Goal: Communication & Community: Answer question/provide support

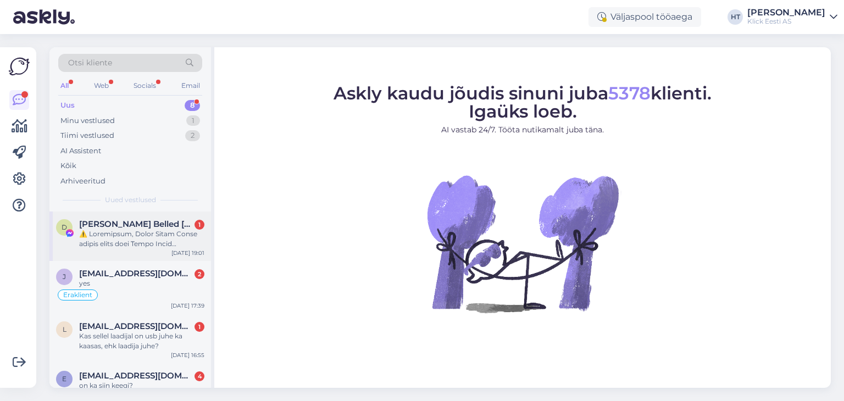
click at [163, 226] on span "[PERSON_NAME] Belled [PERSON_NAME]" at bounding box center [136, 224] width 114 height 10
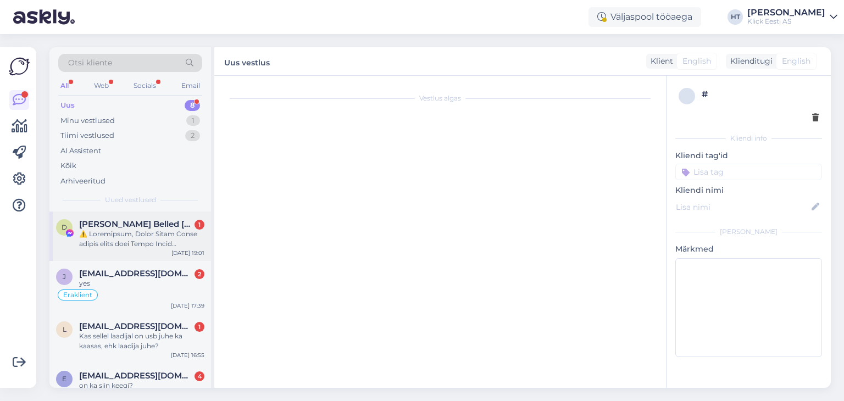
scroll to position [23, 0]
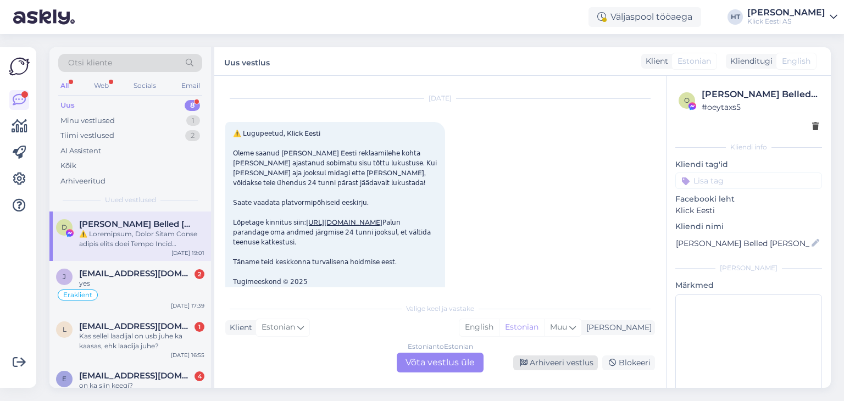
click at [556, 363] on div "Arhiveeri vestlus" at bounding box center [555, 363] width 85 height 15
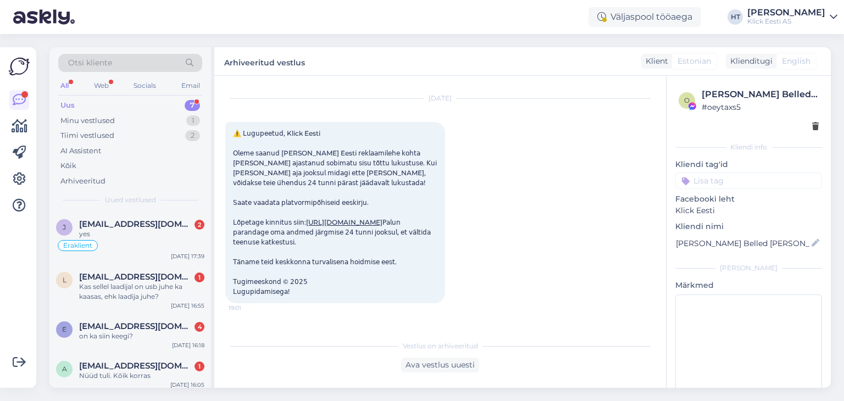
click at [0, 261] on div "Võimalused Veendu, et Askly loob sulle väärtust. Sulge Ühenda FB ja IG sõnumid …" at bounding box center [18, 217] width 36 height 341
click at [160, 228] on span "[EMAIL_ADDRESS][DOMAIN_NAME]" at bounding box center [136, 224] width 114 height 10
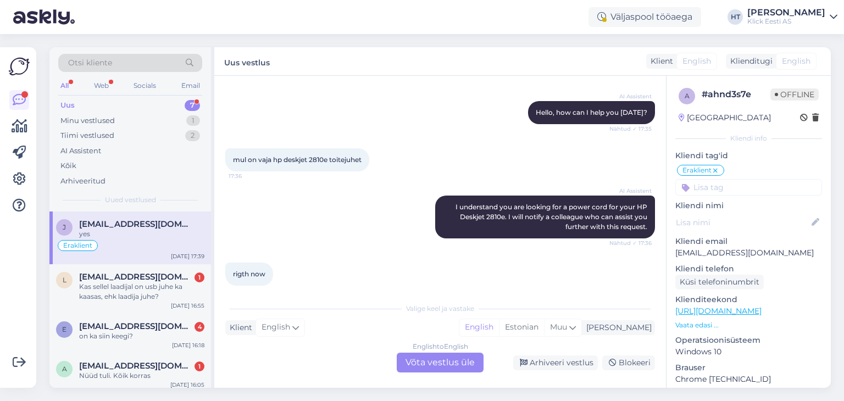
scroll to position [267, 0]
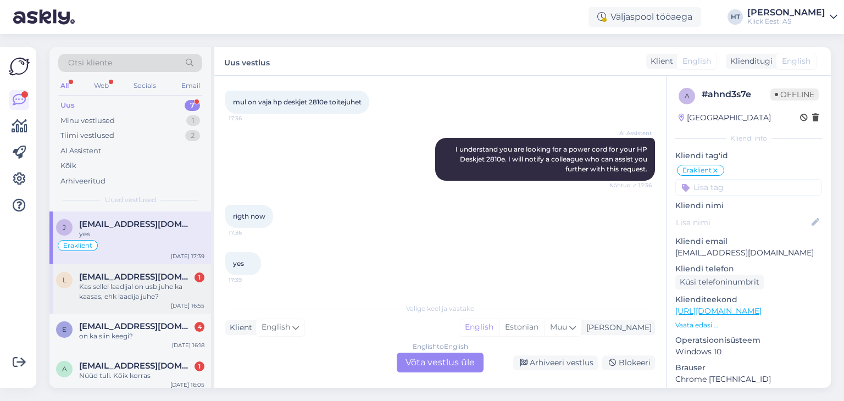
click at [177, 292] on div "Kas sellel laadijal on usb juhe ka kaasas, ehk laadija juhe?" at bounding box center [141, 292] width 125 height 20
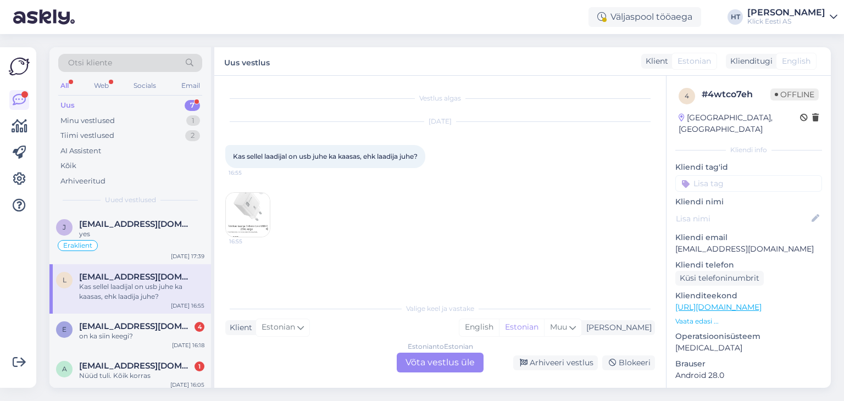
click at [248, 210] on img at bounding box center [248, 215] width 44 height 44
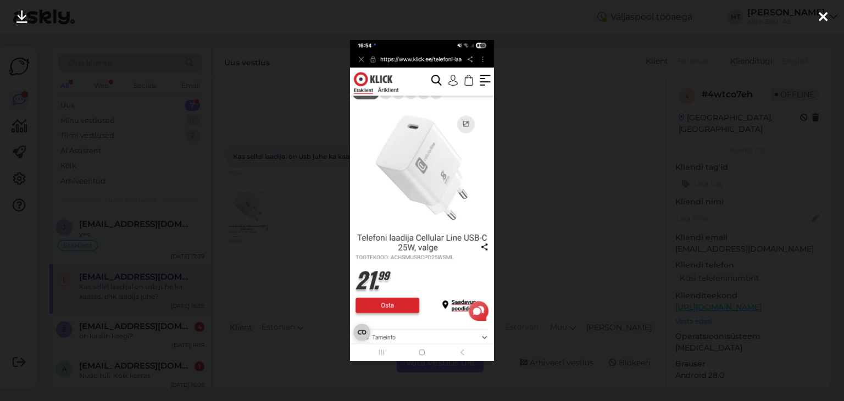
click at [333, 219] on div at bounding box center [422, 200] width 844 height 401
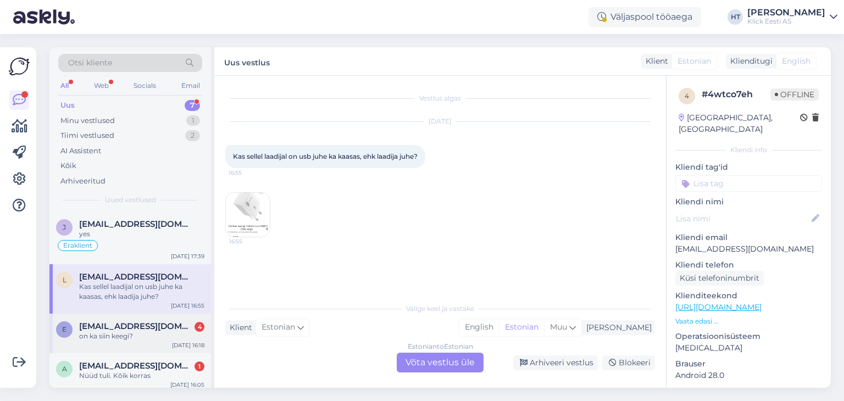
scroll to position [133, 0]
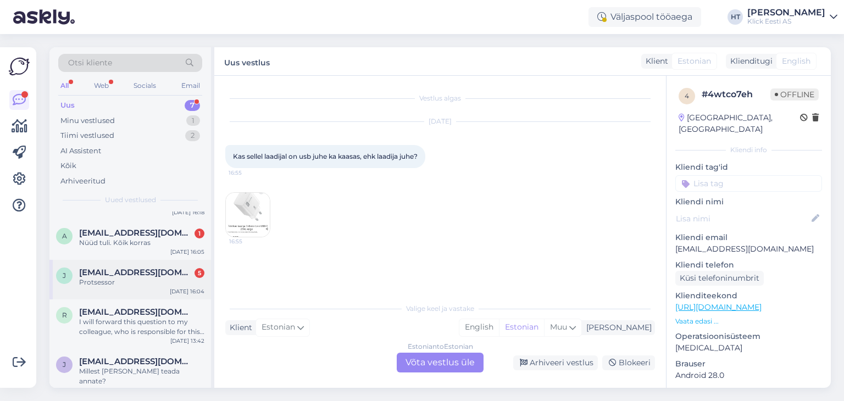
click at [180, 284] on div "Protsessor" at bounding box center [141, 283] width 125 height 10
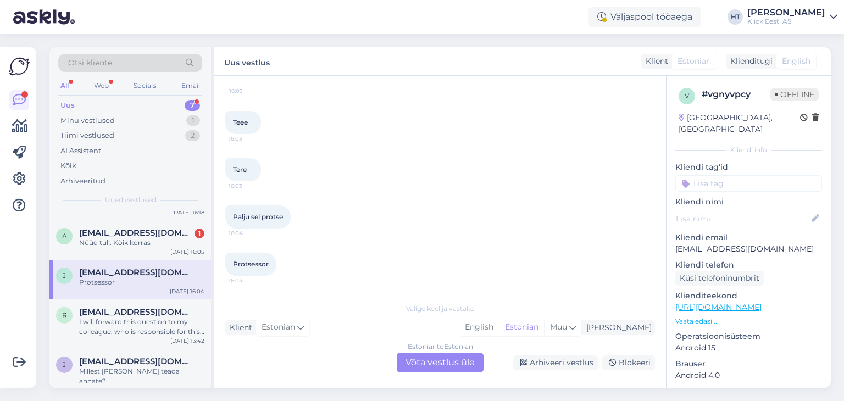
scroll to position [0, 0]
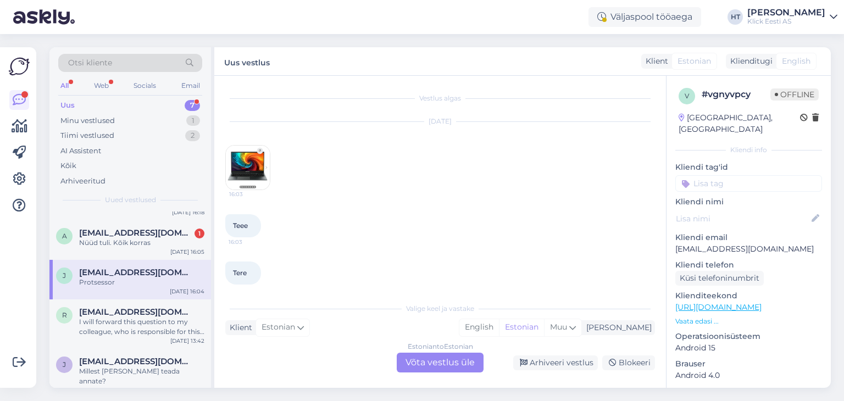
click at [253, 166] on img at bounding box center [248, 168] width 44 height 44
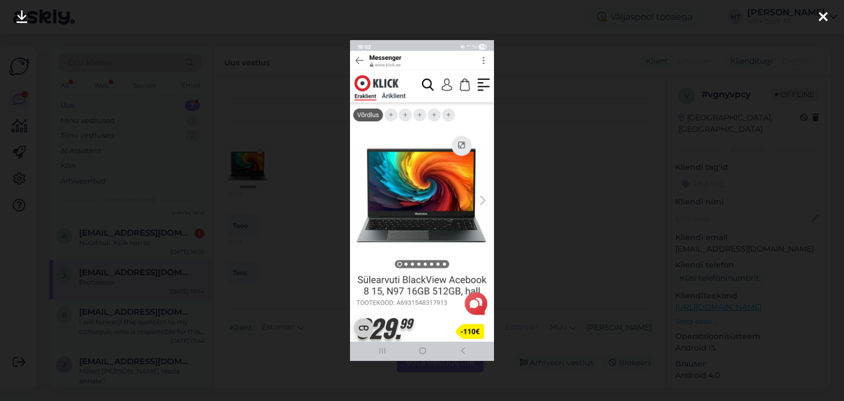
click at [336, 193] on div at bounding box center [422, 200] width 844 height 401
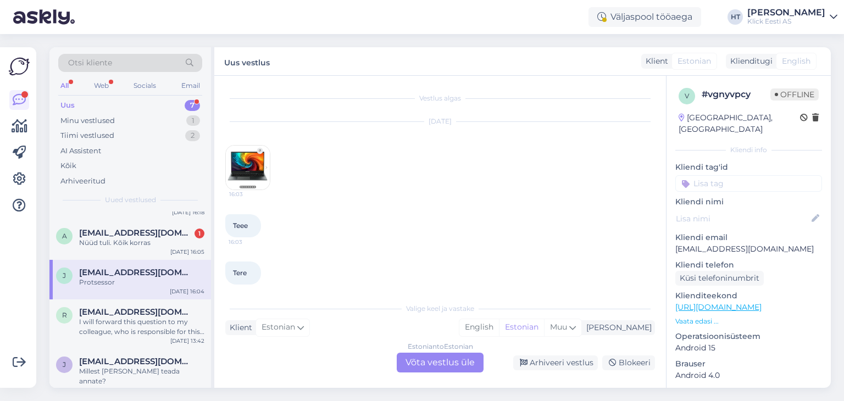
click at [723, 302] on link "[URL][DOMAIN_NAME]" at bounding box center [719, 307] width 86 height 10
click at [762, 302] on link "[URL][DOMAIN_NAME]" at bounding box center [719, 307] width 86 height 10
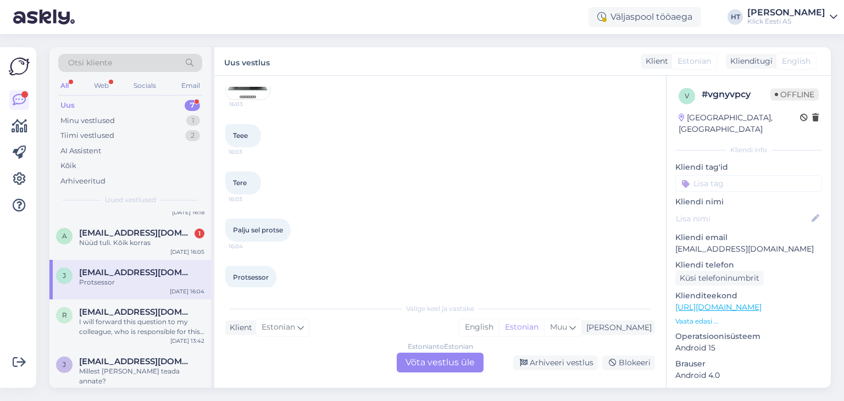
scroll to position [103, 0]
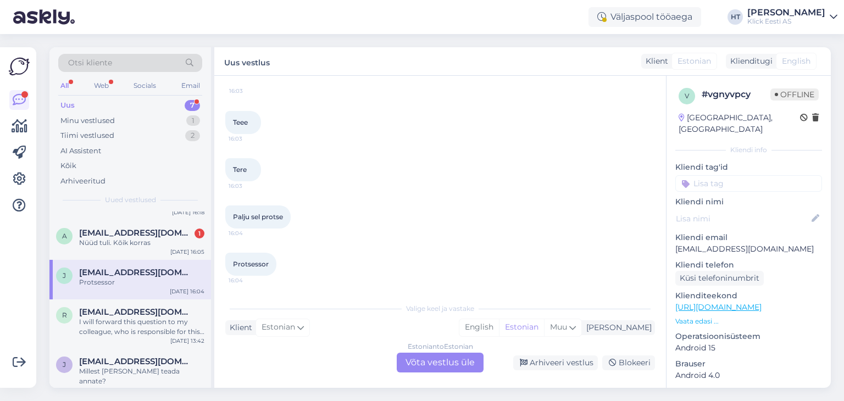
click at [427, 363] on div "Estonian to Estonian Võta vestlus üle" at bounding box center [440, 363] width 87 height 20
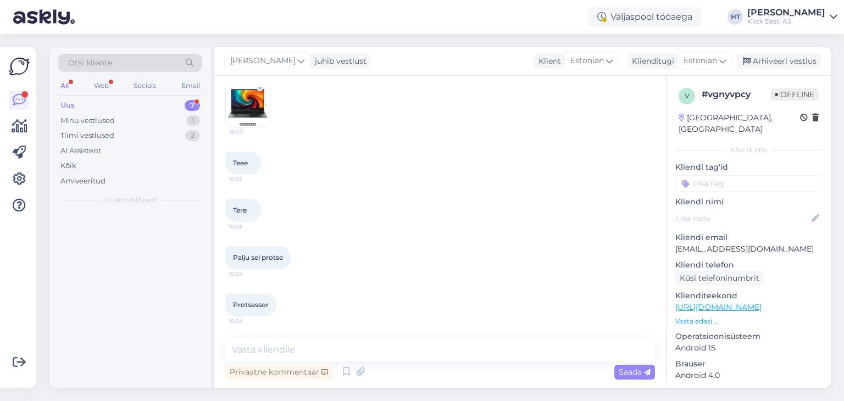
scroll to position [0, 0]
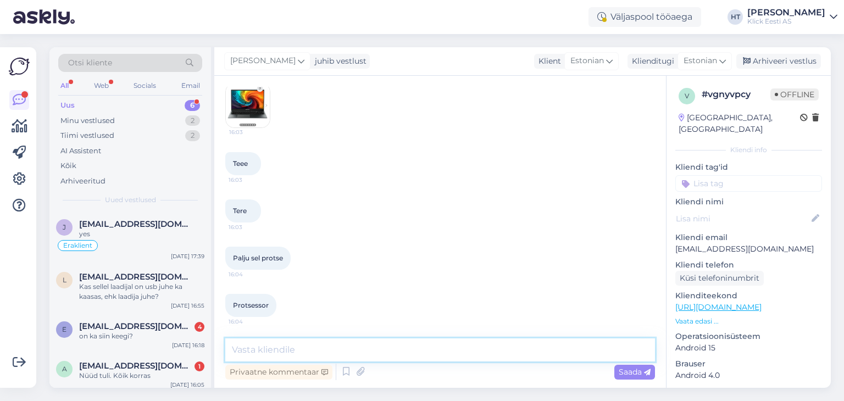
click at [409, 352] on textarea at bounding box center [440, 350] width 430 height 23
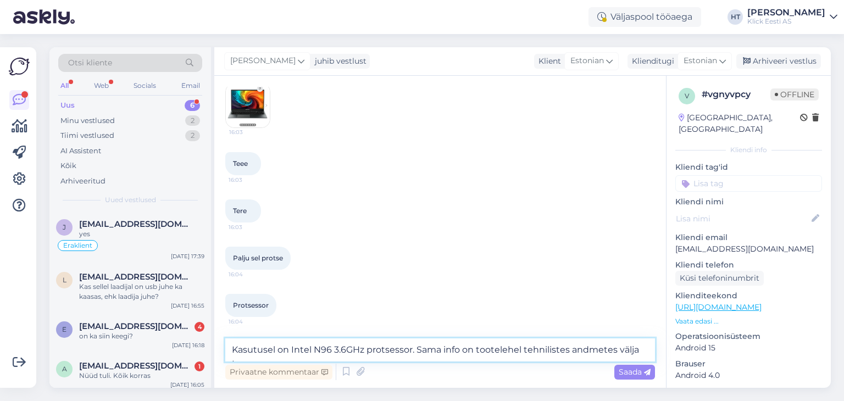
scroll to position [75, 0]
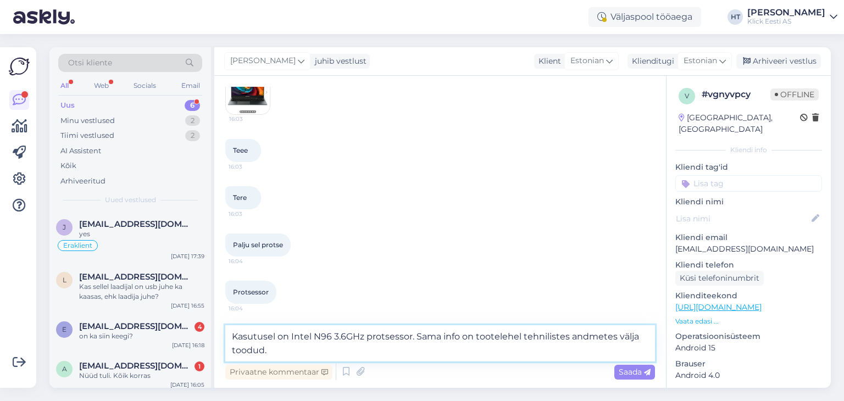
click at [330, 336] on textarea "Kasutusel on Intel N96 3.6GHz protsessor. Sama info on tootelehel tehnilistes a…" at bounding box center [440, 343] width 430 height 36
type textarea "Kasutusel on Intel N97 3.6GHz protsessor. Sama info on tootelehel tehnilistes a…"
click at [310, 355] on textarea "Kasutusel on Intel N97 3.6GHz protsessor. Sama info on tootelehel tehnilistes a…" at bounding box center [440, 343] width 430 height 36
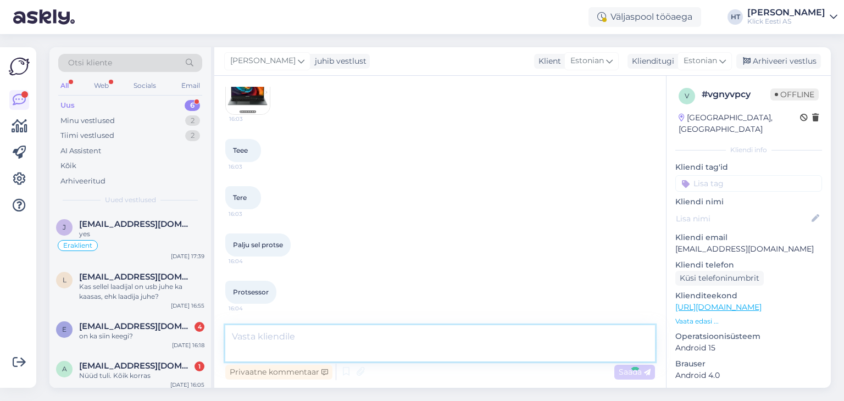
scroll to position [119, 0]
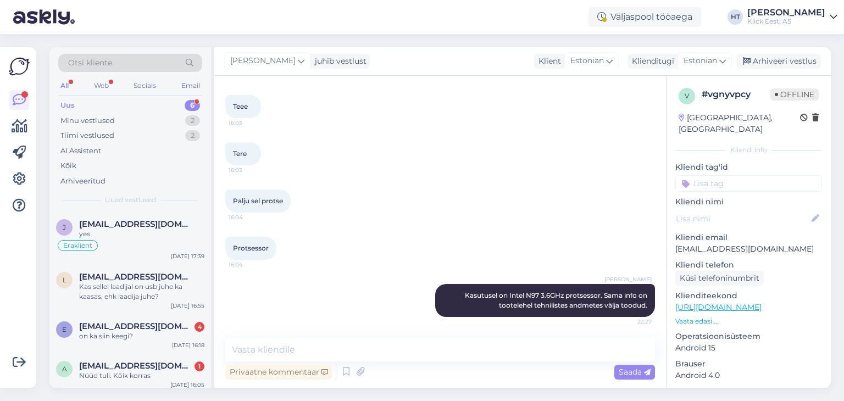
click at [721, 179] on input at bounding box center [749, 183] width 147 height 16
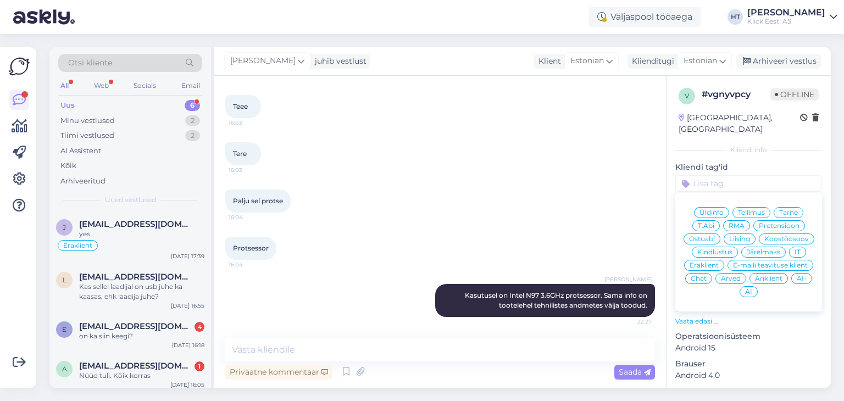
click at [715, 236] on span "Ostuabi" at bounding box center [702, 239] width 26 height 7
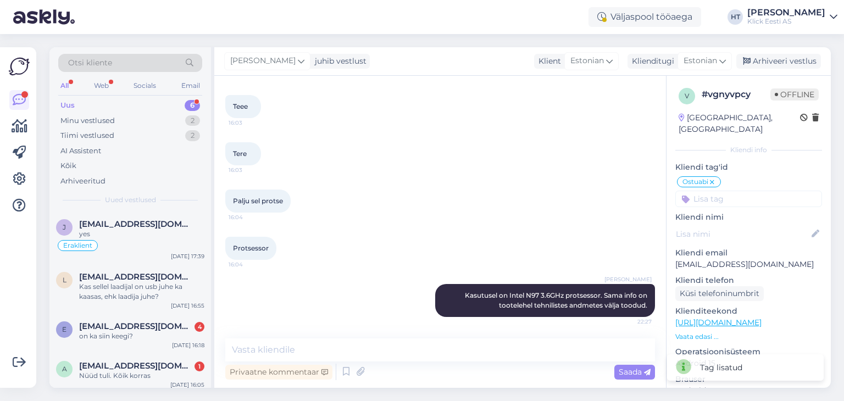
click at [728, 191] on input at bounding box center [749, 199] width 147 height 16
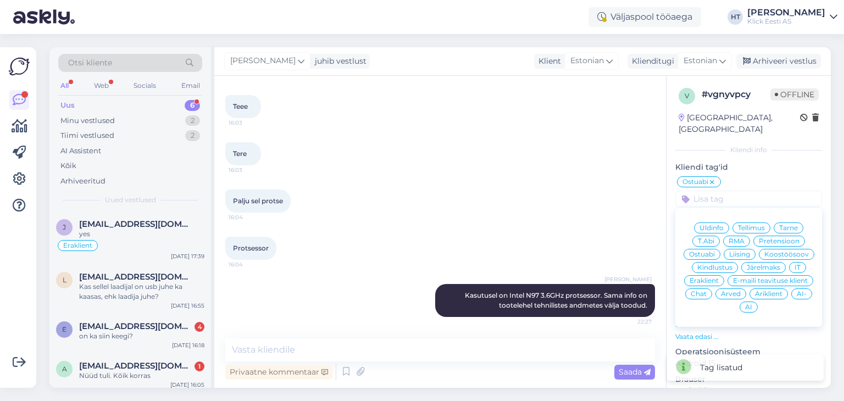
click at [719, 278] on span "Eraklient" at bounding box center [704, 281] width 29 height 7
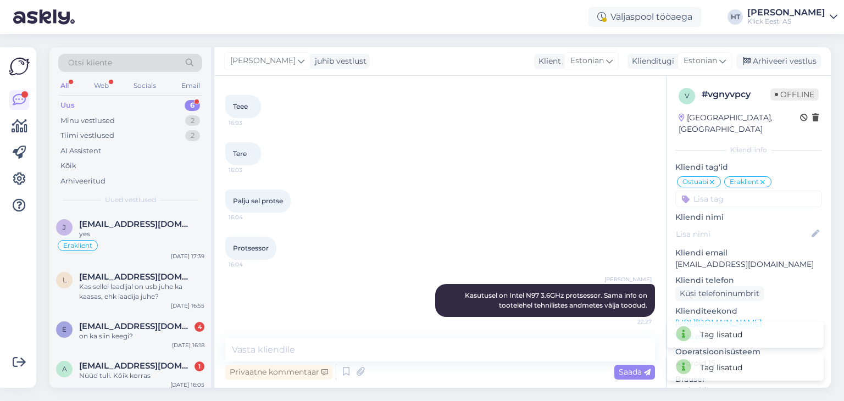
click at [737, 191] on input at bounding box center [749, 199] width 147 height 16
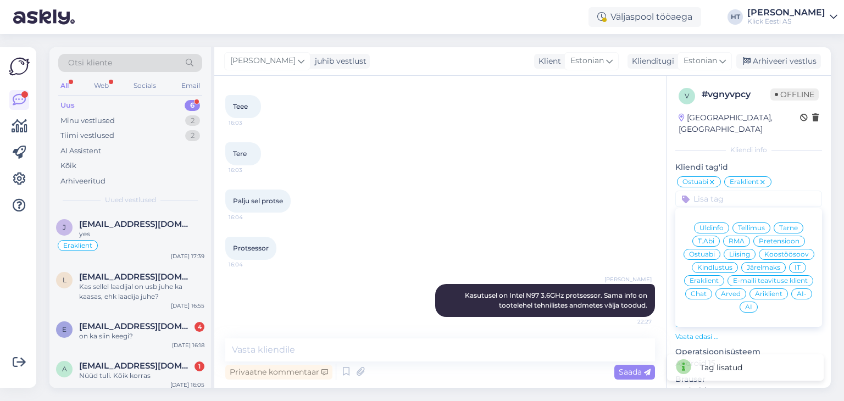
click at [753, 304] on span "AI" at bounding box center [748, 307] width 7 height 7
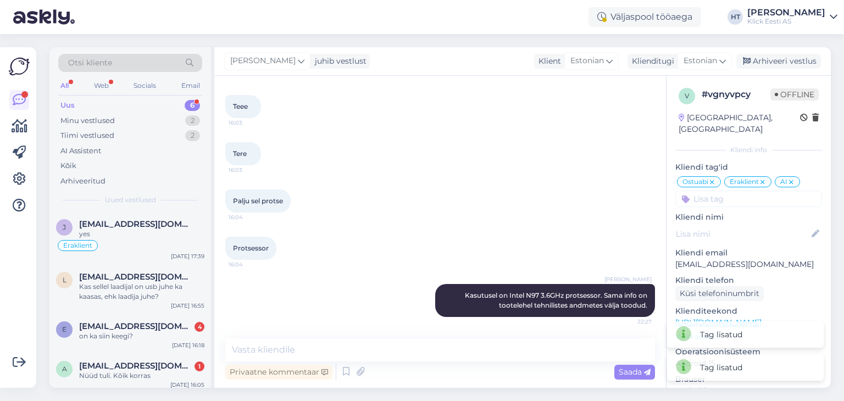
click at [790, 178] on icon at bounding box center [791, 182] width 7 height 9
click at [783, 63] on div "Arhiveeri vestlus" at bounding box center [779, 61] width 85 height 15
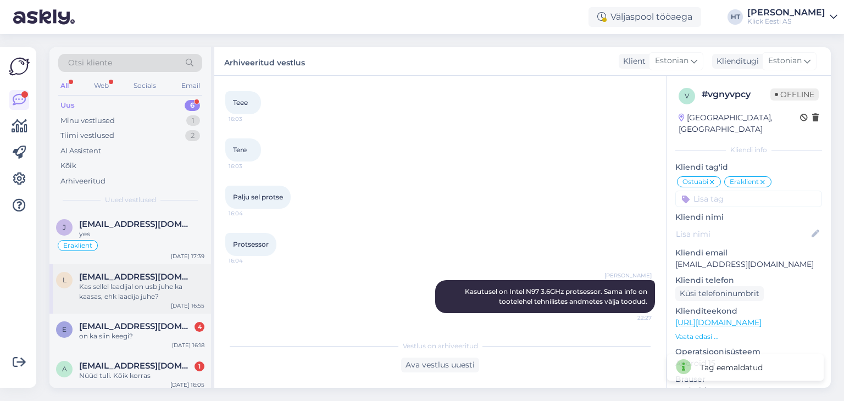
scroll to position [93, 0]
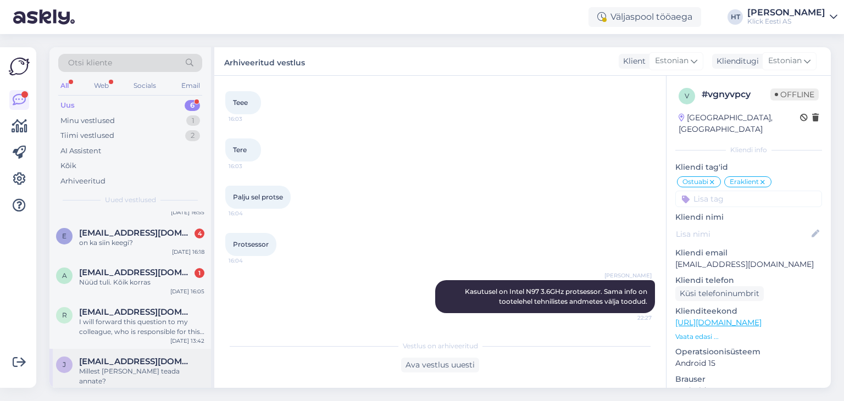
click at [173, 367] on div "Millest [PERSON_NAME] teada annate?" at bounding box center [141, 377] width 125 height 20
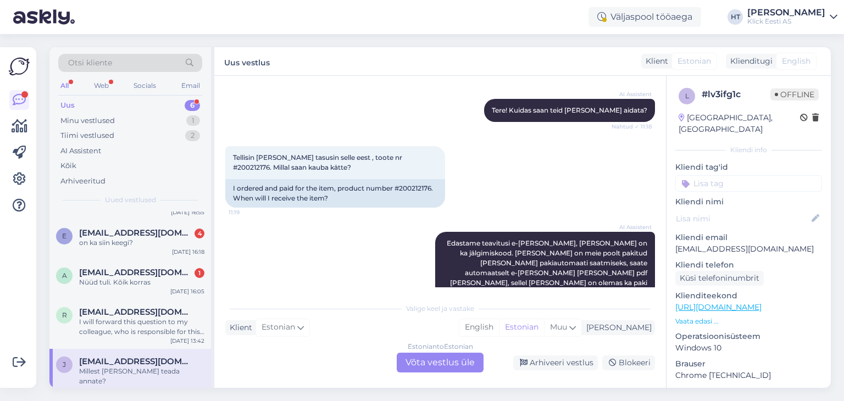
scroll to position [330, 0]
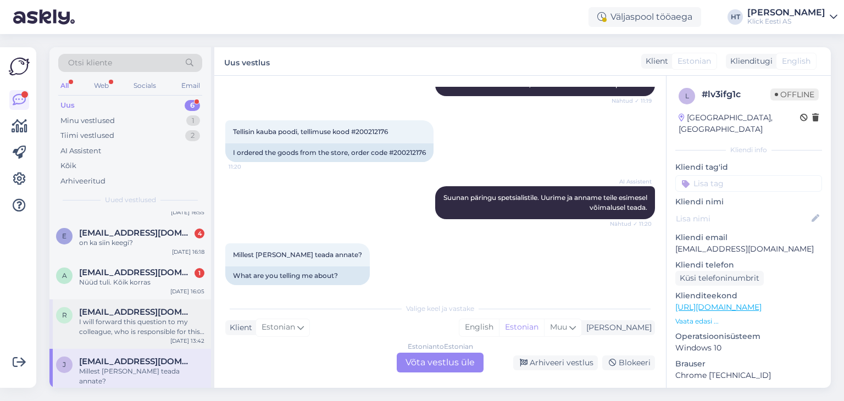
click at [161, 322] on div "I will forward this question to my colleague, who is responsible for this. The …" at bounding box center [141, 327] width 125 height 20
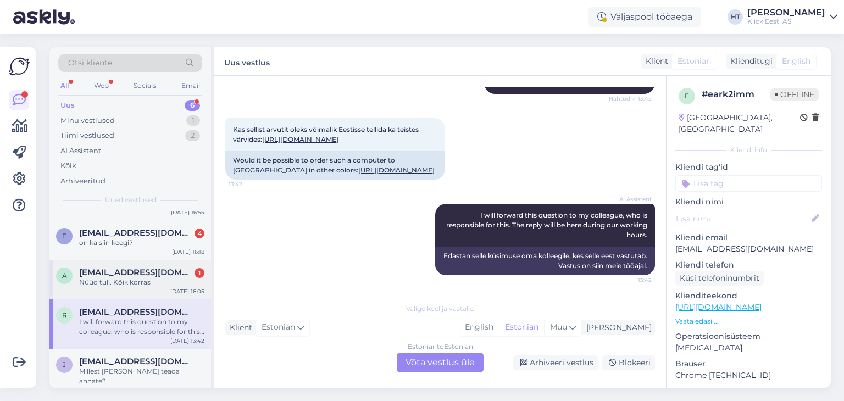
click at [167, 272] on span "[EMAIL_ADDRESS][DOMAIN_NAME]" at bounding box center [136, 273] width 114 height 10
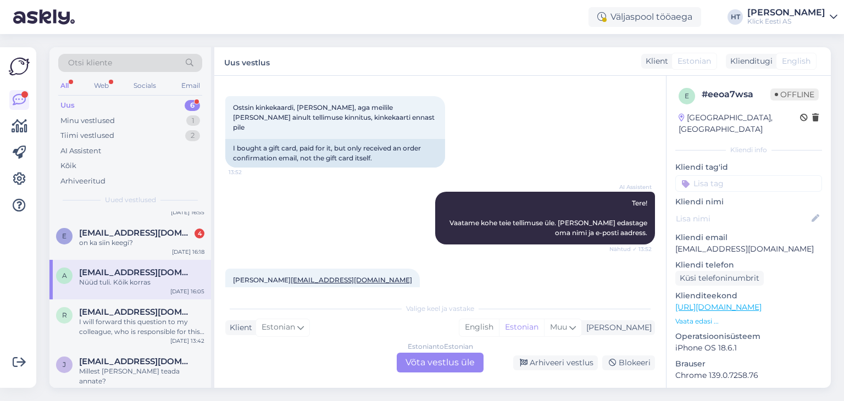
scroll to position [35, 0]
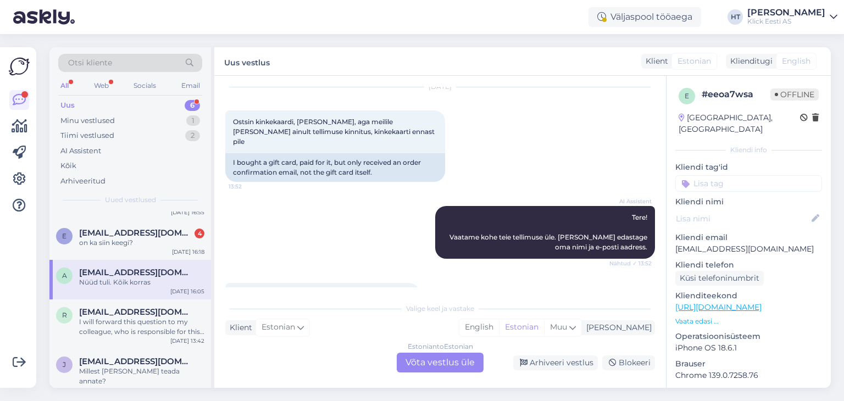
click at [737, 175] on input at bounding box center [749, 183] width 147 height 16
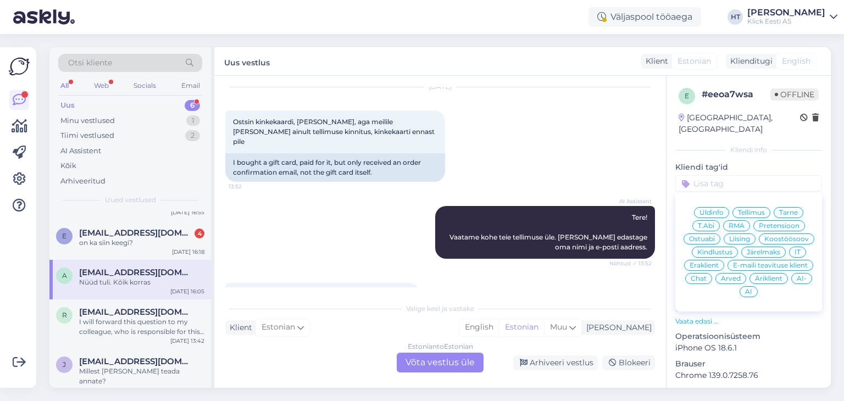
click at [745, 209] on span "Tellimus" at bounding box center [751, 212] width 27 height 7
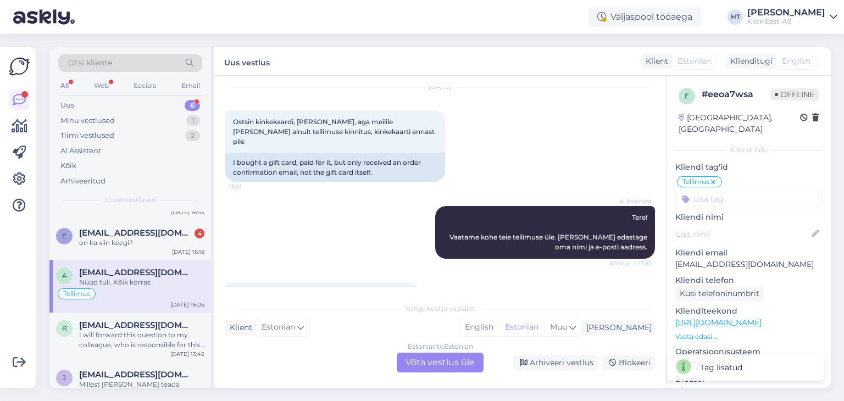
click at [730, 191] on input at bounding box center [749, 199] width 147 height 16
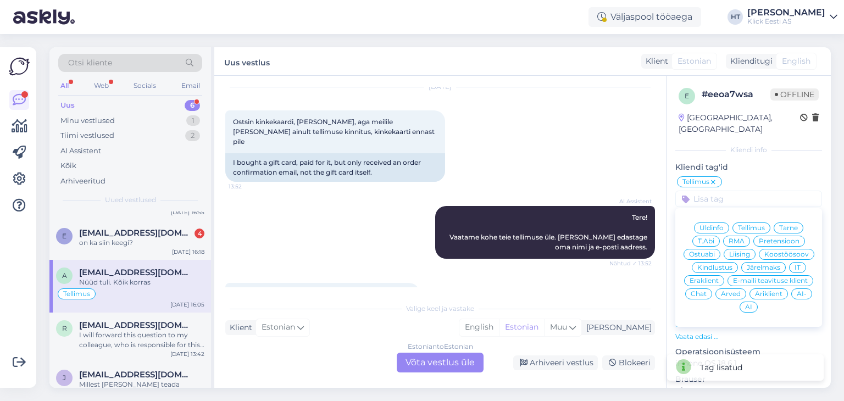
click at [719, 278] on span "Eraklient" at bounding box center [704, 281] width 29 height 7
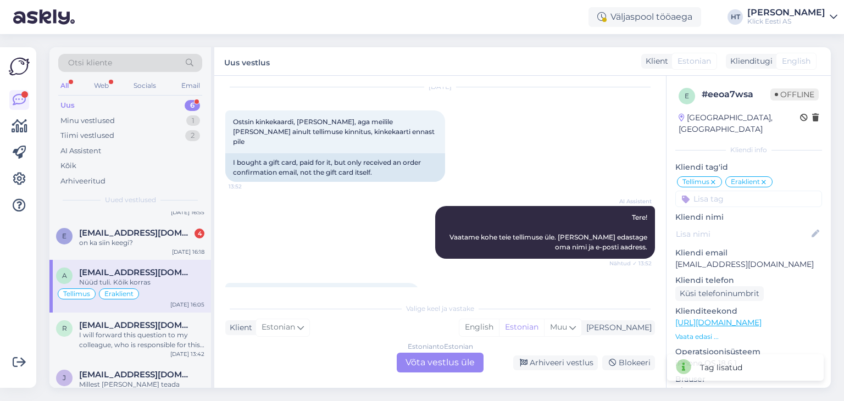
click at [717, 191] on input at bounding box center [749, 199] width 147 height 16
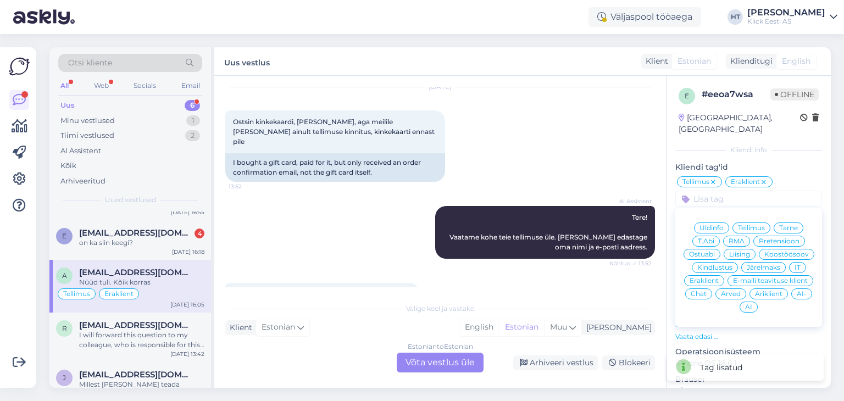
click at [758, 302] on div "AI" at bounding box center [749, 307] width 18 height 11
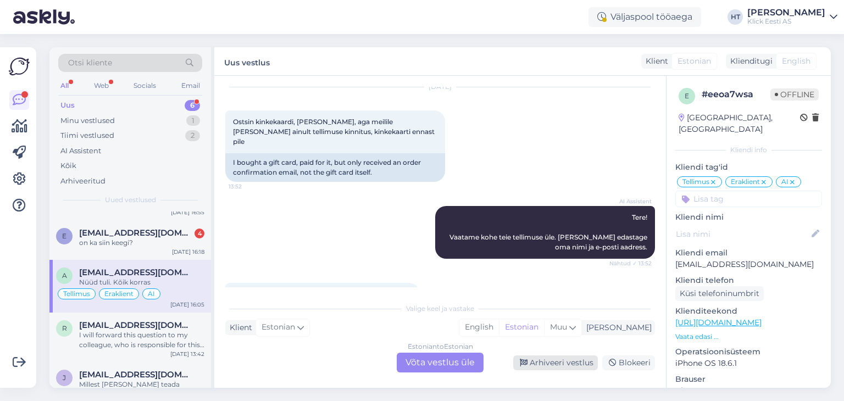
click at [550, 359] on div "Arhiveeri vestlus" at bounding box center [555, 363] width 85 height 15
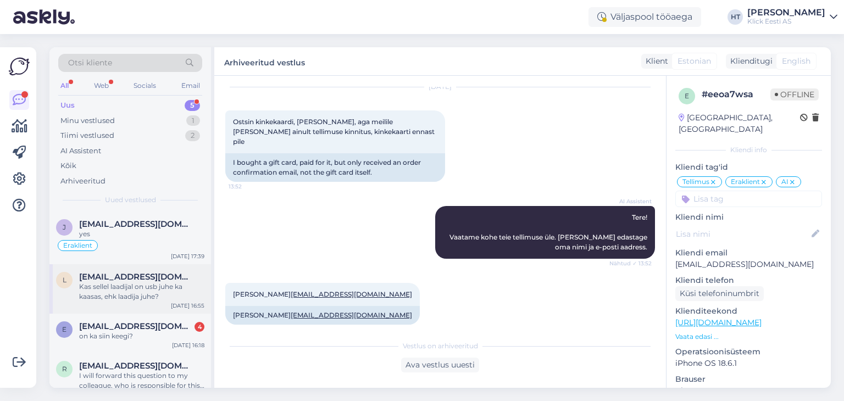
scroll to position [54, 0]
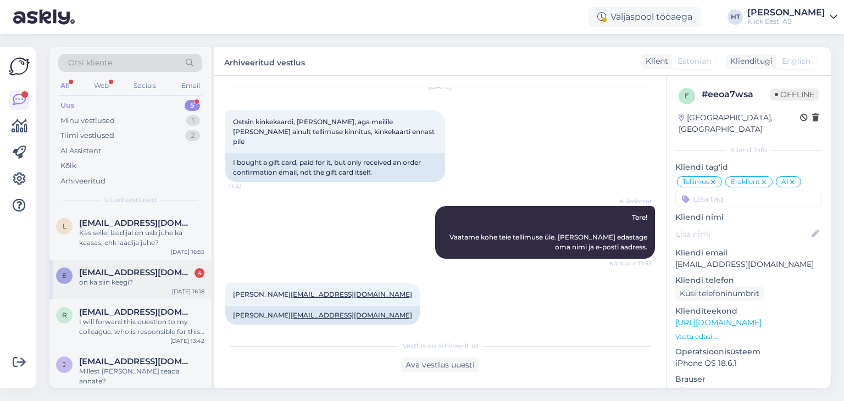
click at [152, 280] on div "on ka siin keegi?" at bounding box center [141, 283] width 125 height 10
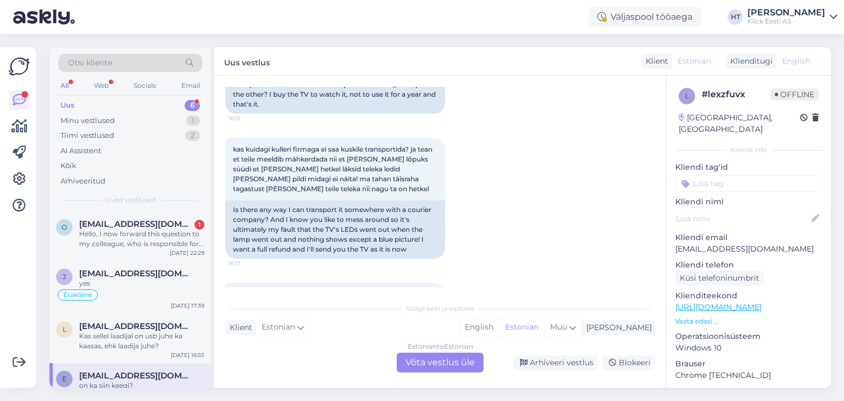
scroll to position [662, 0]
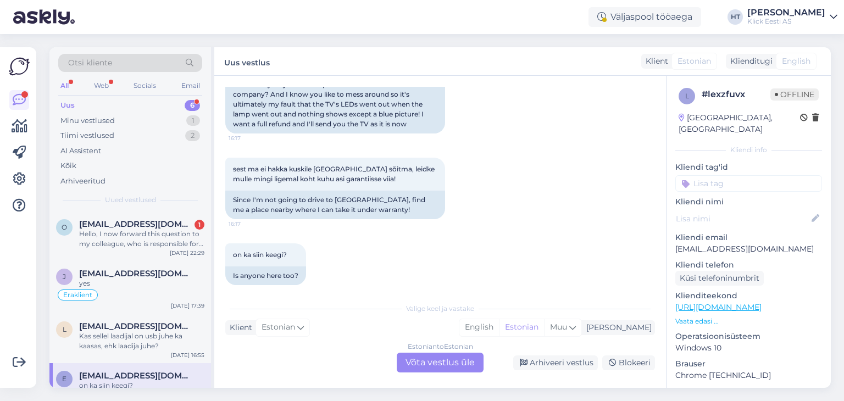
click at [716, 244] on p "[EMAIL_ADDRESS][DOMAIN_NAME]" at bounding box center [749, 250] width 147 height 12
copy p "[EMAIL_ADDRESS][DOMAIN_NAME]"
click at [492, 128] on div "kas kuidagi kulleri firmaga ei saa kuskile transportida? ja tean et teile meeld…" at bounding box center [440, 73] width 430 height 145
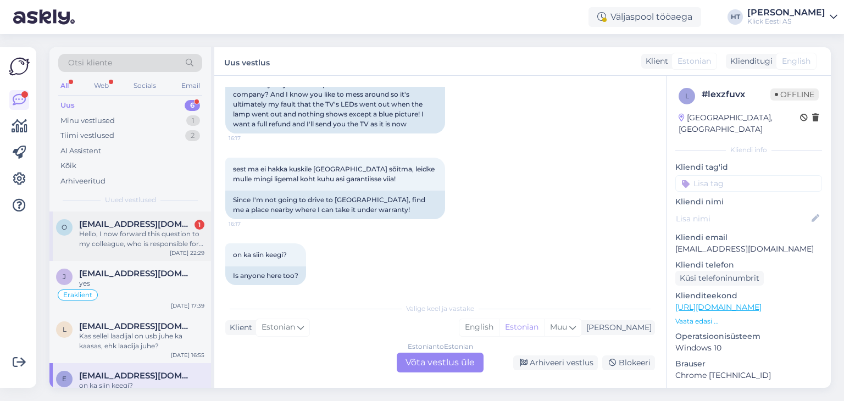
click at [141, 225] on span "[EMAIL_ADDRESS][DOMAIN_NAME]" at bounding box center [136, 224] width 114 height 10
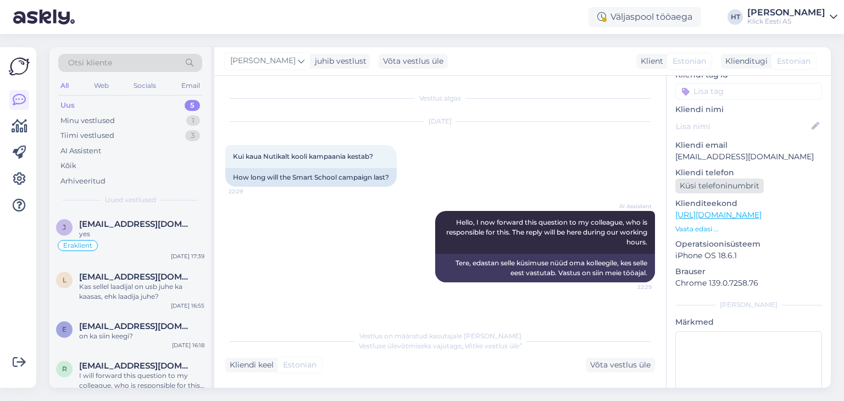
scroll to position [0, 0]
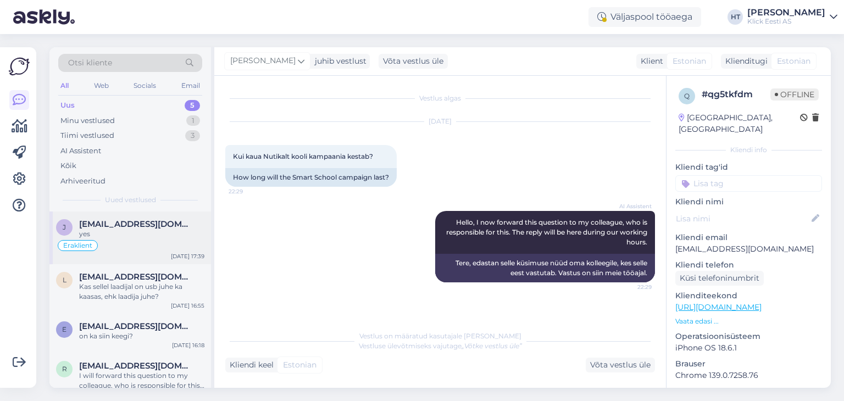
click at [147, 229] on div "yes" at bounding box center [141, 234] width 125 height 10
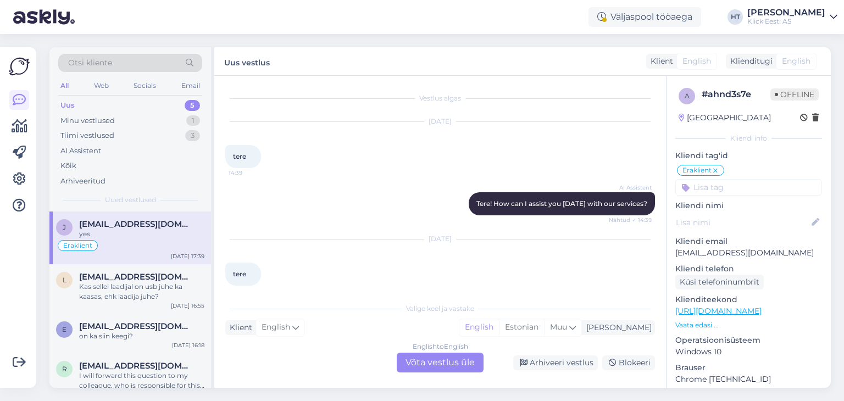
scroll to position [267, 0]
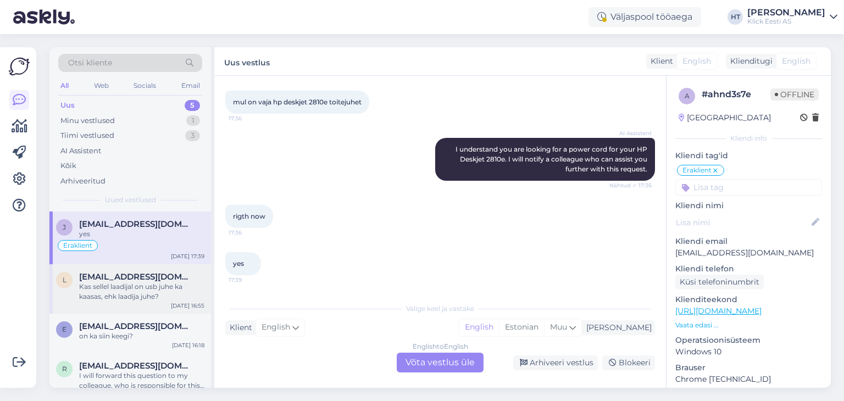
click at [165, 283] on div "Kas sellel laadijal on usb juhe ka kaasas, ehk laadija juhe?" at bounding box center [141, 292] width 125 height 20
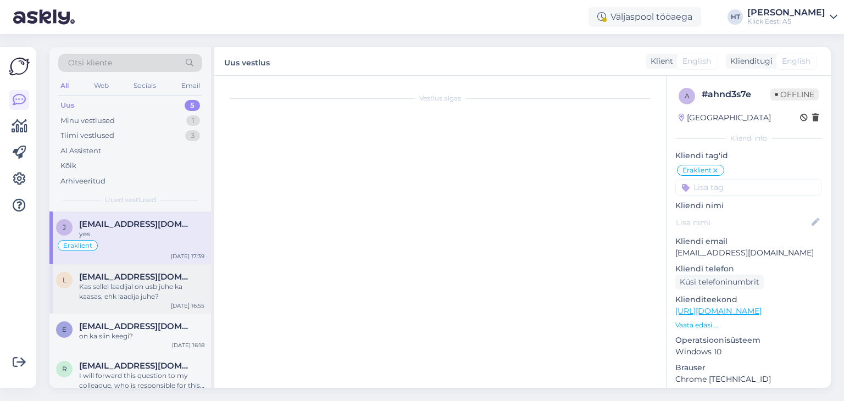
scroll to position [0, 0]
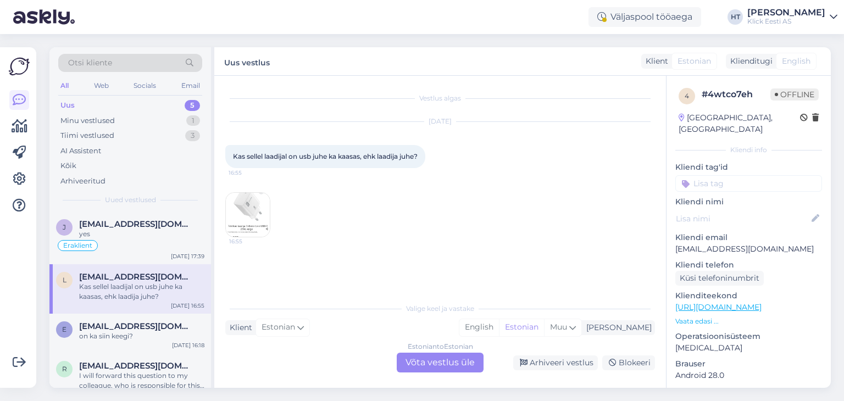
click at [452, 361] on div "Estonian to Estonian Võta vestlus üle" at bounding box center [440, 363] width 87 height 20
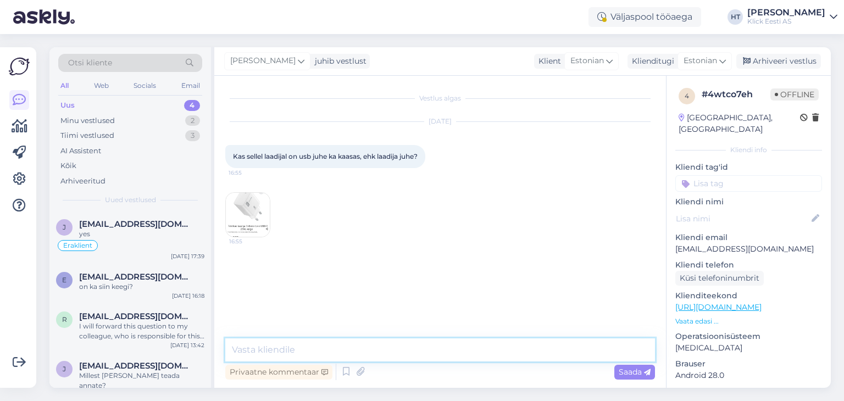
click at [444, 347] on textarea at bounding box center [440, 350] width 430 height 23
type textarea "Kaasas on ainult seinaadapter, juhtme peab eraldi hankima."
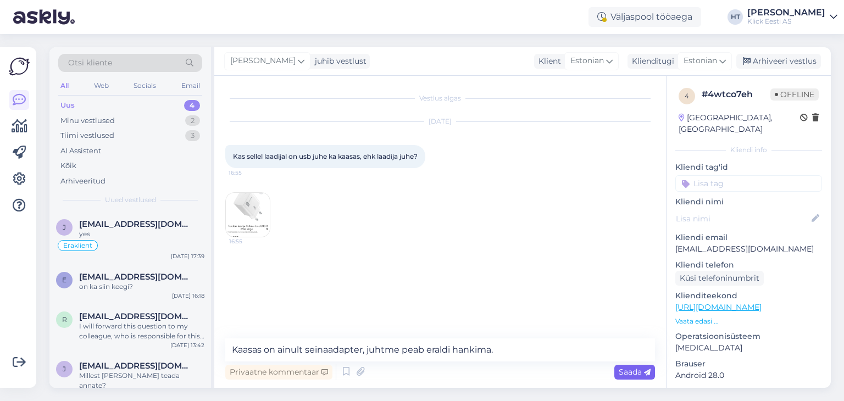
click at [643, 376] on span "Saada" at bounding box center [635, 372] width 32 height 10
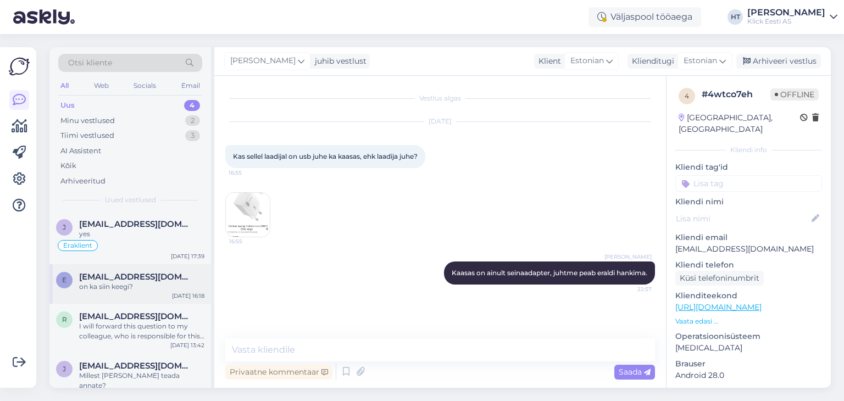
click at [132, 278] on span "[EMAIL_ADDRESS][DOMAIN_NAME]" at bounding box center [136, 277] width 114 height 10
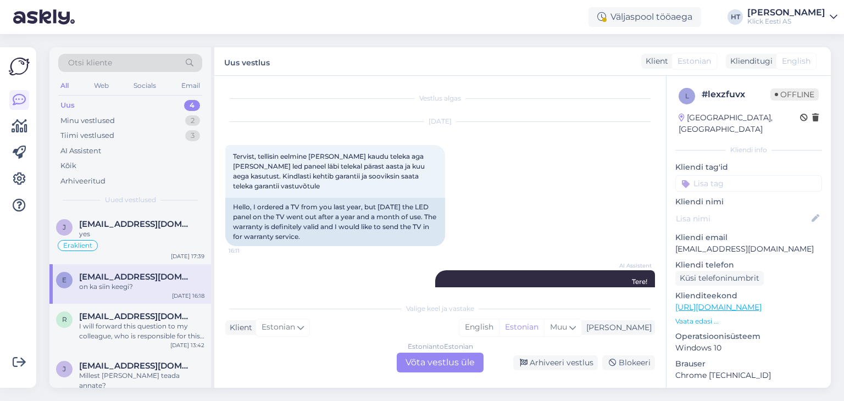
scroll to position [662, 0]
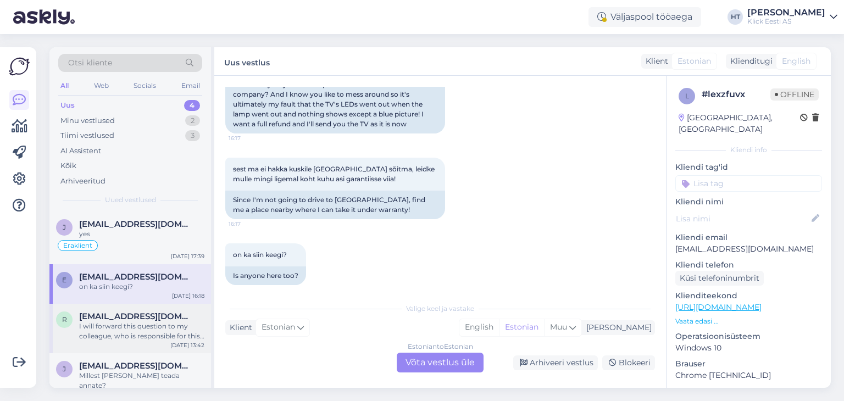
click at [145, 304] on div "r [PERSON_NAME][EMAIL_ADDRESS][DOMAIN_NAME] I will forward this question to my …" at bounding box center [130, 328] width 162 height 49
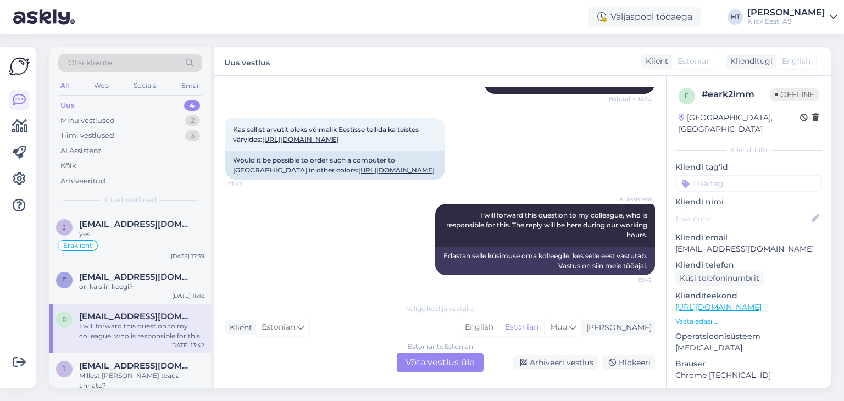
scroll to position [4, 0]
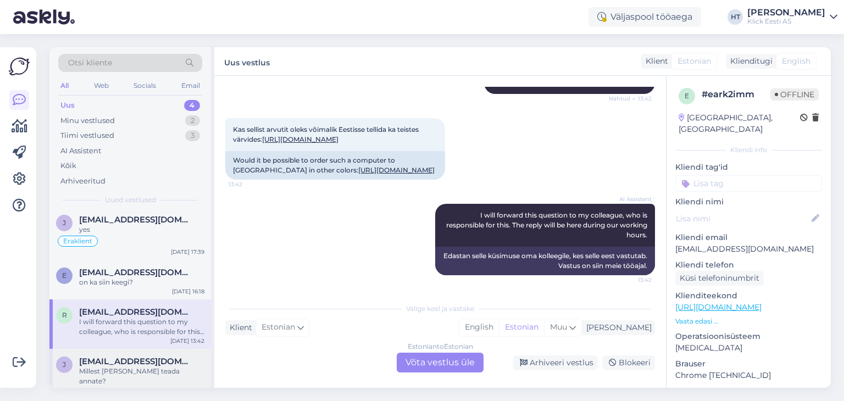
click at [151, 361] on span "[EMAIL_ADDRESS][DOMAIN_NAME]" at bounding box center [136, 362] width 114 height 10
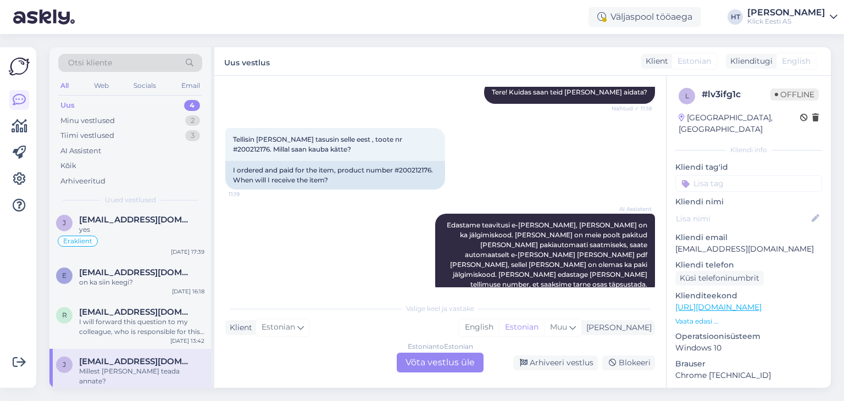
scroll to position [126, 0]
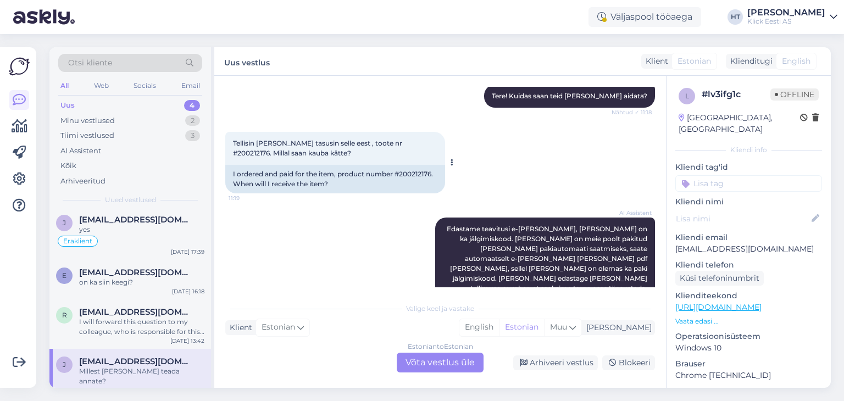
click at [391, 143] on span "Tellisin [PERSON_NAME] tasusin selle eest , toote nr #200212176. Millal saan ka…" at bounding box center [318, 148] width 171 height 18
copy span "200212176"
click at [331, 267] on div "AI Assistent Edastame teavitusi e-[PERSON_NAME], [PERSON_NAME] on ka jälgimisko…" at bounding box center [440, 259] width 430 height 107
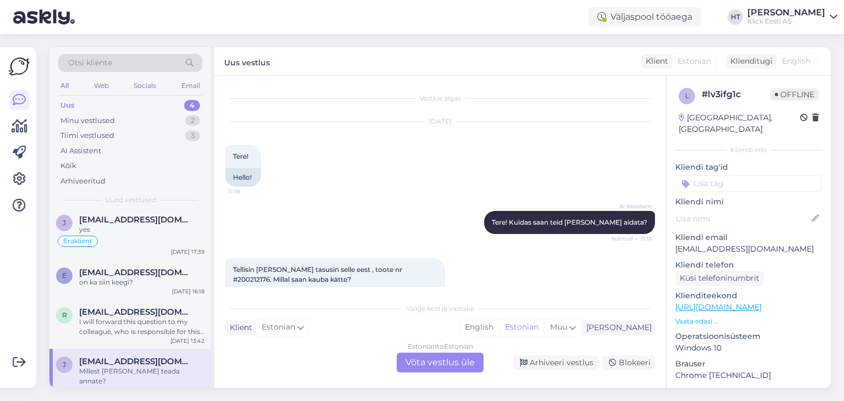
scroll to position [330, 0]
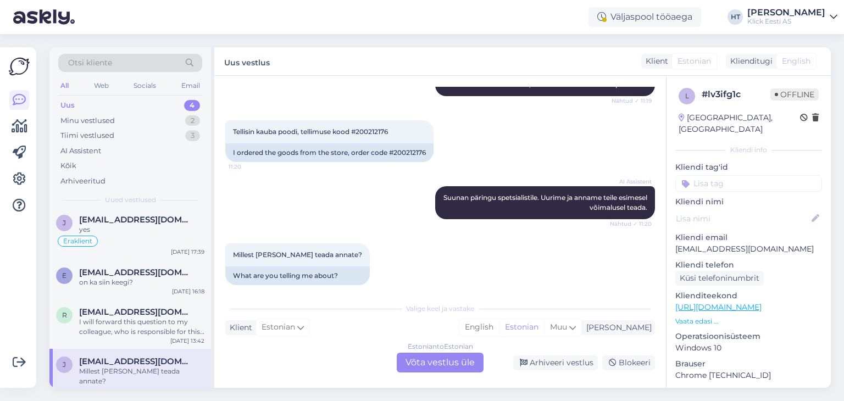
click at [446, 370] on div "Estonian to Estonian Võta vestlus üle" at bounding box center [440, 363] width 87 height 20
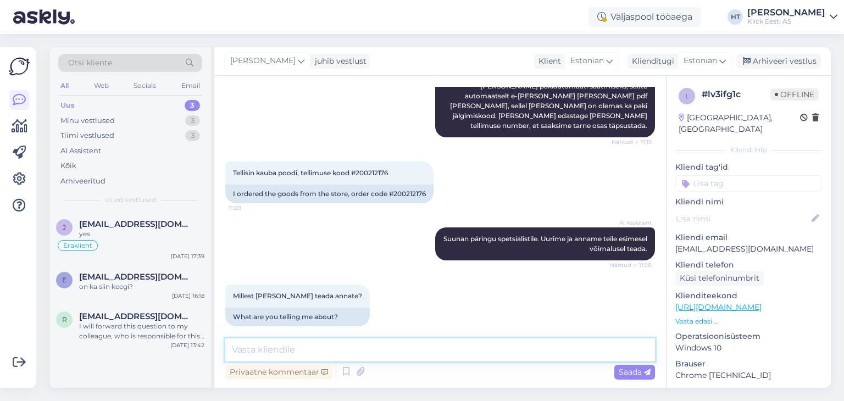
click at [433, 346] on textarea at bounding box center [440, 350] width 430 height 23
paste textarea "4-6 tööpäeva"
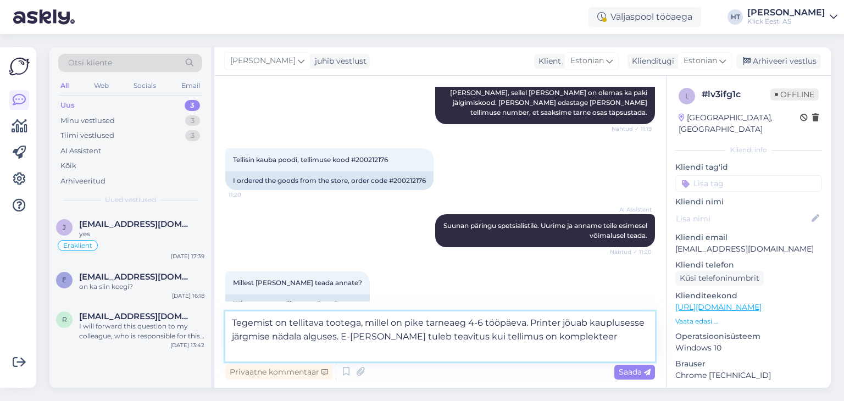
scroll to position [317, 0]
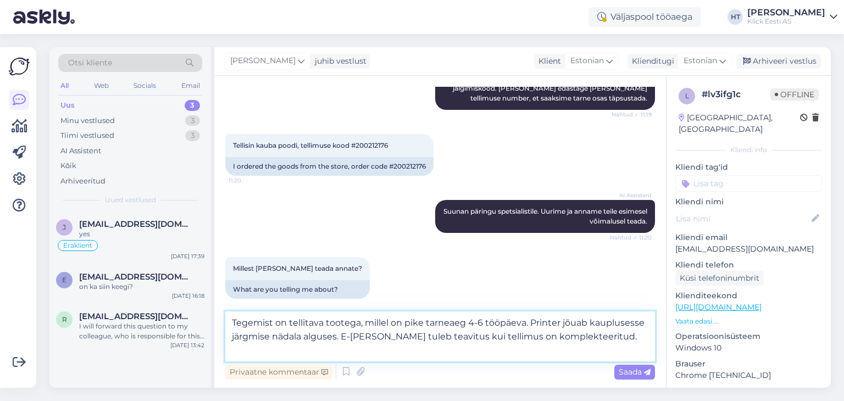
click at [421, 324] on textarea "Tegemist on tellitava tootega, millel on pike tarneaeg 4-6 tööpäeva. Printer jõ…" at bounding box center [440, 337] width 430 height 50
type textarea "Tegemist on tellitava tootega, millel on pikem tarneaeg 4-6 tööpäeva. Printer j…"
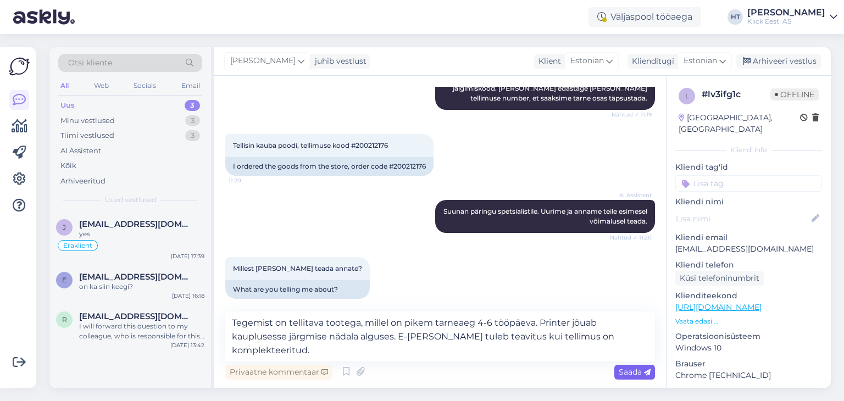
click at [627, 374] on span "Saada" at bounding box center [635, 372] width 32 height 10
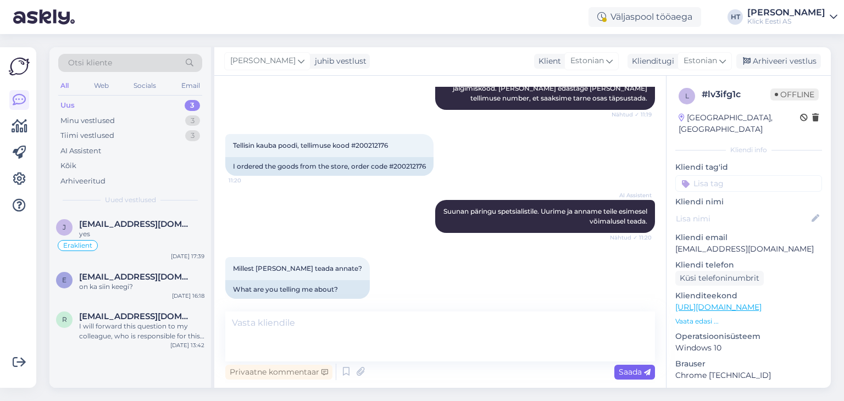
scroll to position [389, 0]
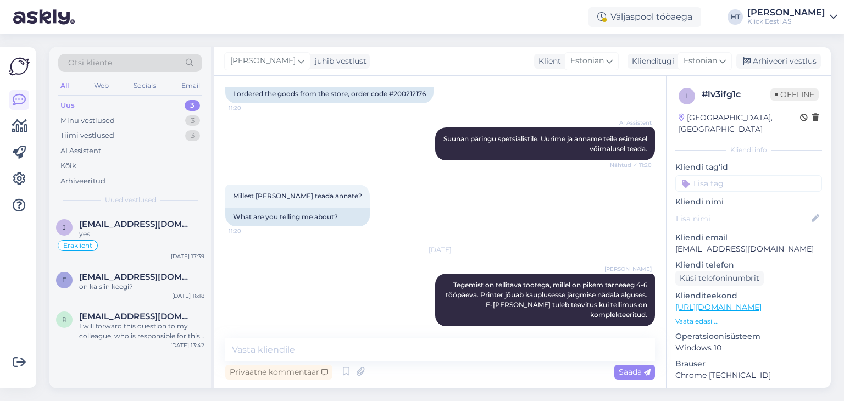
click at [747, 175] on input at bounding box center [749, 183] width 147 height 16
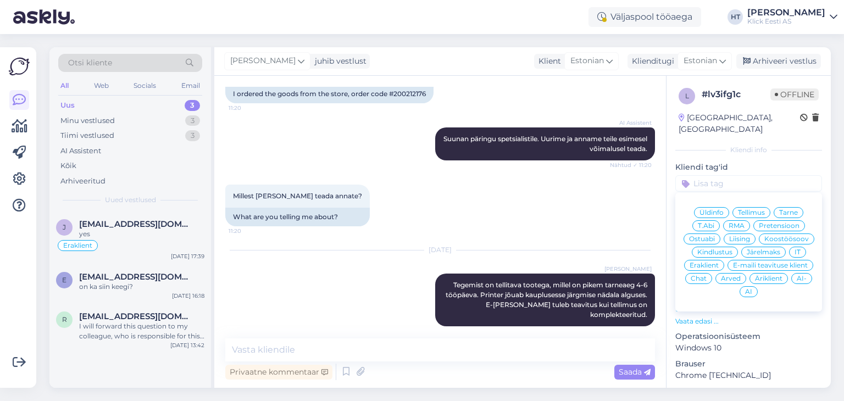
click at [755, 278] on span "Äriklient" at bounding box center [768, 278] width 27 height 7
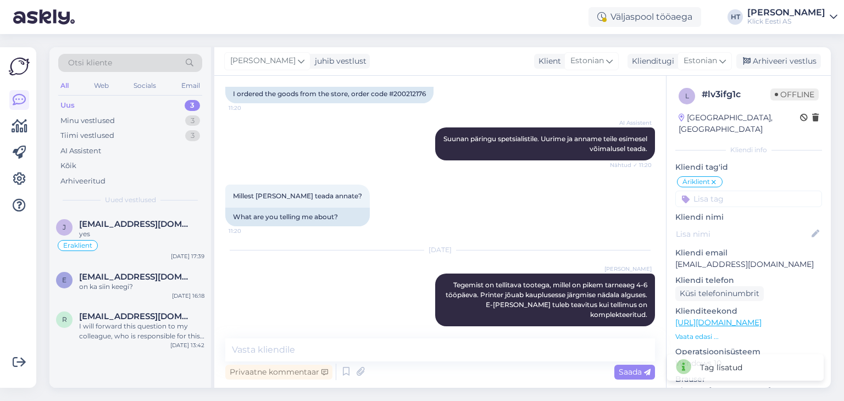
click at [730, 191] on input at bounding box center [749, 199] width 147 height 16
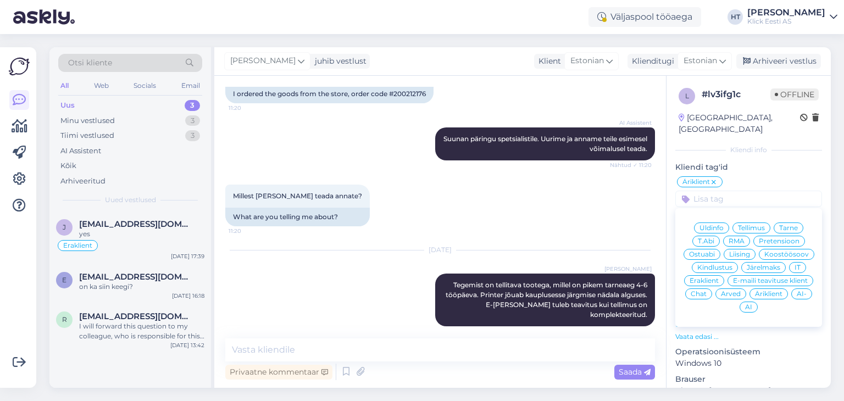
click at [791, 225] on span "Tarne" at bounding box center [788, 228] width 19 height 7
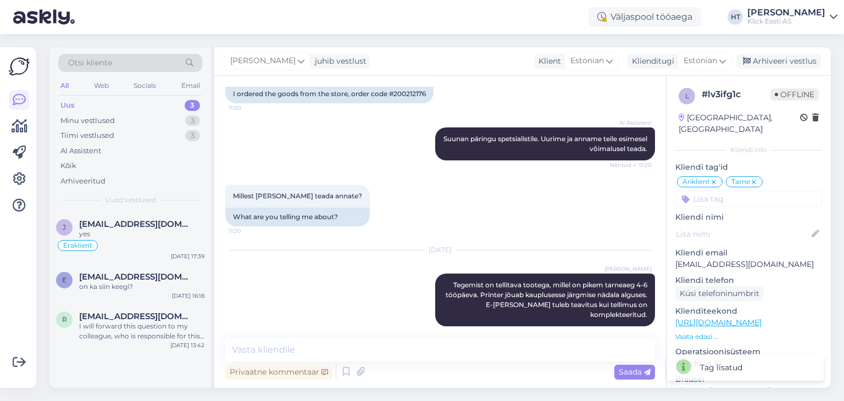
click at [744, 191] on input at bounding box center [749, 199] width 147 height 16
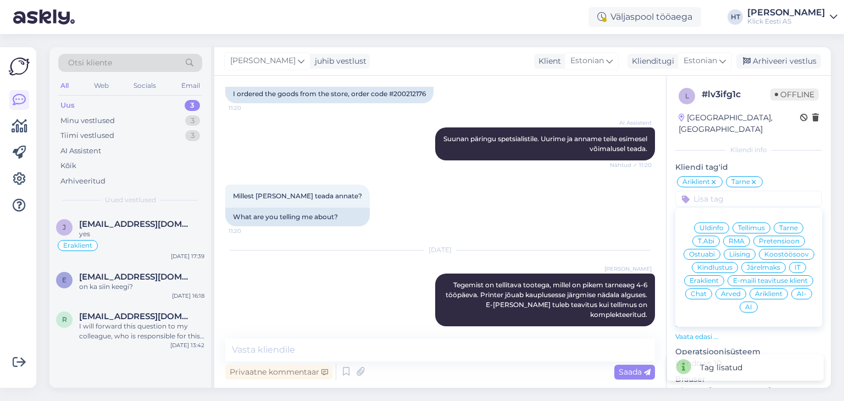
click at [753, 304] on span "AI" at bounding box center [748, 307] width 7 height 7
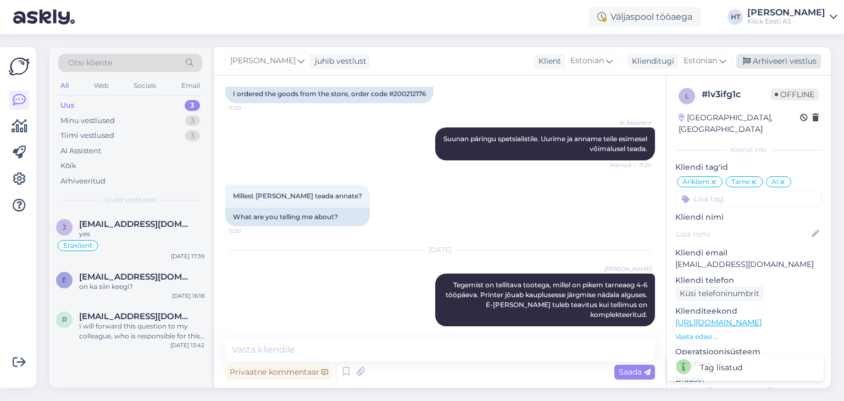
click at [766, 64] on div "Arhiveeri vestlus" at bounding box center [779, 61] width 85 height 15
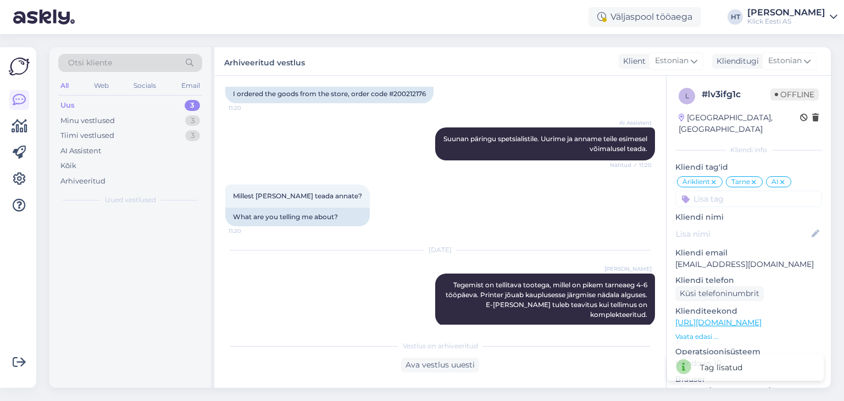
scroll to position [393, 0]
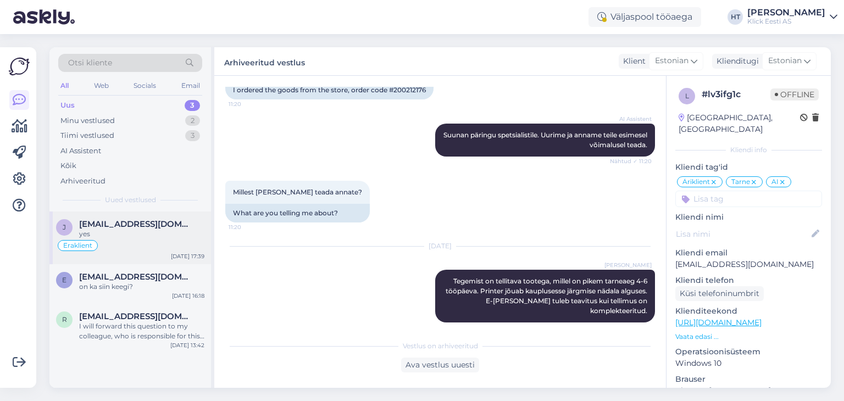
click at [151, 228] on span "[EMAIL_ADDRESS][DOMAIN_NAME]" at bounding box center [136, 224] width 114 height 10
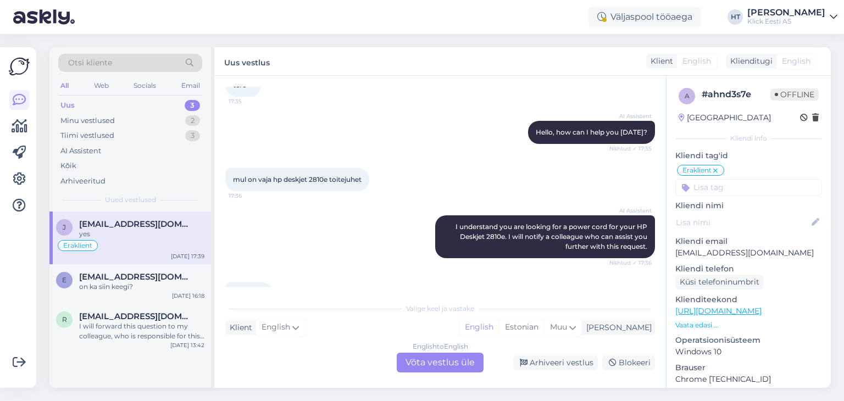
scroll to position [177, 0]
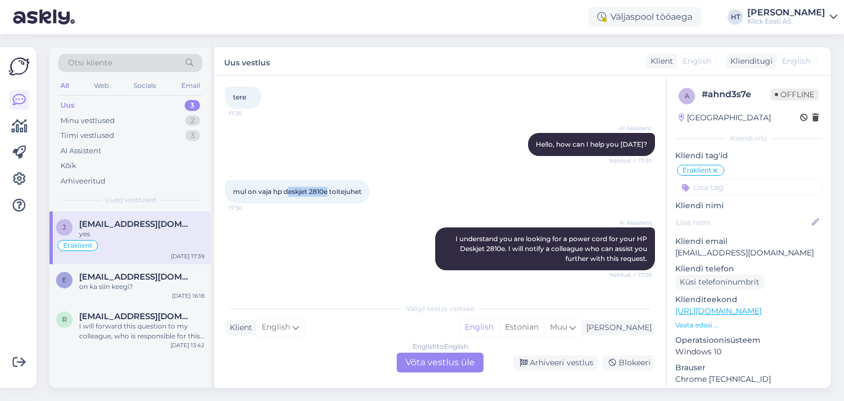
drag, startPoint x: 286, startPoint y: 192, endPoint x: 328, endPoint y: 193, distance: 41.2
click at [328, 193] on span "mul on vaja hp deskjet 2810e toitejuhet" at bounding box center [297, 191] width 129 height 8
copy span "eskjet 2810e"
click at [97, 99] on div "Uus 3" at bounding box center [130, 105] width 144 height 15
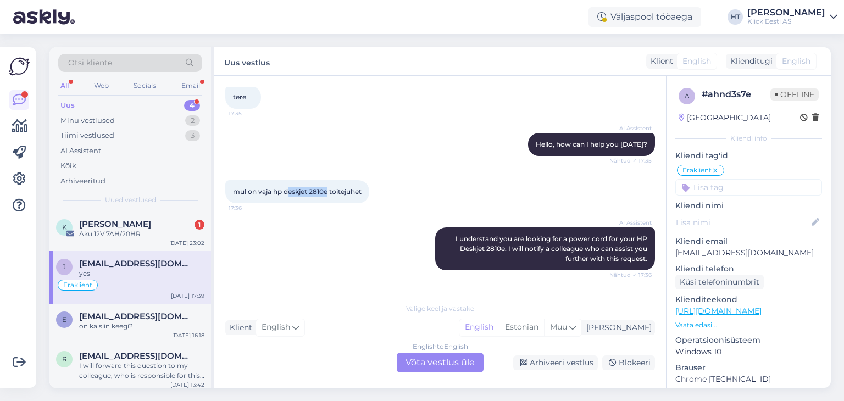
scroll to position [4, 0]
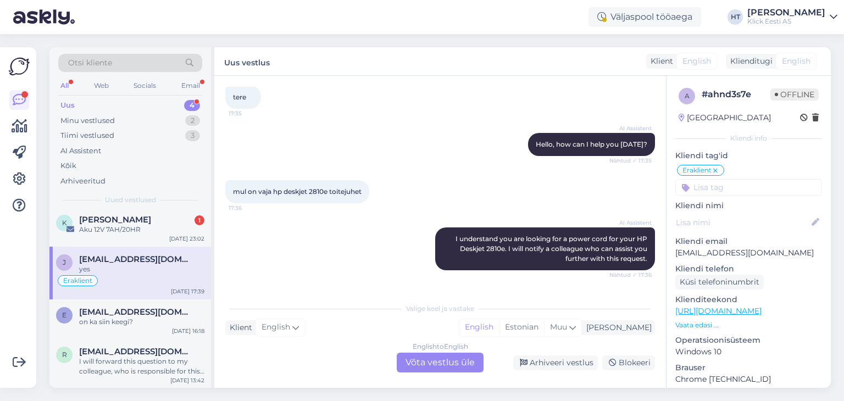
click at [402, 232] on div "AI Assistent I understand you are looking for a power cord for your HP Deskjet …" at bounding box center [440, 248] width 430 height 67
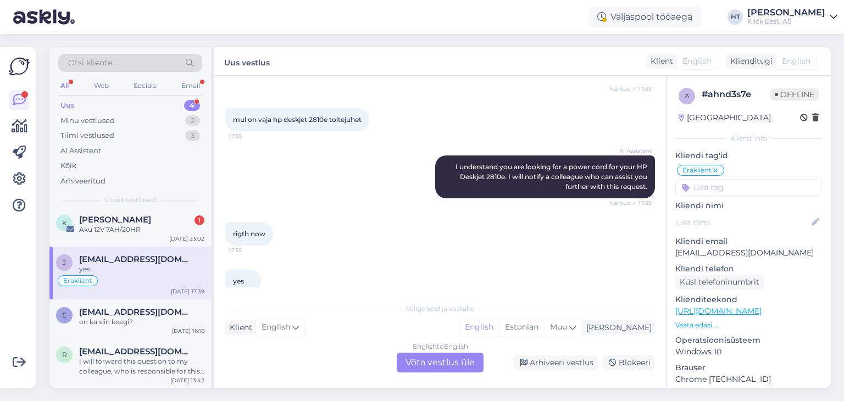
scroll to position [267, 0]
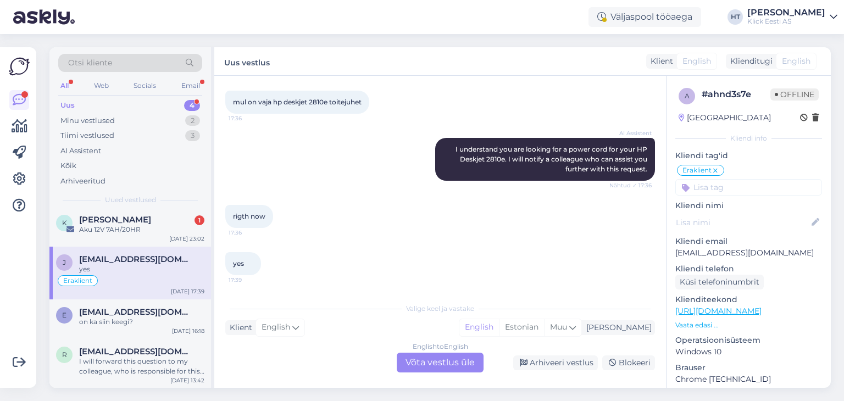
click at [449, 365] on div "English to English Võta vestlus üle" at bounding box center [440, 363] width 87 height 20
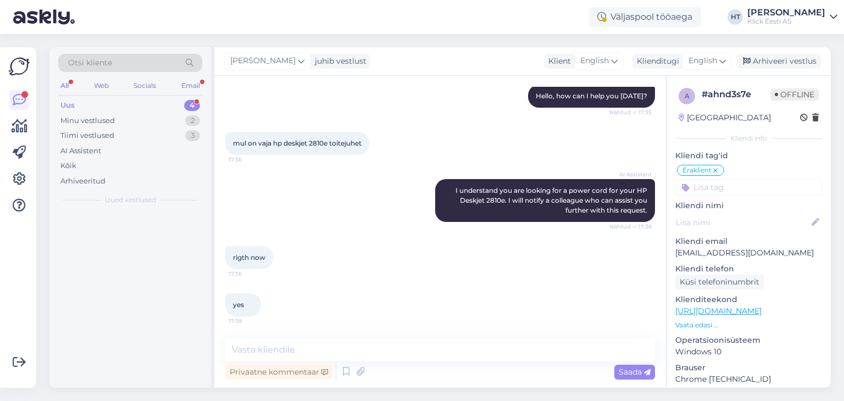
scroll to position [0, 0]
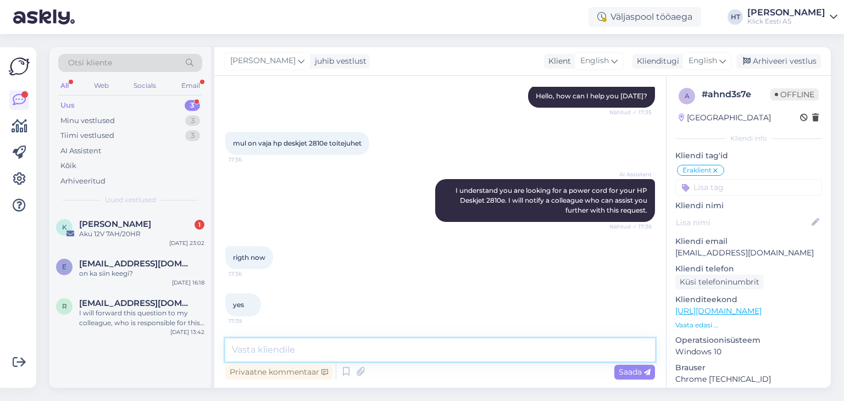
click at [430, 355] on textarea at bounding box center [440, 350] width 430 height 23
paste textarea "[URL][DOMAIN_NAME]"
type textarea "Sobib järgnev toitejuhe: [URL][DOMAIN_NAME]"
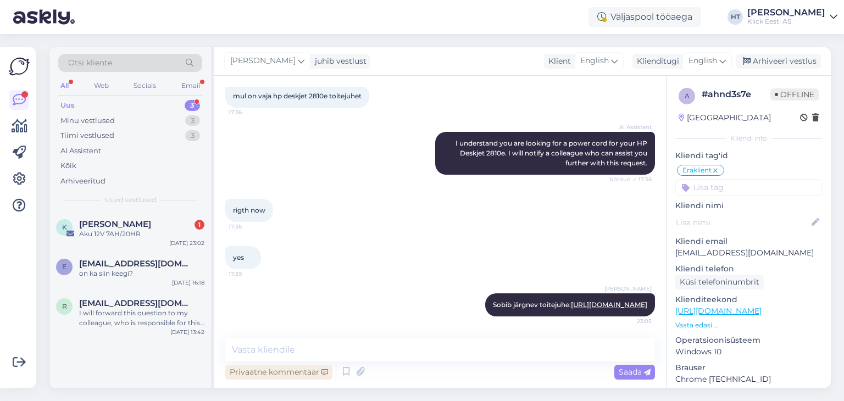
click at [286, 372] on div "Privaatne kommentaar" at bounding box center [278, 372] width 107 height 15
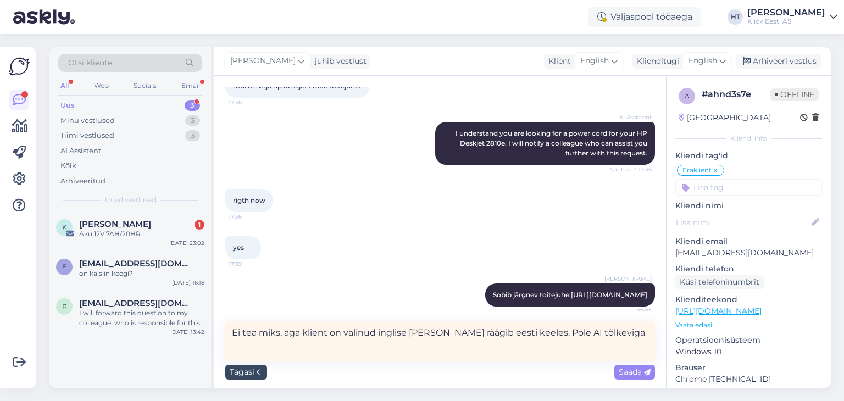
type textarea "Ei tea miks, aga klient on valinud inglise [PERSON_NAME] räägib eesti keeles. P…"
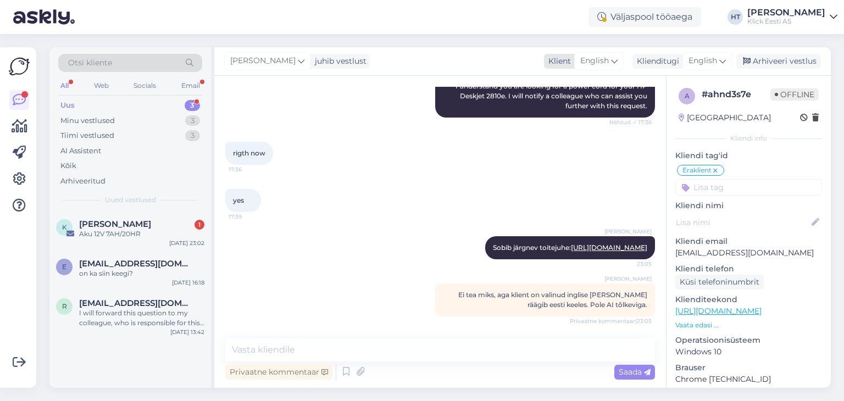
click at [608, 63] on span "English" at bounding box center [594, 61] width 29 height 12
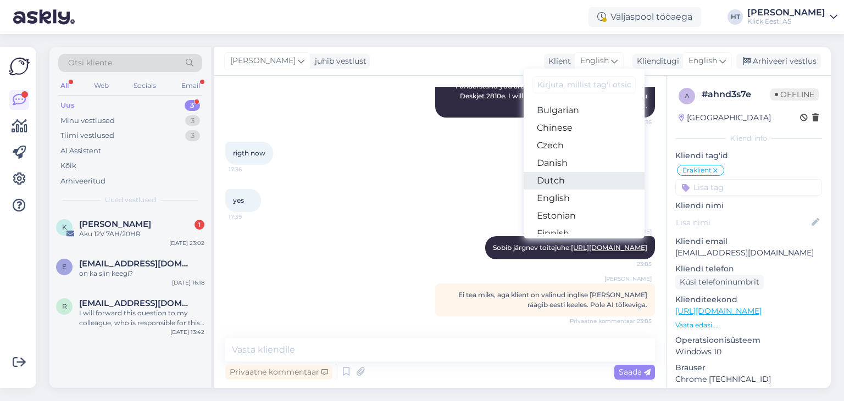
scroll to position [35, 0]
click at [587, 218] on link "Estonian" at bounding box center [584, 216] width 121 height 18
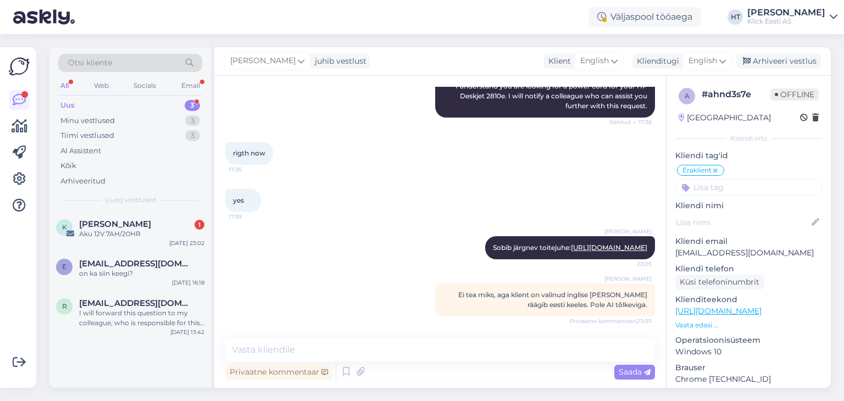
scroll to position [413, 0]
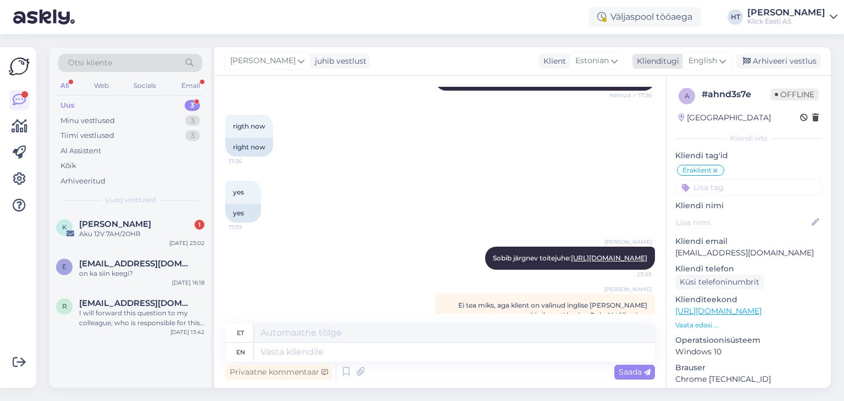
click at [707, 62] on span "English" at bounding box center [703, 61] width 29 height 12
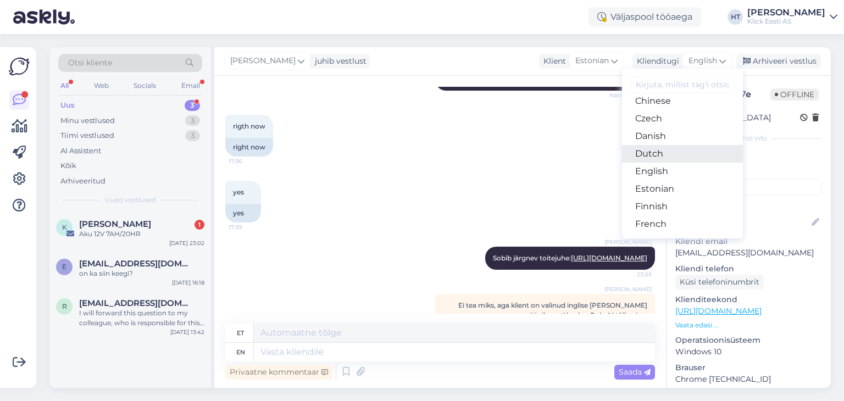
scroll to position [64, 0]
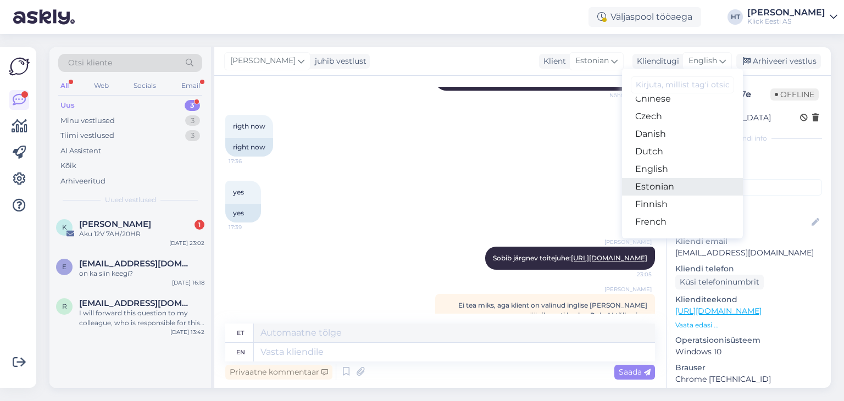
click at [665, 184] on link "Estonian" at bounding box center [682, 187] width 121 height 18
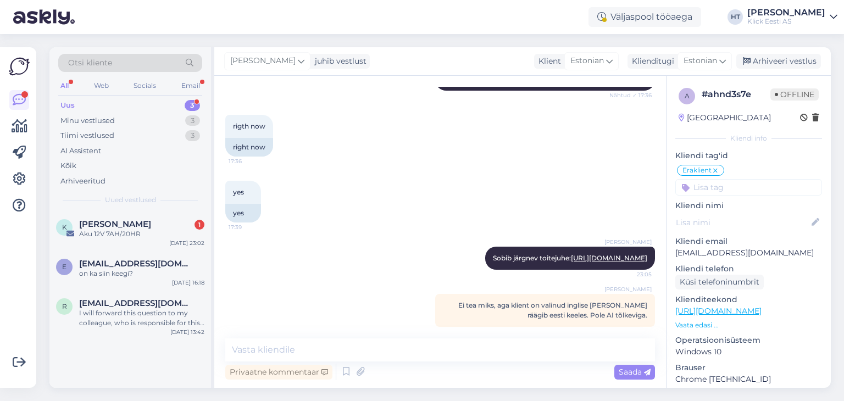
click at [744, 190] on input at bounding box center [749, 187] width 147 height 16
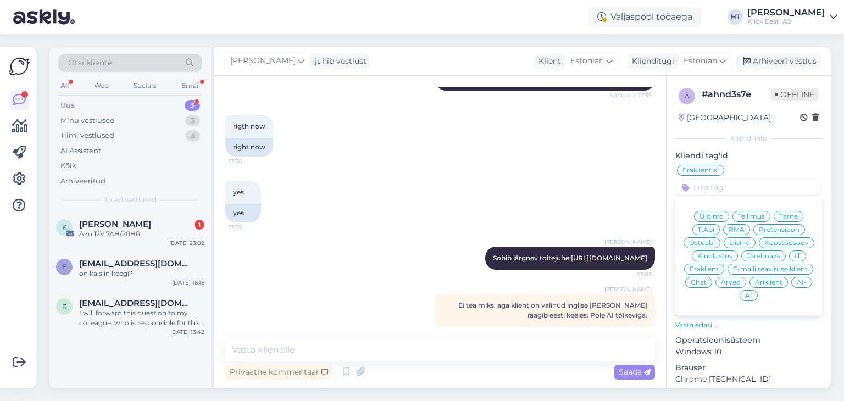
click at [715, 245] on span "Ostuabi" at bounding box center [702, 243] width 26 height 7
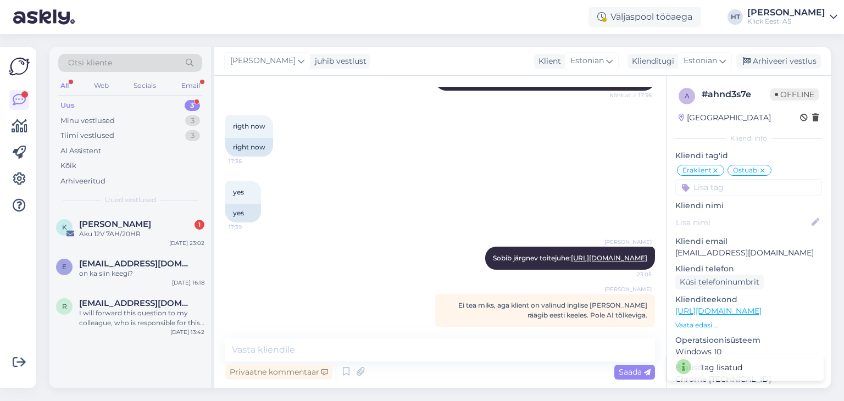
click at [727, 184] on input at bounding box center [749, 187] width 147 height 16
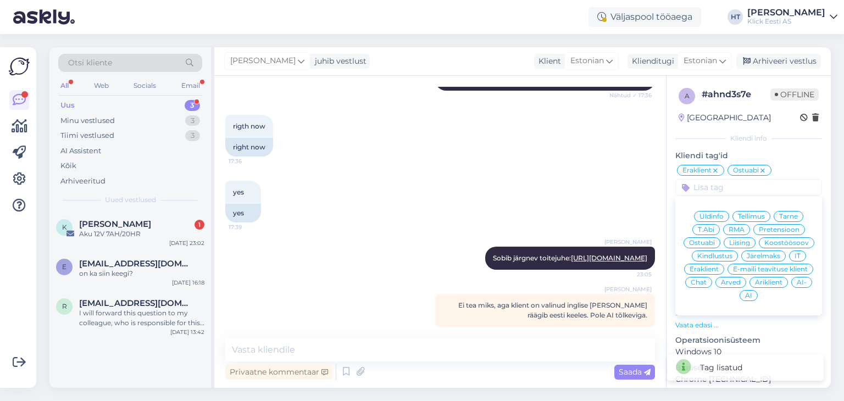
click at [753, 293] on span "AI" at bounding box center [748, 295] width 7 height 7
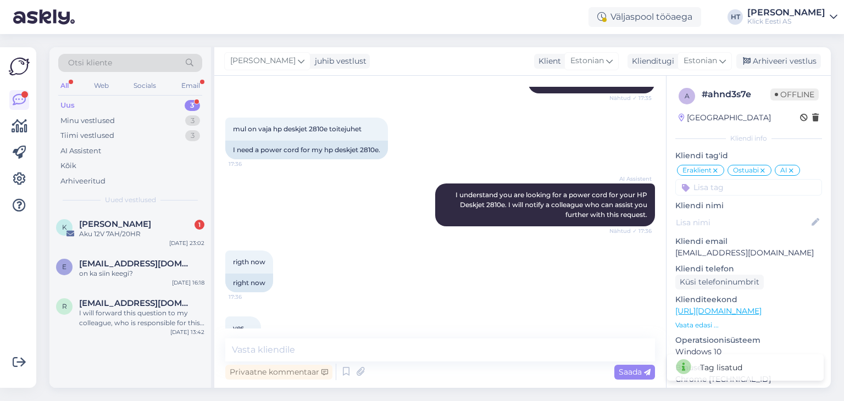
scroll to position [433, 0]
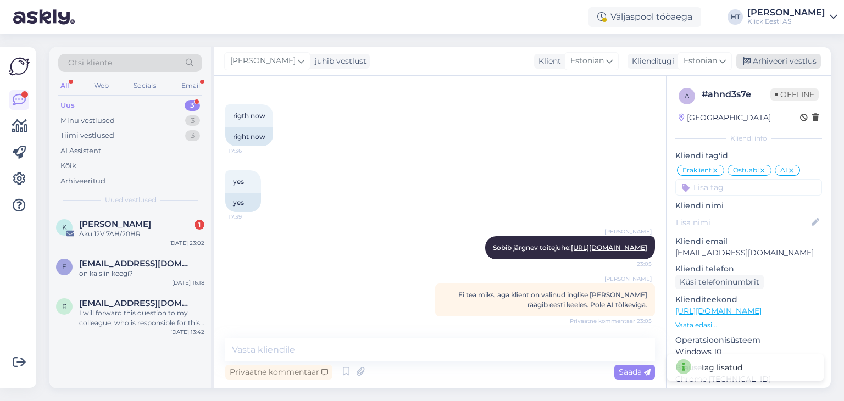
click at [801, 59] on div "Arhiveeri vestlus" at bounding box center [779, 61] width 85 height 15
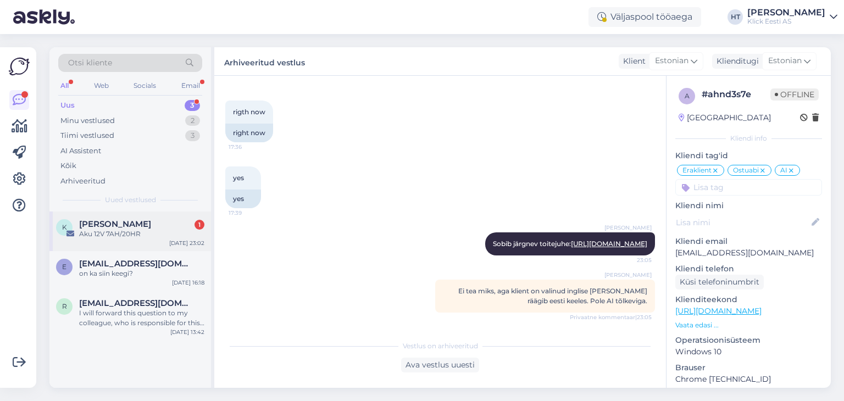
click at [139, 241] on div "K Kuido Karula 1 Aku 12V 7AH/20HR [DATE] 23:02" at bounding box center [130, 232] width 162 height 40
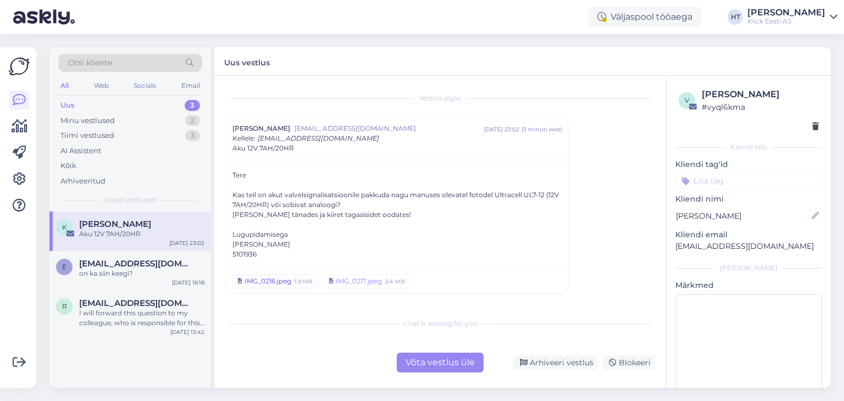
click at [280, 280] on div "IMG_0216.jpeg" at bounding box center [268, 281] width 47 height 10
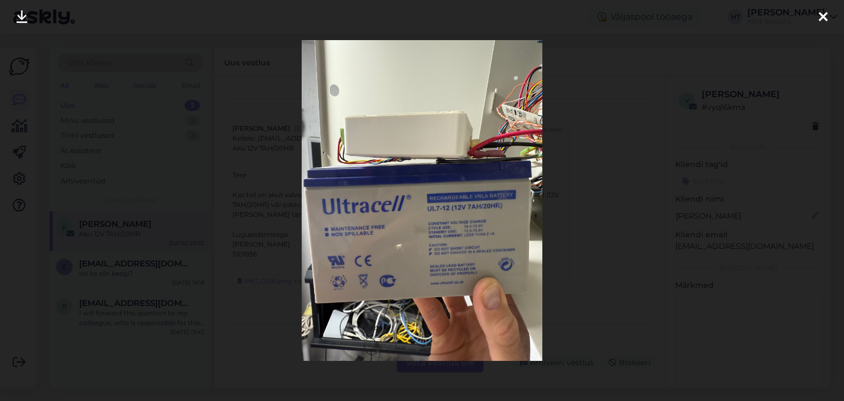
click at [283, 326] on div at bounding box center [422, 200] width 844 height 401
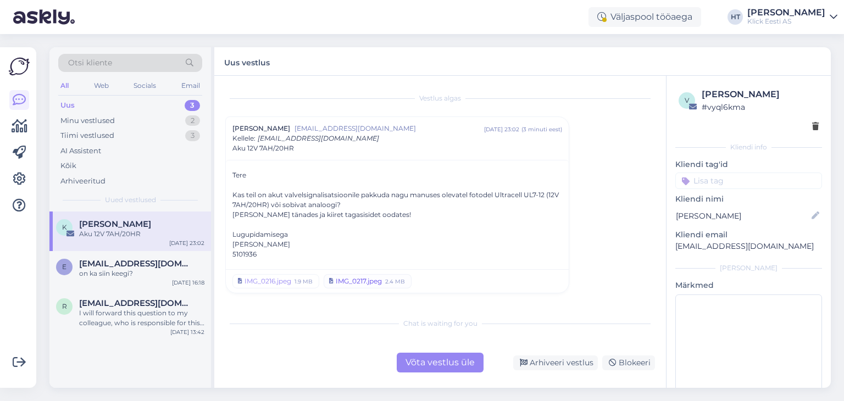
click at [352, 280] on div "IMG_0217.jpeg" at bounding box center [359, 281] width 46 height 10
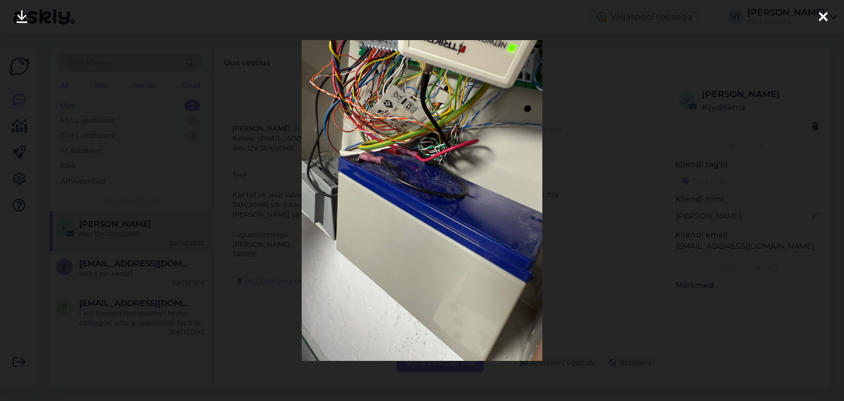
click at [266, 341] on div at bounding box center [422, 200] width 844 height 401
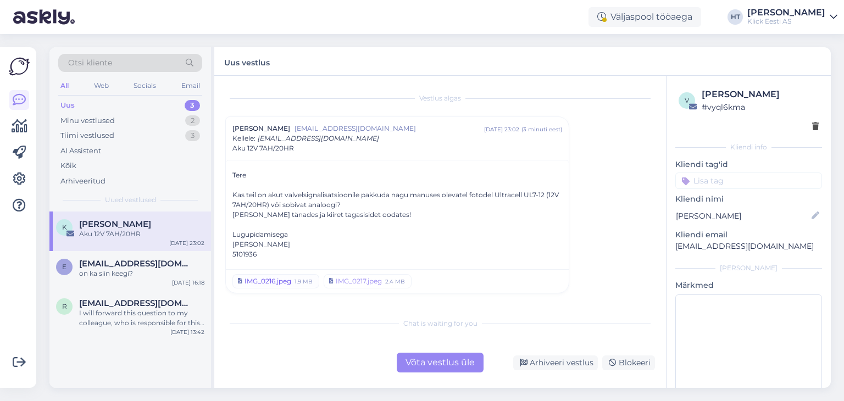
click at [268, 277] on div "IMG_0216.jpeg" at bounding box center [268, 281] width 47 height 10
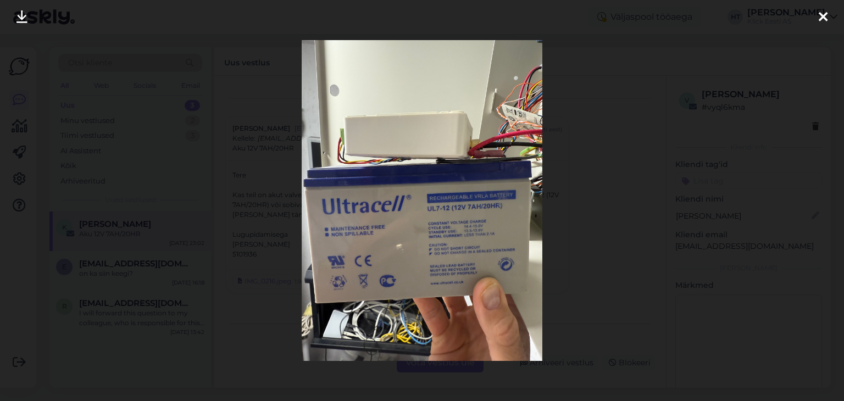
click at [588, 187] on div at bounding box center [422, 200] width 844 height 401
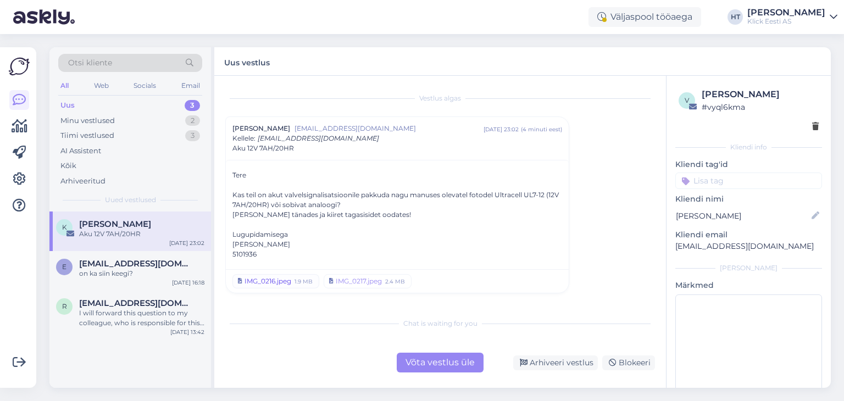
click at [271, 276] on div "IMG_0216.jpeg" at bounding box center [268, 281] width 47 height 10
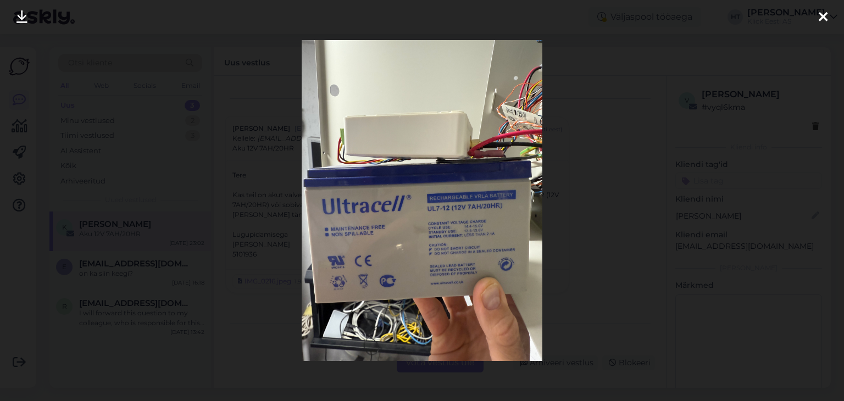
click at [403, 197] on img at bounding box center [422, 200] width 241 height 321
click at [605, 262] on div at bounding box center [422, 200] width 844 height 401
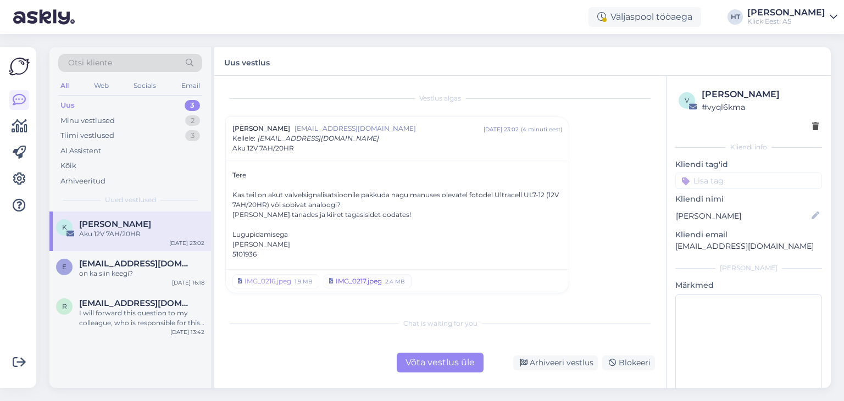
click at [362, 278] on div "IMG_0217.jpeg" at bounding box center [359, 281] width 46 height 10
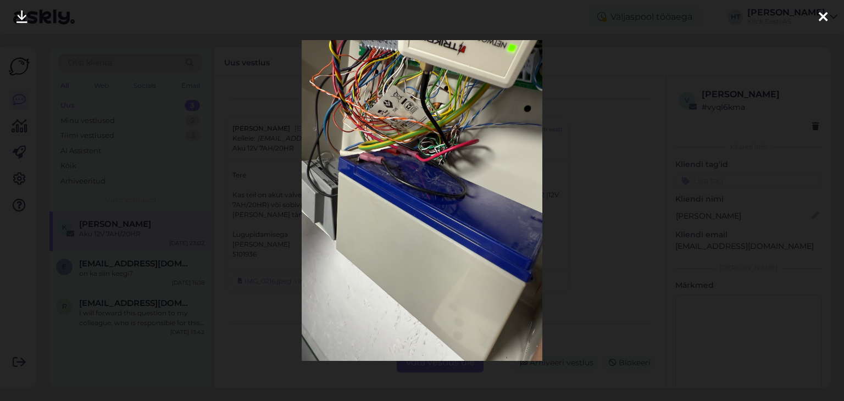
click at [584, 274] on div at bounding box center [422, 200] width 844 height 401
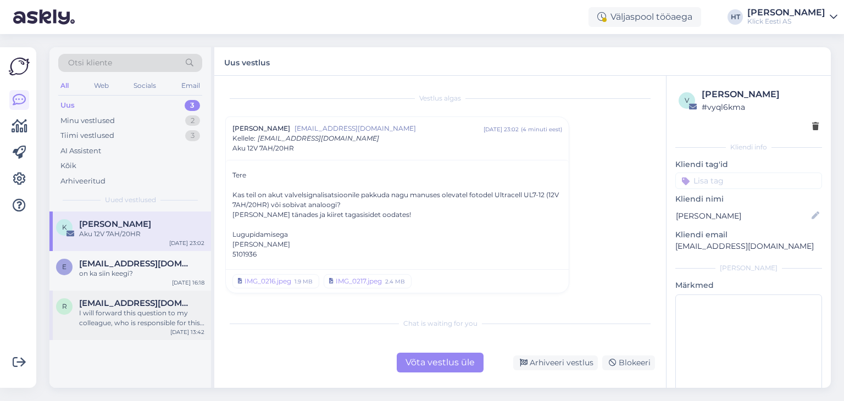
click at [136, 327] on div "I will forward this question to my colleague, who is responsible for this. The …" at bounding box center [141, 318] width 125 height 20
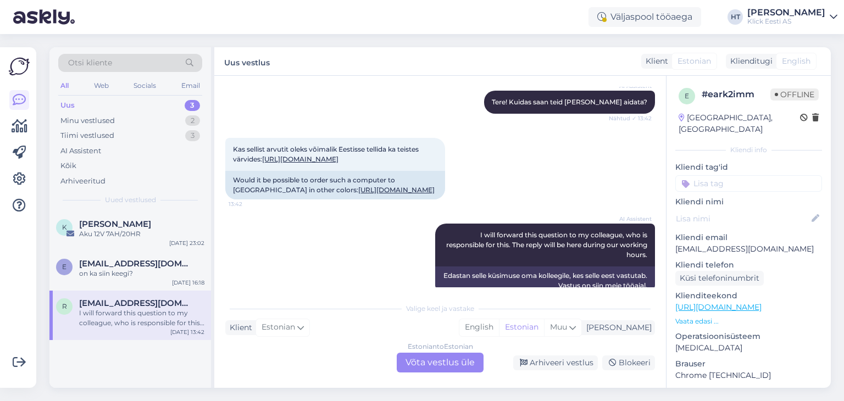
scroll to position [160, 0]
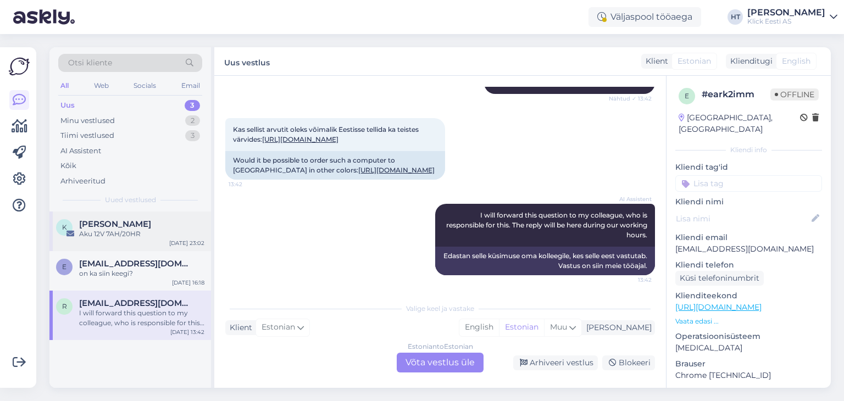
click at [139, 237] on div "Aku 12V 7AH/20HR" at bounding box center [141, 234] width 125 height 10
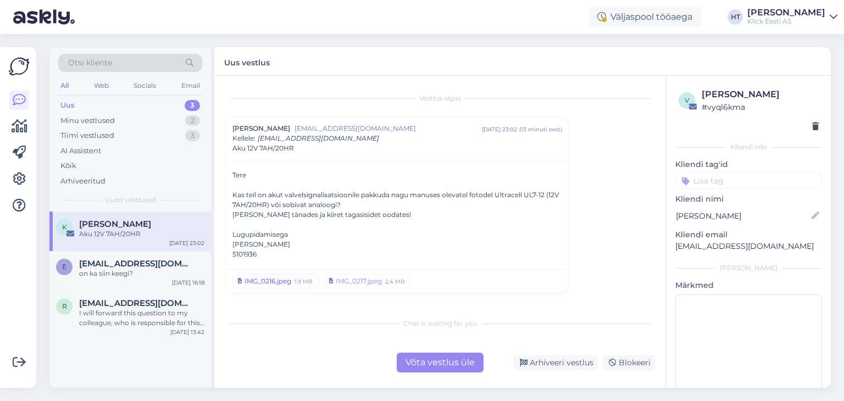
click at [278, 280] on div "IMG_0216.jpeg" at bounding box center [268, 281] width 47 height 10
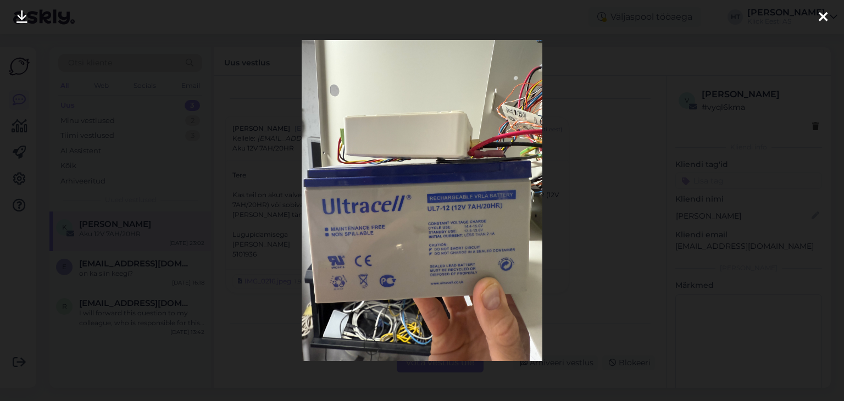
click at [597, 265] on div at bounding box center [422, 200] width 844 height 401
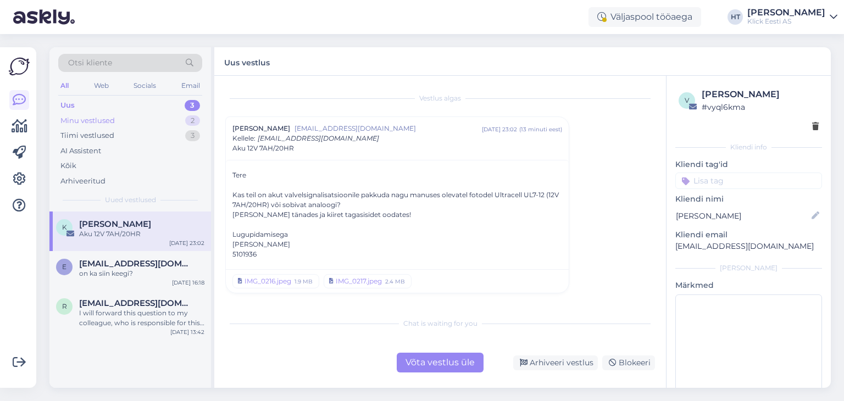
click at [141, 118] on div "Minu vestlused 2" at bounding box center [130, 120] width 144 height 15
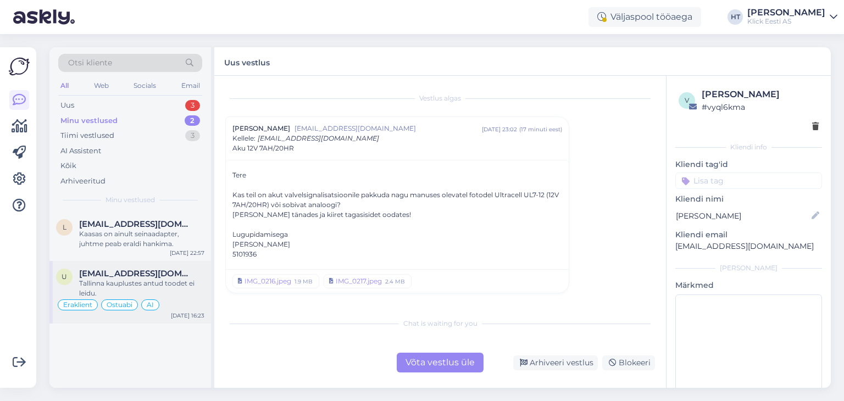
click at [174, 269] on span "[EMAIL_ADDRESS][DOMAIN_NAME]" at bounding box center [136, 274] width 114 height 10
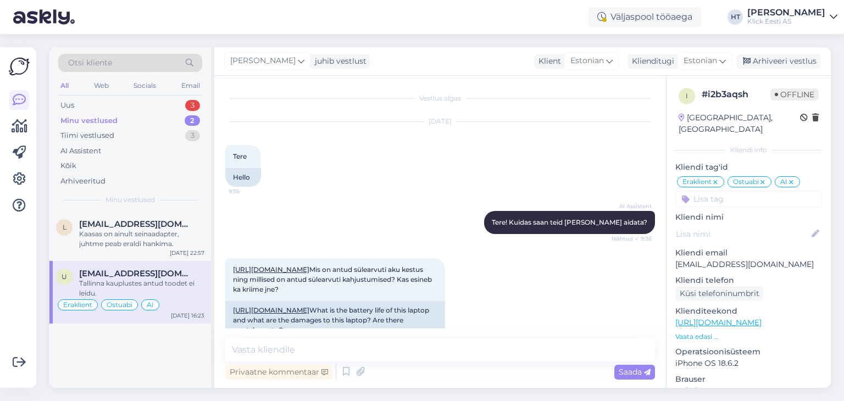
scroll to position [557, 0]
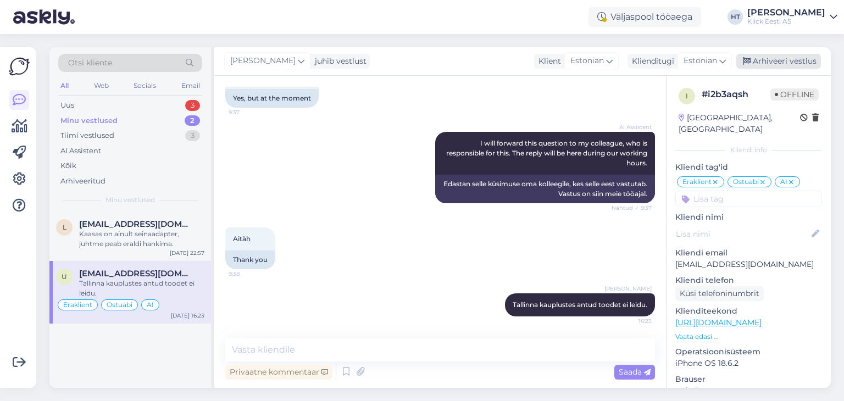
click at [772, 66] on div "Arhiveeri vestlus" at bounding box center [779, 61] width 85 height 15
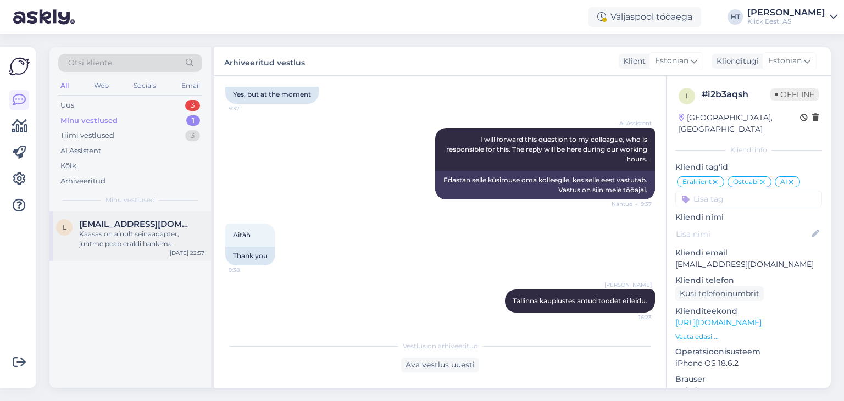
click at [186, 222] on div "[EMAIL_ADDRESS][DOMAIN_NAME]" at bounding box center [141, 224] width 125 height 10
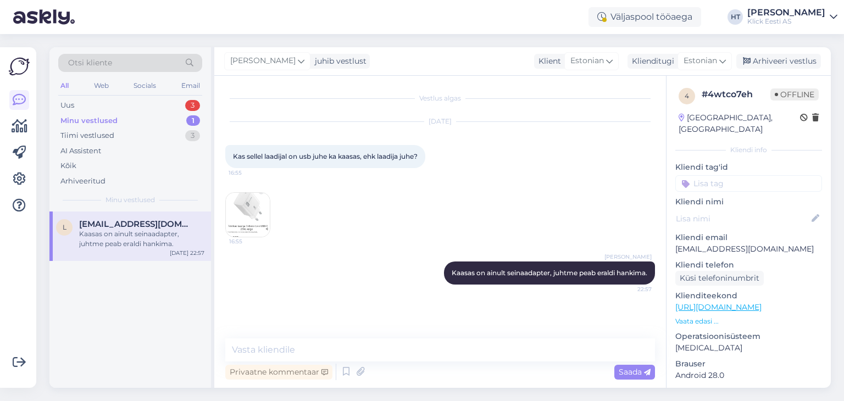
click at [742, 175] on input at bounding box center [749, 183] width 147 height 16
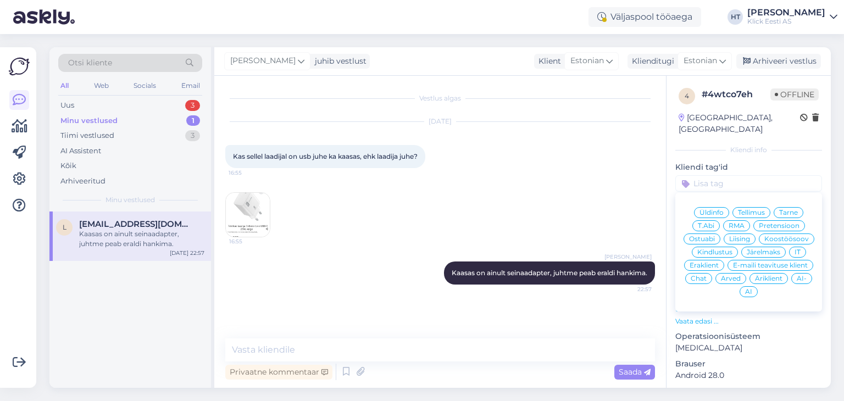
click at [715, 236] on span "Ostuabi" at bounding box center [702, 239] width 26 height 7
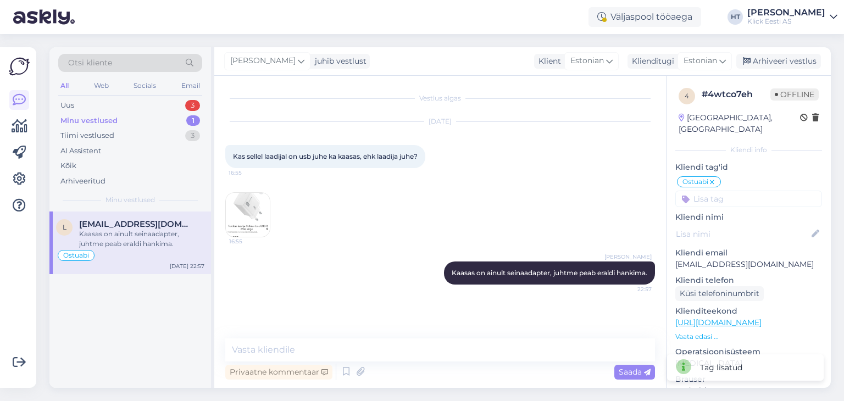
click at [724, 191] on input at bounding box center [749, 199] width 147 height 16
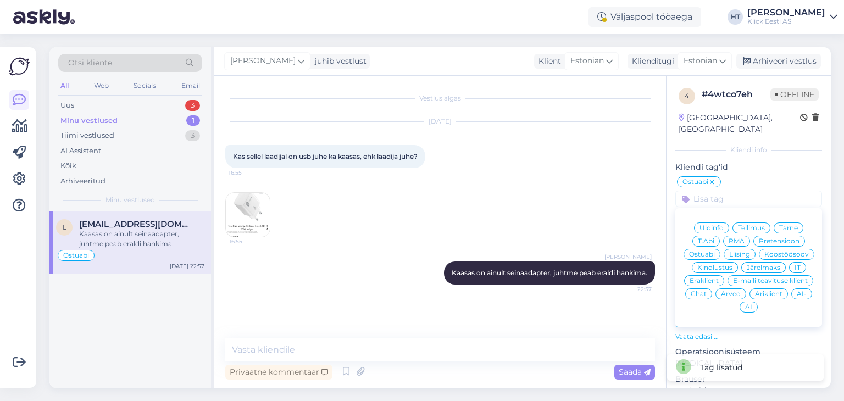
click at [719, 278] on span "Eraklient" at bounding box center [704, 281] width 29 height 7
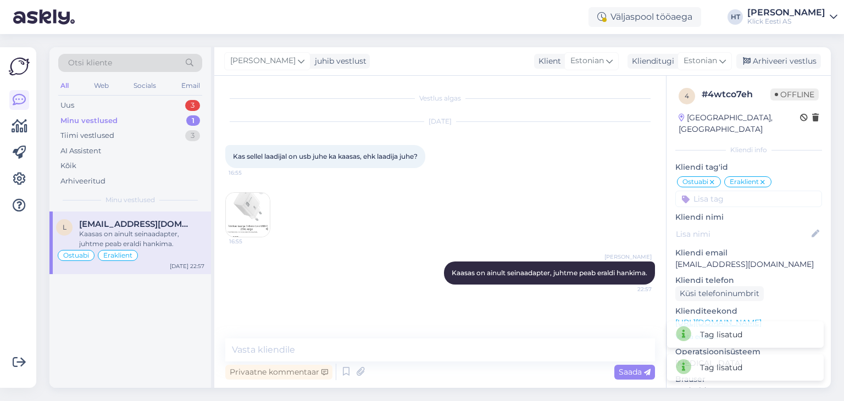
click at [748, 191] on input at bounding box center [749, 199] width 147 height 16
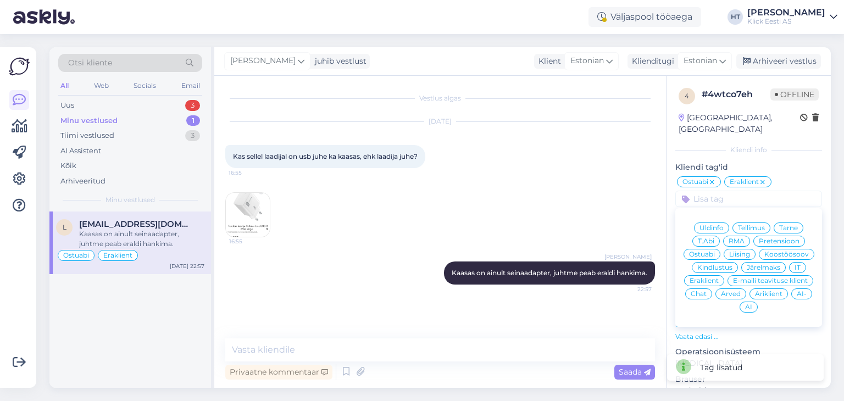
click at [753, 304] on span "AI" at bounding box center [748, 307] width 7 height 7
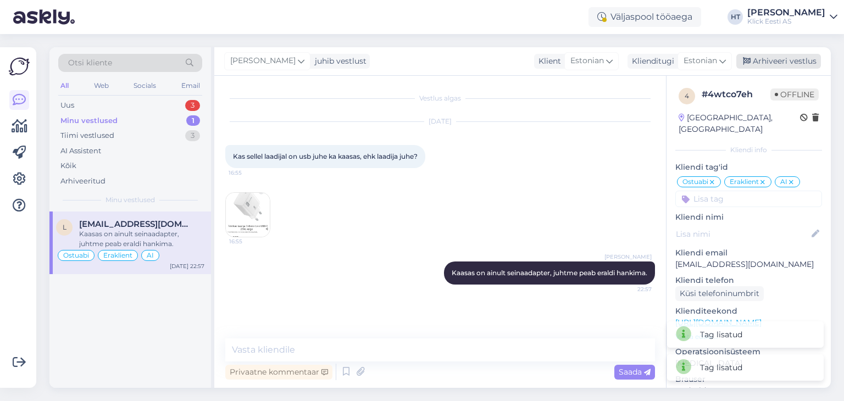
click at [778, 64] on div "Arhiveeri vestlus" at bounding box center [779, 61] width 85 height 15
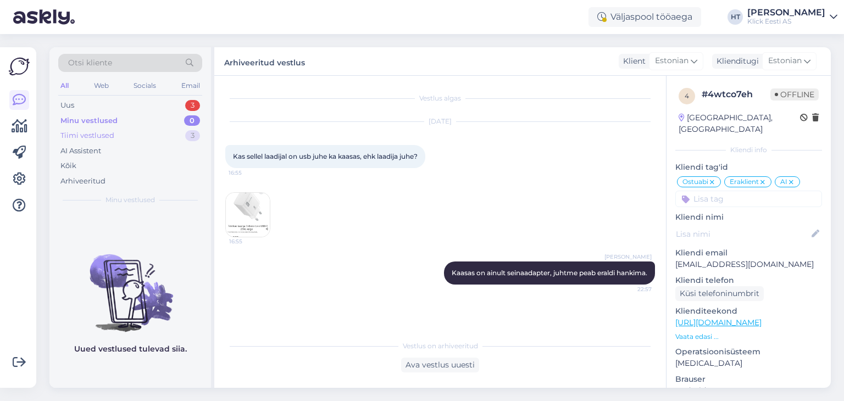
click at [150, 137] on div "Tiimi vestlused 3" at bounding box center [130, 135] width 144 height 15
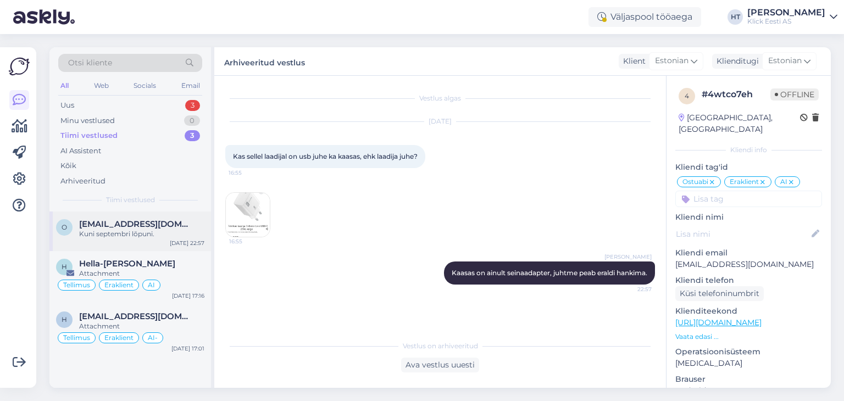
click at [166, 226] on div "[EMAIL_ADDRESS][DOMAIN_NAME]" at bounding box center [141, 224] width 125 height 10
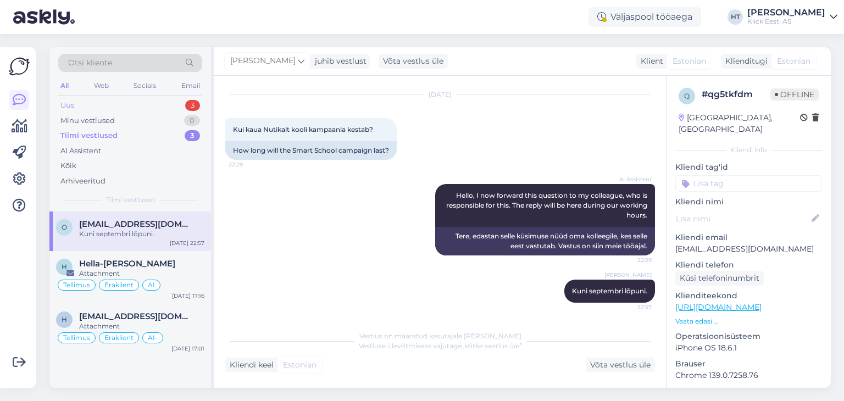
click at [161, 104] on div "Uus 3" at bounding box center [130, 105] width 144 height 15
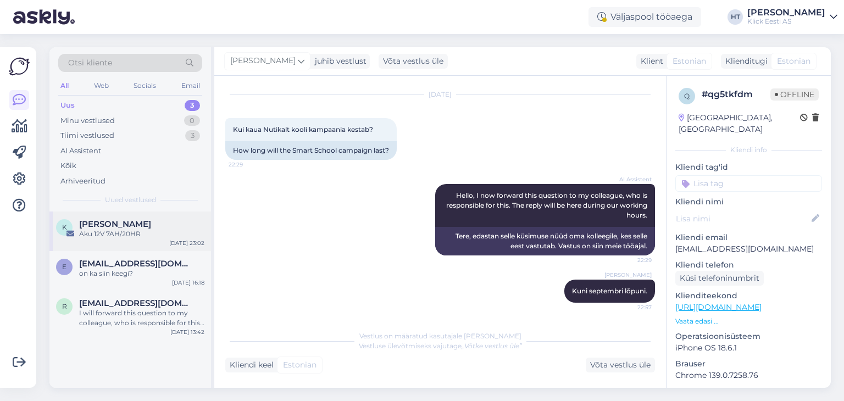
click at [165, 227] on div "[PERSON_NAME]" at bounding box center [141, 224] width 125 height 10
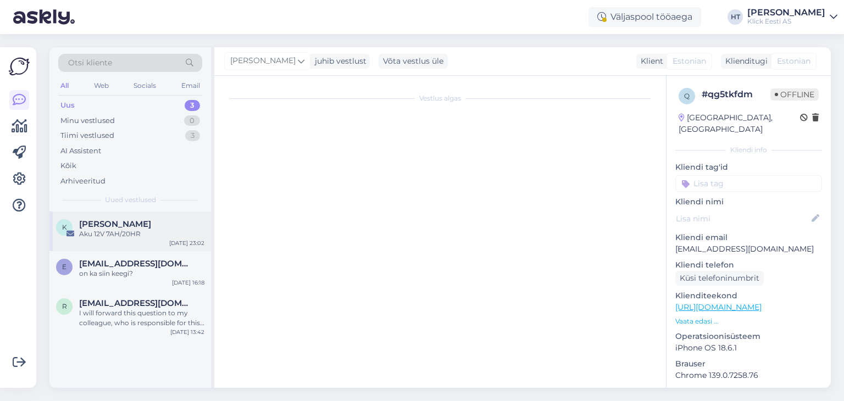
scroll to position [0, 0]
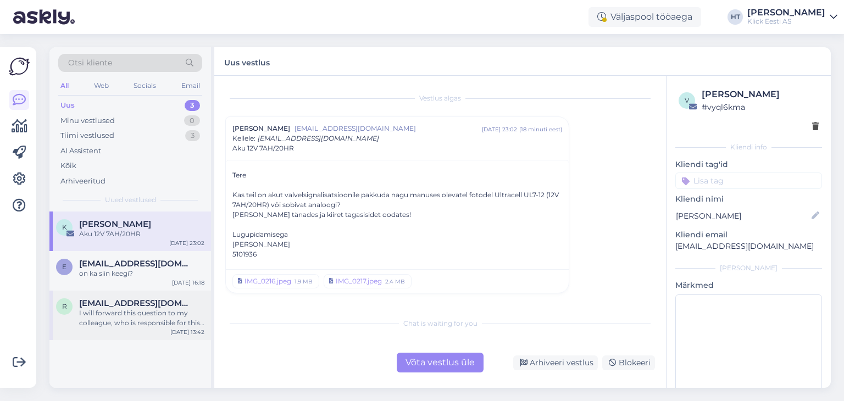
click at [165, 300] on span "[EMAIL_ADDRESS][DOMAIN_NAME]" at bounding box center [136, 303] width 114 height 10
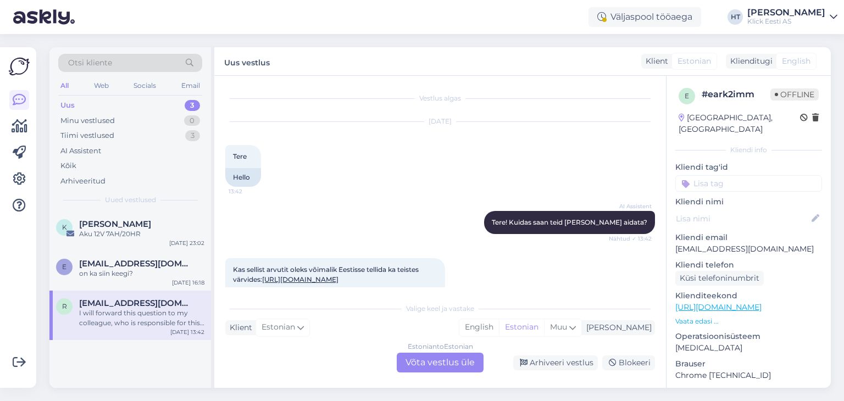
scroll to position [160, 0]
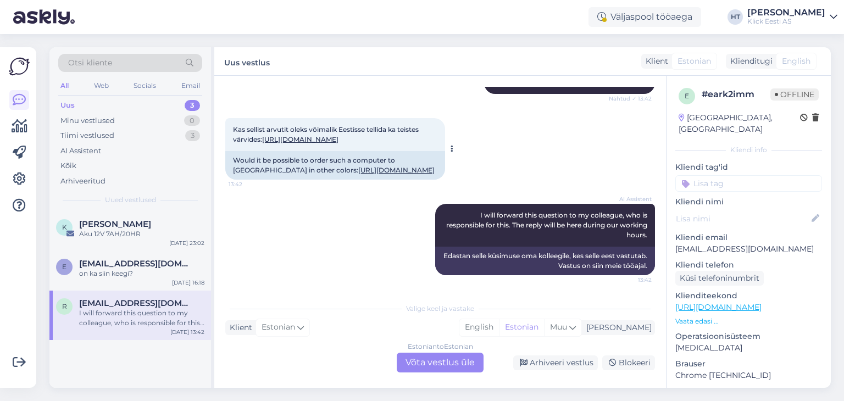
click at [318, 135] on link "[URL][DOMAIN_NAME]" at bounding box center [300, 139] width 76 height 8
click at [456, 364] on div "Estonian to Estonian Võta vestlus üle" at bounding box center [440, 363] width 87 height 20
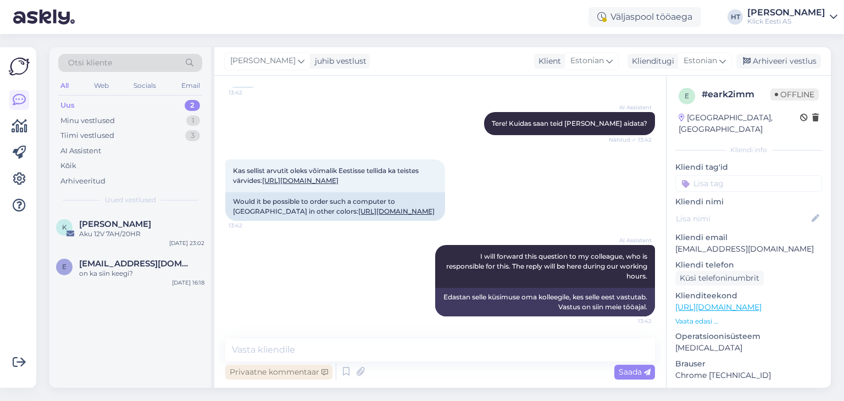
click at [301, 372] on div "Privaatne kommentaar" at bounding box center [278, 372] width 107 height 15
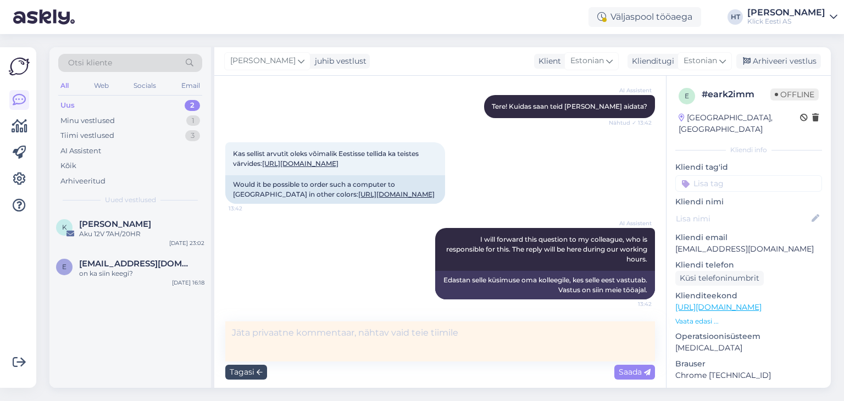
scroll to position [135, 0]
click at [333, 338] on textarea at bounding box center [440, 342] width 430 height 40
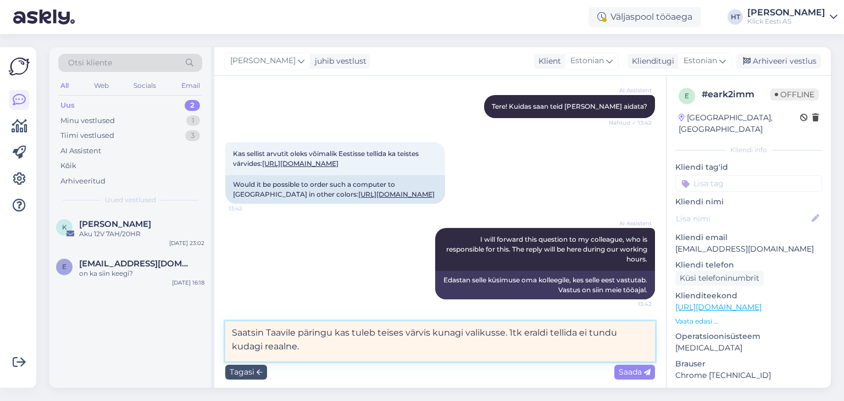
click at [242, 347] on textarea "Saatsin Taavile päringu kas tuleb teises värvis kunagi valikusse. 1tk eraldi te…" at bounding box center [440, 342] width 430 height 40
drag, startPoint x: 266, startPoint y: 345, endPoint x: 233, endPoint y: 350, distance: 34.0
click at [233, 350] on textarea "Saatsin Taavile päringu kas tuleb teises värvis kunagi valikusse. 1tk eraldi te…" at bounding box center [440, 342] width 430 height 40
type textarea "Saatsin Taavile päringu kas tuleb teises värvis kunagi valikusse. 1tk eraldi te…"
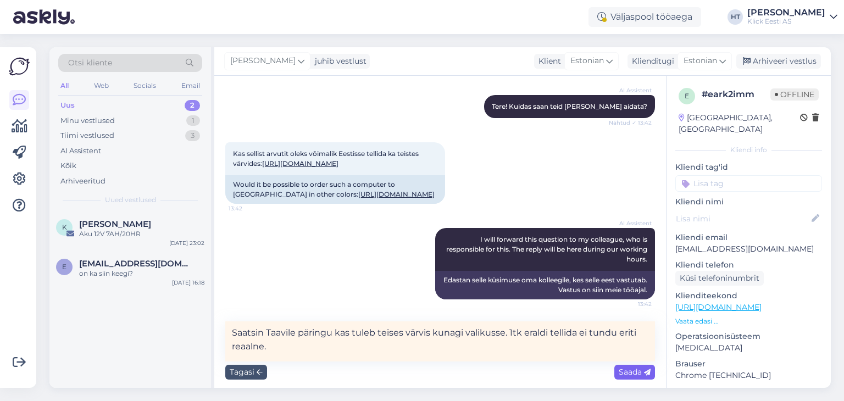
click at [619, 370] on span "Saada" at bounding box center [635, 372] width 32 height 10
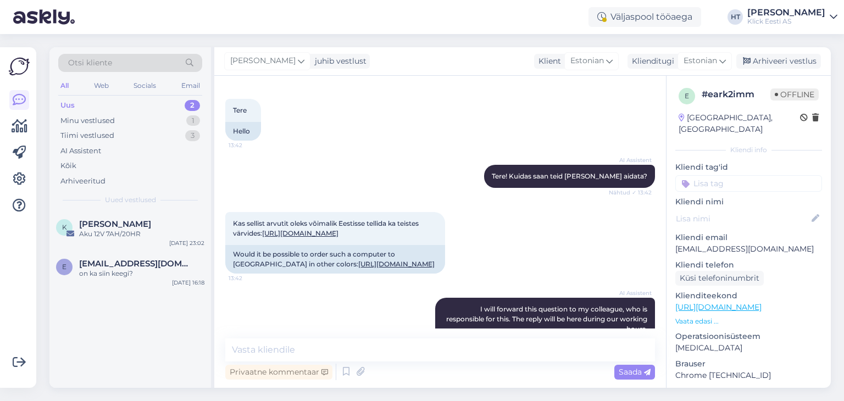
scroll to position [176, 0]
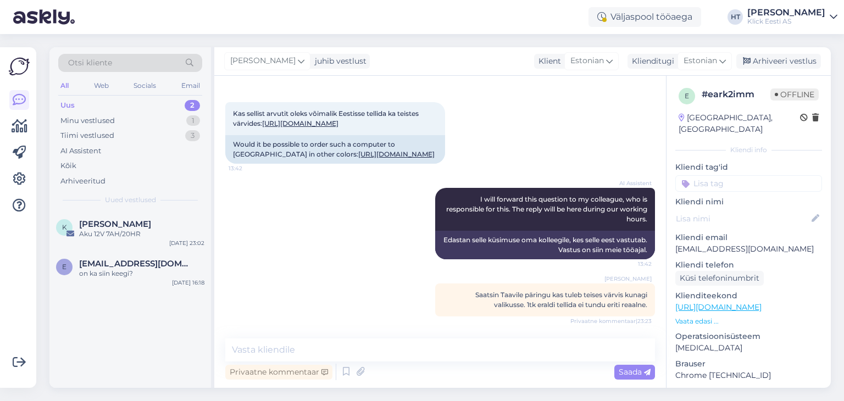
click at [742, 175] on input at bounding box center [749, 183] width 147 height 16
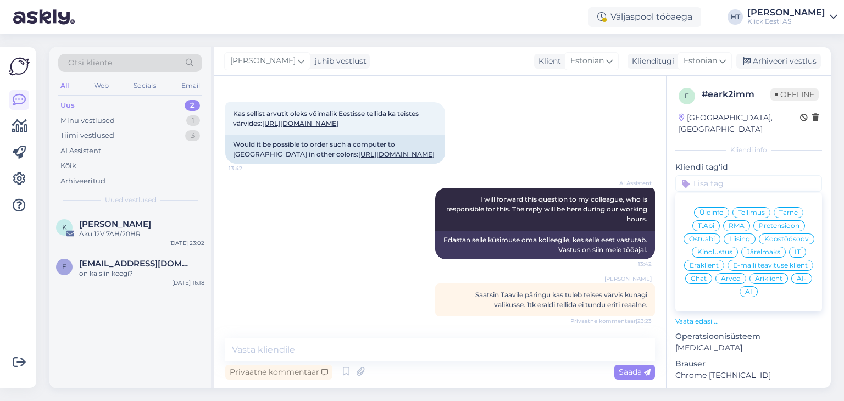
click at [721, 234] on div "Ostuabi" at bounding box center [702, 239] width 37 height 11
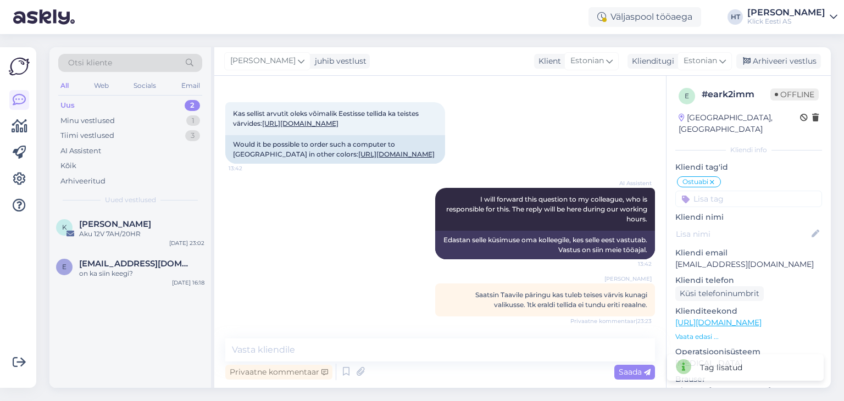
click at [734, 191] on input at bounding box center [749, 199] width 147 height 16
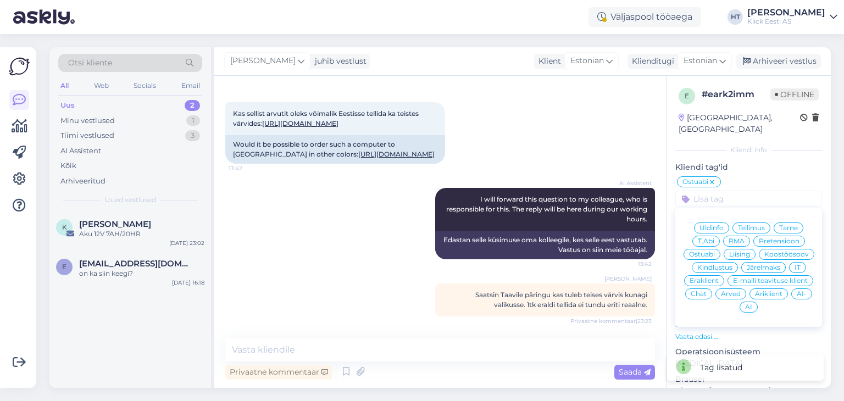
click at [653, 159] on div "Vestlus algas [DATE] Tere 13:42 Hello AI Assistent Tere! Kuidas saan teid [PERS…" at bounding box center [445, 208] width 440 height 242
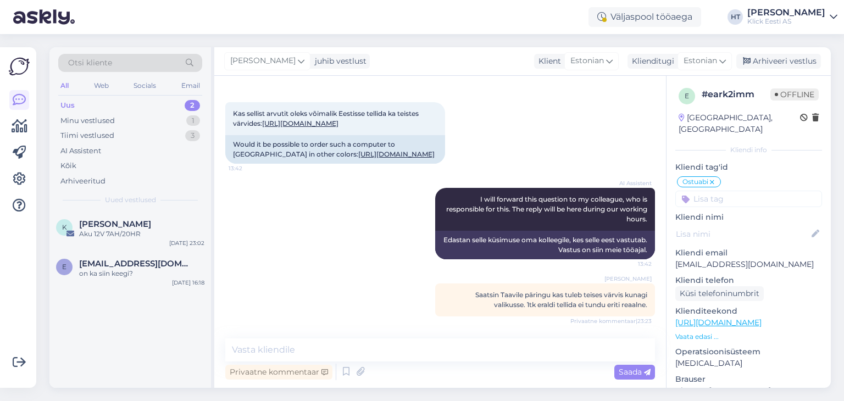
click at [753, 191] on input at bounding box center [749, 199] width 147 height 16
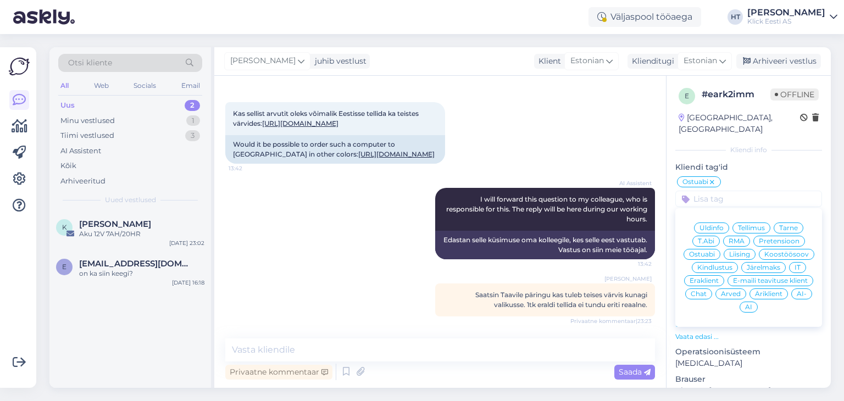
click at [719, 278] on span "Eraklient" at bounding box center [704, 281] width 29 height 7
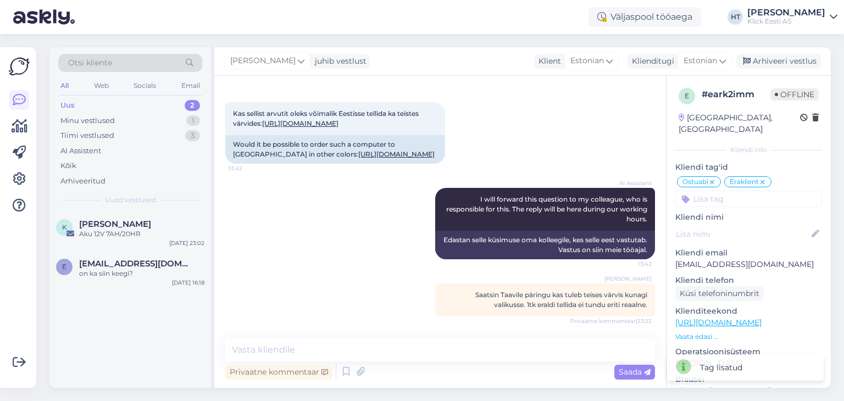
click at [727, 191] on input at bounding box center [749, 199] width 147 height 16
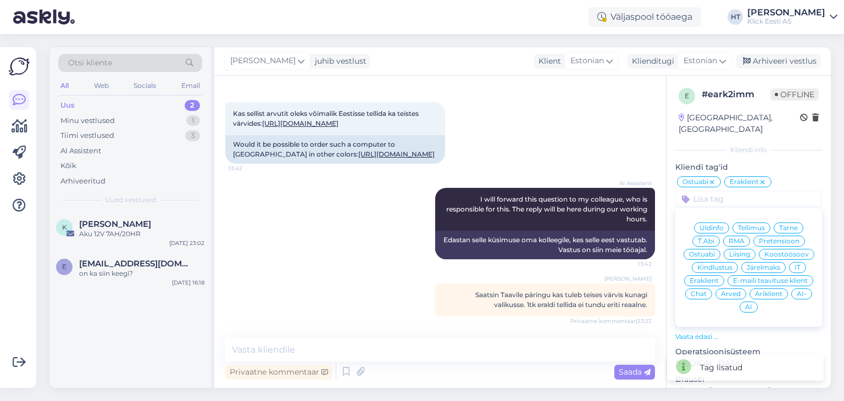
click at [758, 302] on div "AI" at bounding box center [749, 307] width 18 height 11
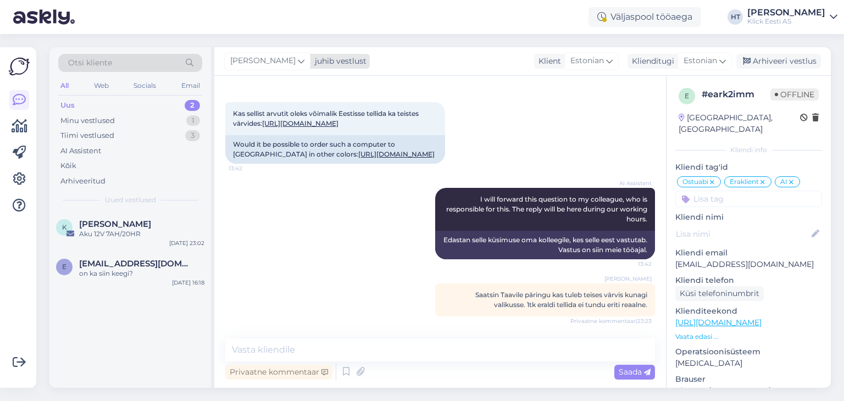
click at [298, 64] on icon at bounding box center [301, 61] width 7 height 12
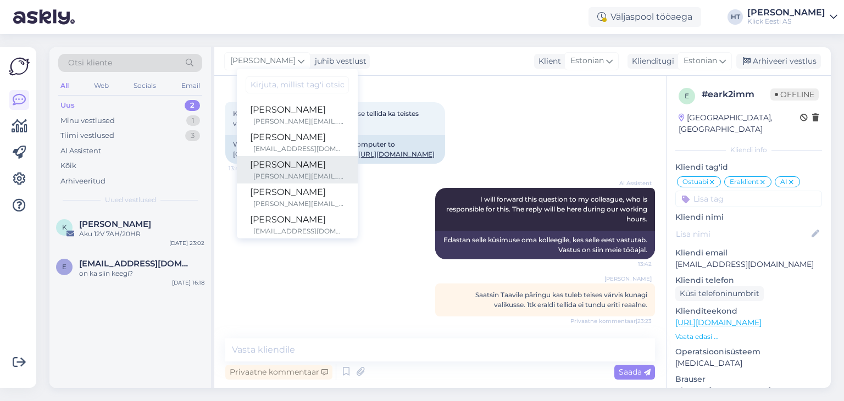
click at [290, 162] on div "[PERSON_NAME]" at bounding box center [297, 164] width 95 height 13
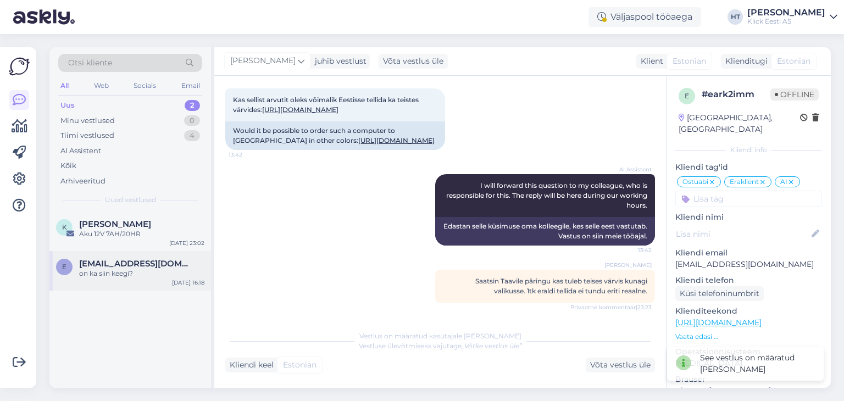
click at [124, 259] on span "[EMAIL_ADDRESS][DOMAIN_NAME]" at bounding box center [136, 264] width 114 height 10
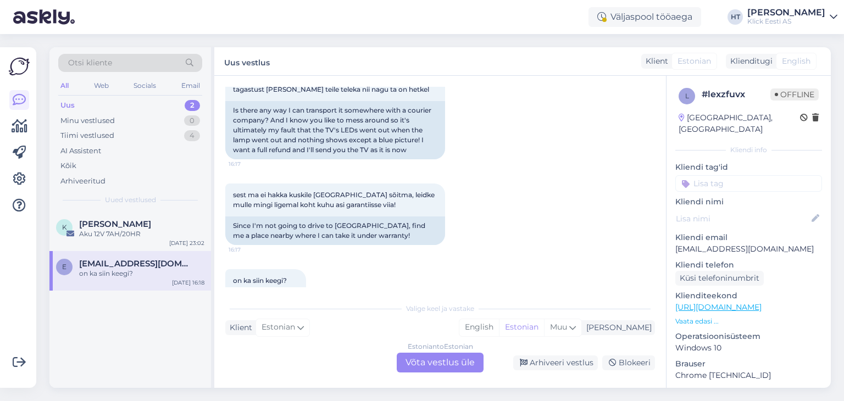
scroll to position [662, 0]
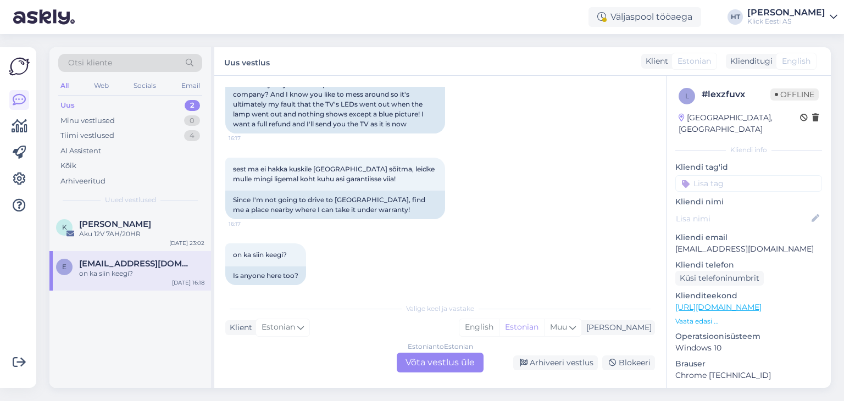
click at [721, 244] on p "[EMAIL_ADDRESS][DOMAIN_NAME]" at bounding box center [749, 250] width 147 height 12
copy p "[EMAIL_ADDRESS][DOMAIN_NAME]"
click at [431, 363] on div "Estonian to Estonian Võta vestlus üle" at bounding box center [440, 363] width 87 height 20
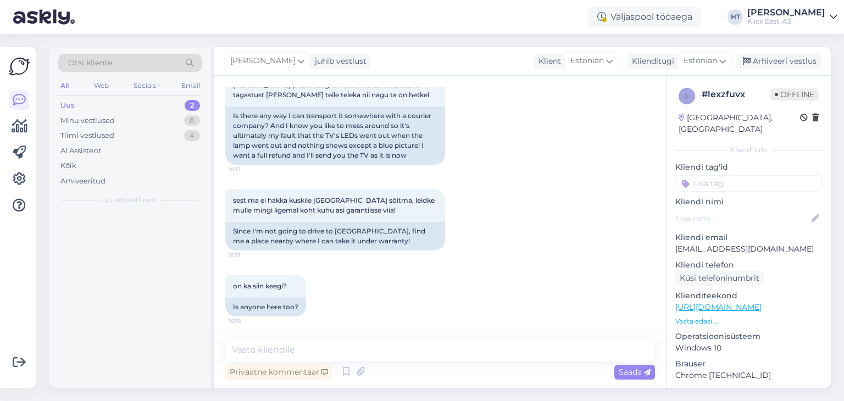
scroll to position [621, 0]
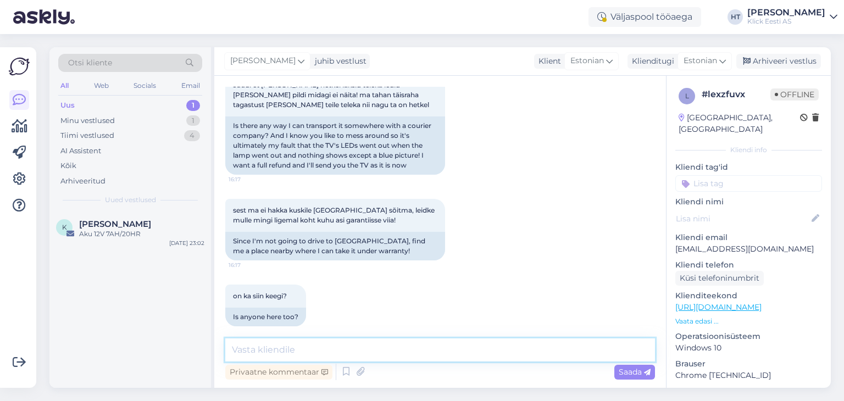
click at [397, 345] on textarea at bounding box center [440, 350] width 430 height 23
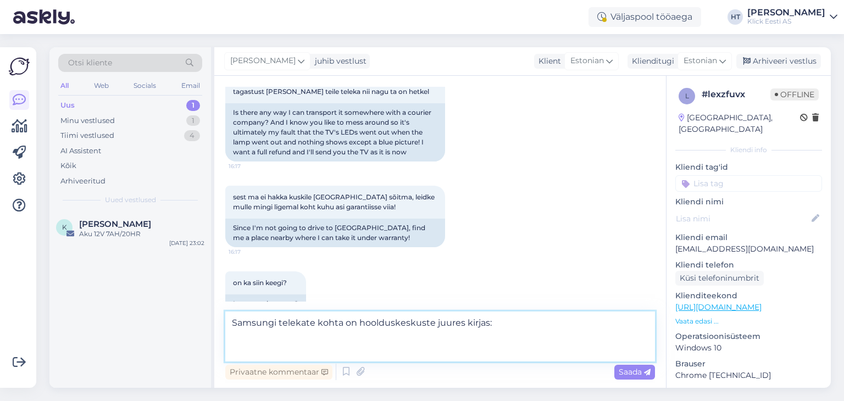
scroll to position [649, 0]
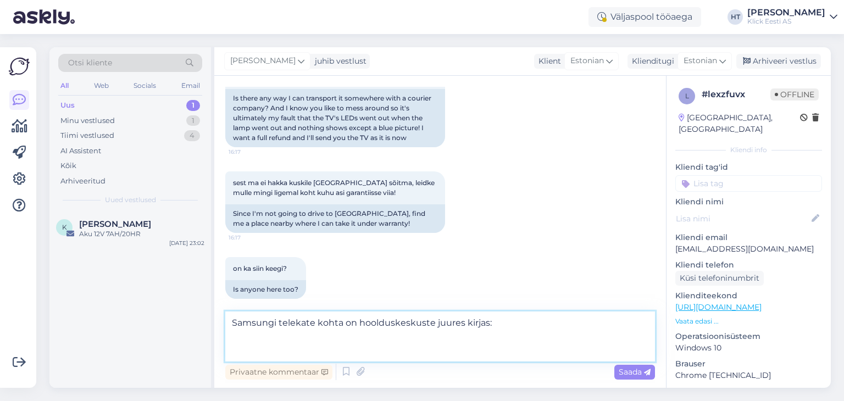
paste textarea "TSC volitatud hoolduskeskus [STREET_ADDRESS] E-R 9.00-18.00 Telefon: [PHONE_NUM…"
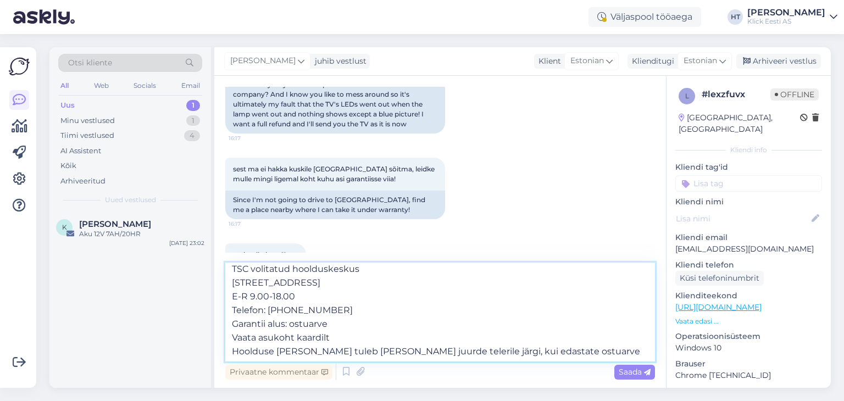
scroll to position [47, 0]
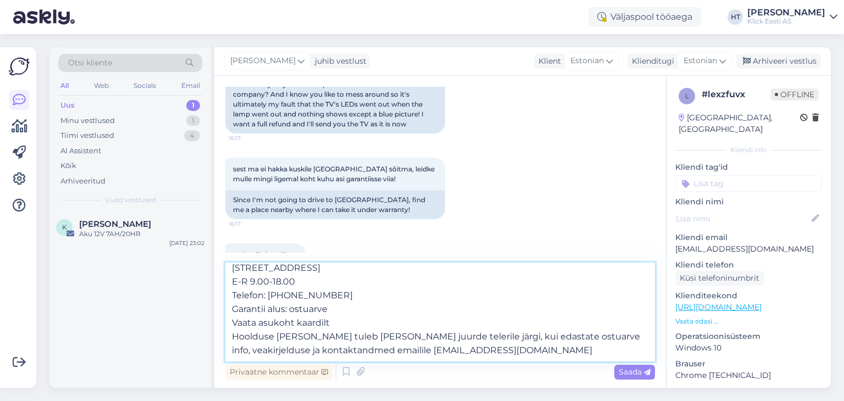
drag, startPoint x: 341, startPoint y: 338, endPoint x: 217, endPoint y: 321, distance: 124.8
click at [217, 321] on div "Vestlus algas [DATE] Tervist, tellisin eelmine [PERSON_NAME] kaudu teleka aga […" at bounding box center [440, 232] width 452 height 312
click at [425, 355] on textarea "Samsungi telekate kohta on hoolduskeskuste juures kirjas: TSC volitatud hooldus…" at bounding box center [440, 312] width 430 height 99
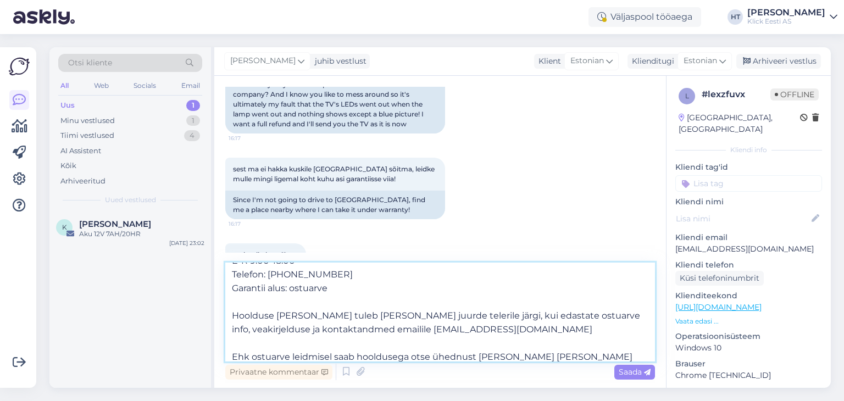
type textarea "Samsungi telekate kohta on hoolduskeskuste juures kirjas: TSC volitatud hooldus…"
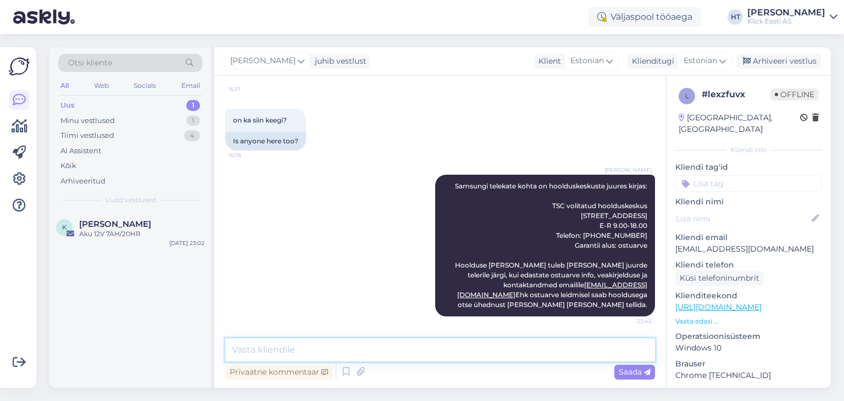
scroll to position [0, 0]
click at [388, 346] on textarea at bounding box center [440, 350] width 430 height 23
type textarea "V"
click at [403, 346] on textarea at bounding box center [440, 350] width 430 height 23
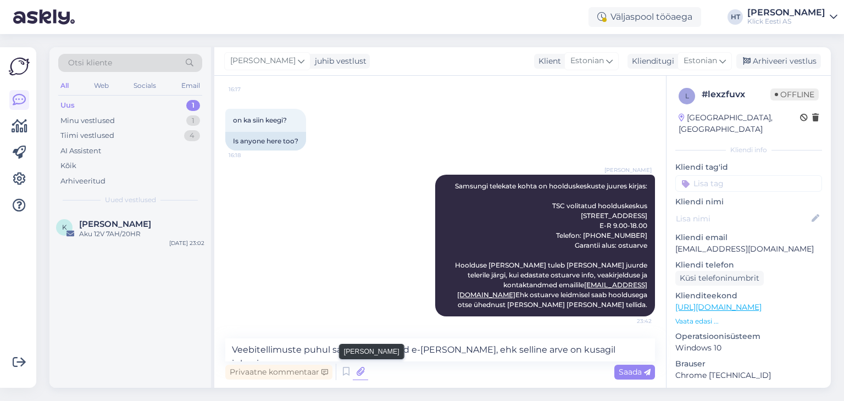
click at [360, 372] on icon at bounding box center [360, 372] width 15 height 16
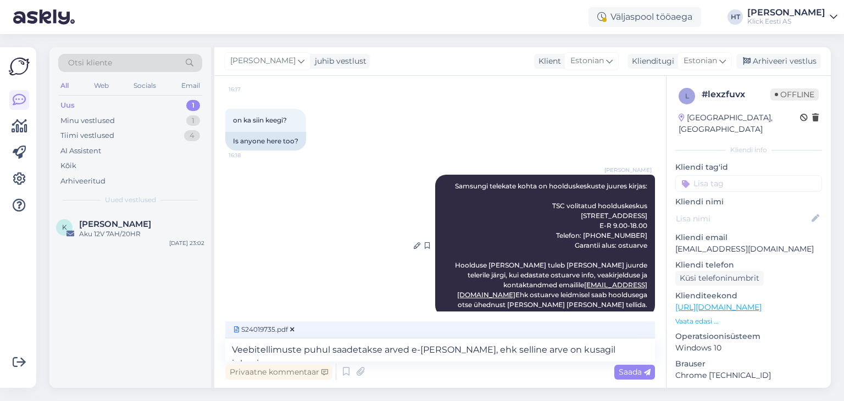
scroll to position [814, 0]
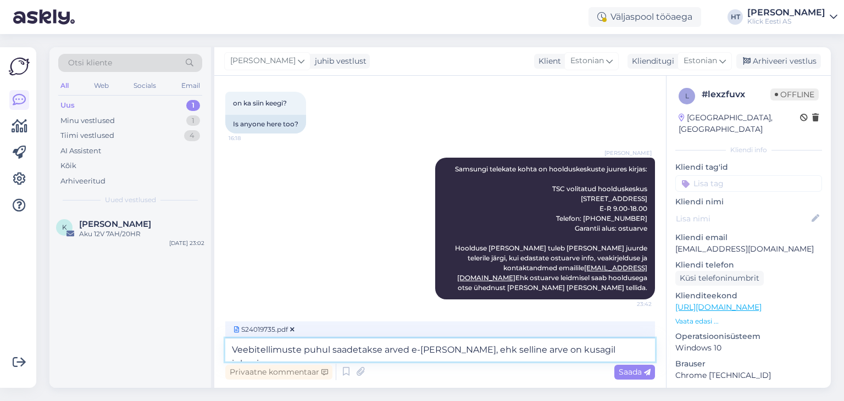
drag, startPoint x: 587, startPoint y: 350, endPoint x: 555, endPoint y: 348, distance: 32.5
click at [555, 348] on textarea "Veebitellimuste puhul saadetakse arved e-[PERSON_NAME], ehk selline arve on kus…" at bounding box center [440, 350] width 430 height 23
click at [613, 348] on textarea "Veebitellimuste puhul saadetakse arved e-[PERSON_NAME], ehk selline arve on inb…" at bounding box center [440, 350] width 430 height 23
type textarea "Veebitellimuste puhul saadetakse arved e-[PERSON_NAME], ehk selline arve on inb…"
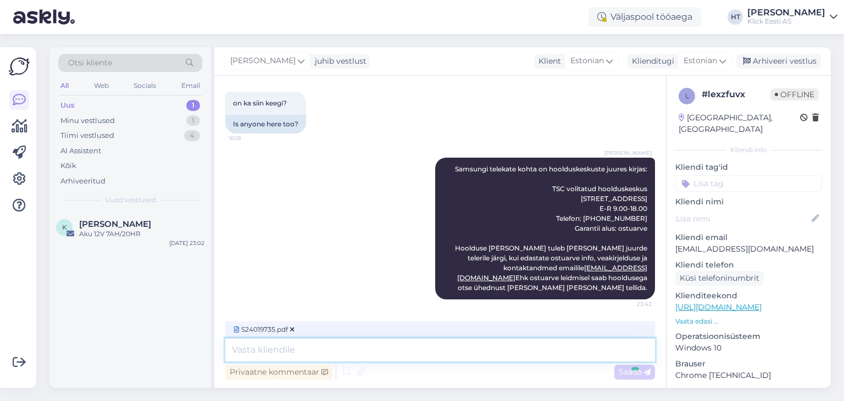
scroll to position [901, 0]
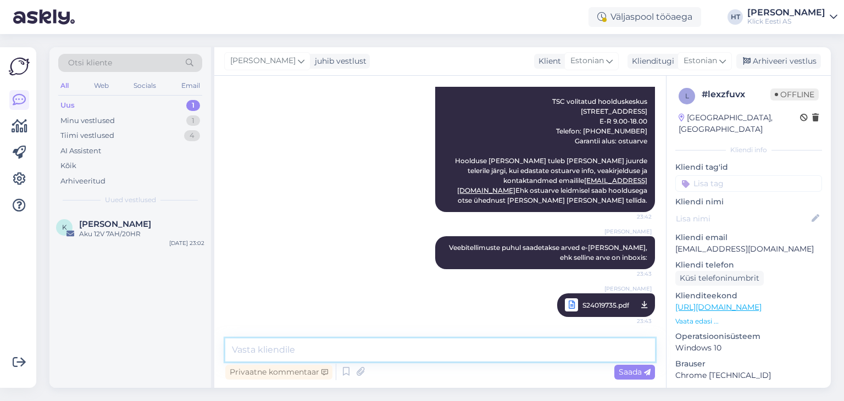
click at [374, 346] on textarea at bounding box center [440, 350] width 430 height 23
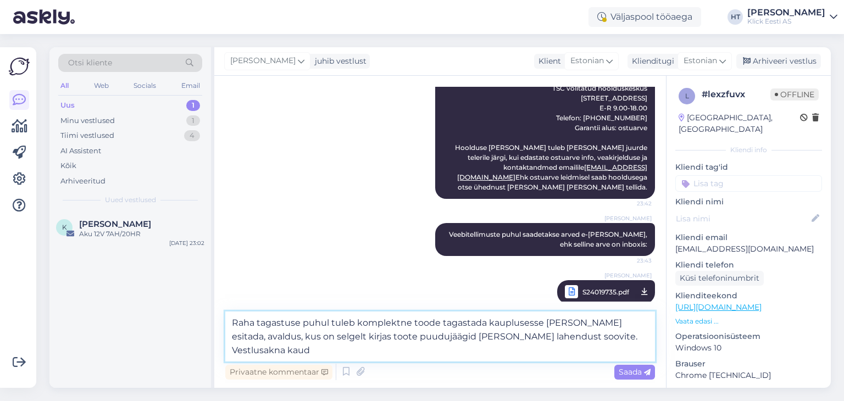
scroll to position [919, 0]
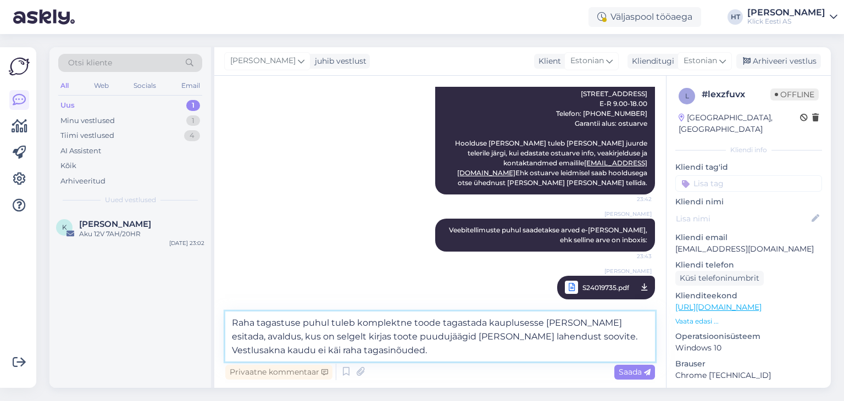
click at [605, 324] on textarea "Raha tagastuse puhul tuleb komplektne toode tagastada kauplusesse [PERSON_NAME]…" at bounding box center [440, 337] width 430 height 50
type textarea "Raha tagastuse puhul tuleb komplektne toode tagastada kauplusesse ja seal esita…"
click at [455, 353] on textarea "Raha tagastuse puhul tuleb komplektne toode tagastada kauplusesse ja seal esita…" at bounding box center [440, 337] width 430 height 50
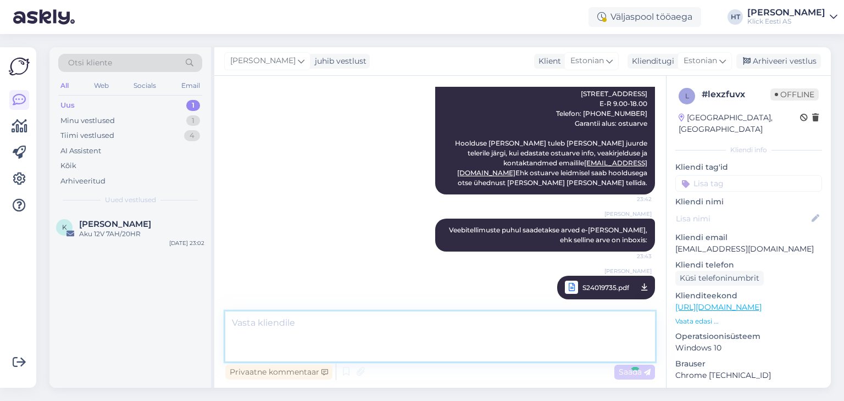
scroll to position [978, 0]
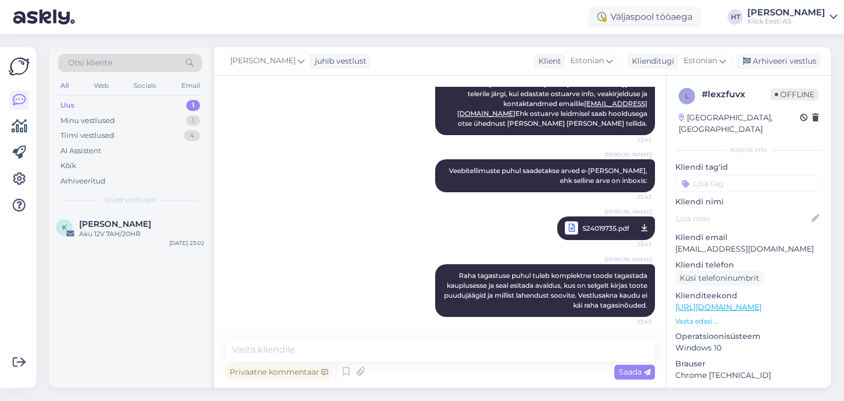
click at [739, 178] on input at bounding box center [749, 183] width 147 height 16
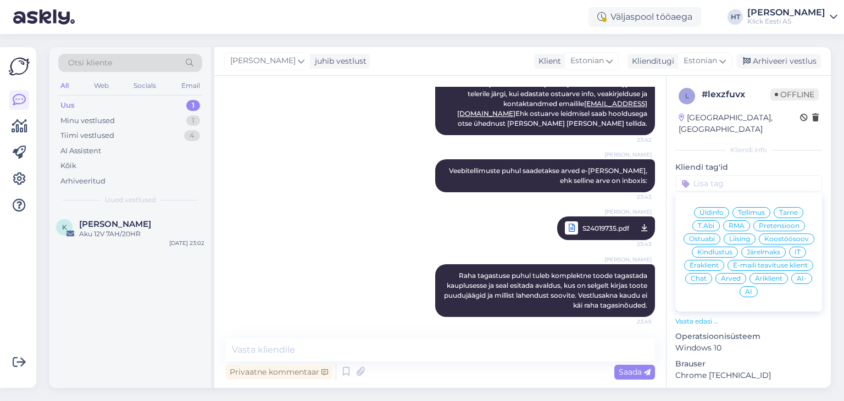
click at [738, 223] on span "RMA" at bounding box center [737, 226] width 16 height 7
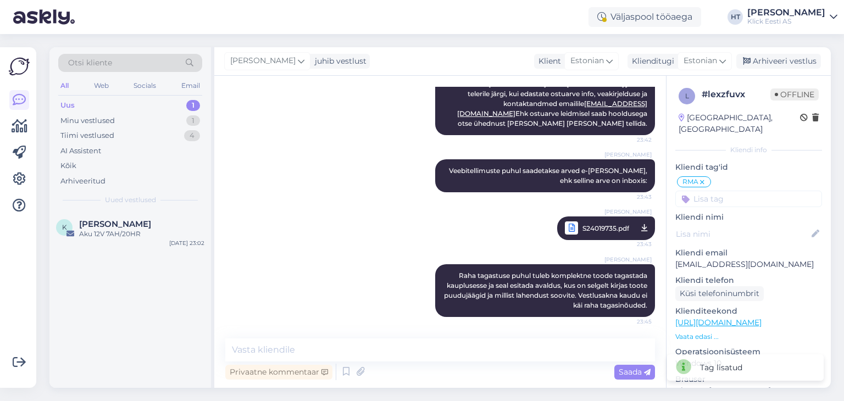
click at [728, 191] on input at bounding box center [749, 199] width 147 height 16
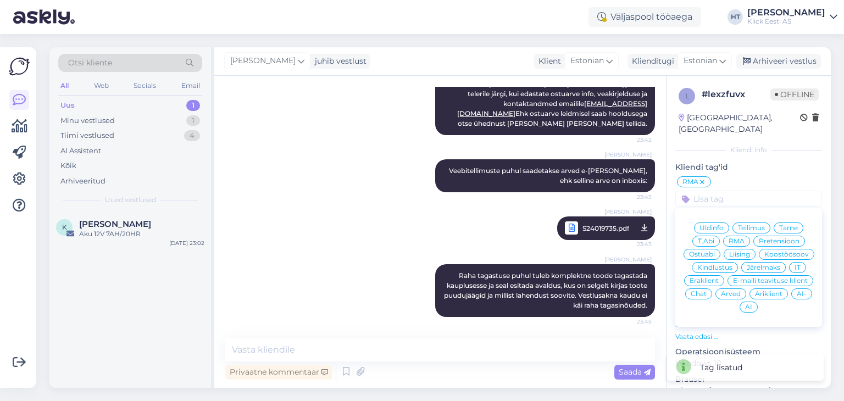
click at [767, 238] on span "Pretensioon" at bounding box center [779, 241] width 41 height 7
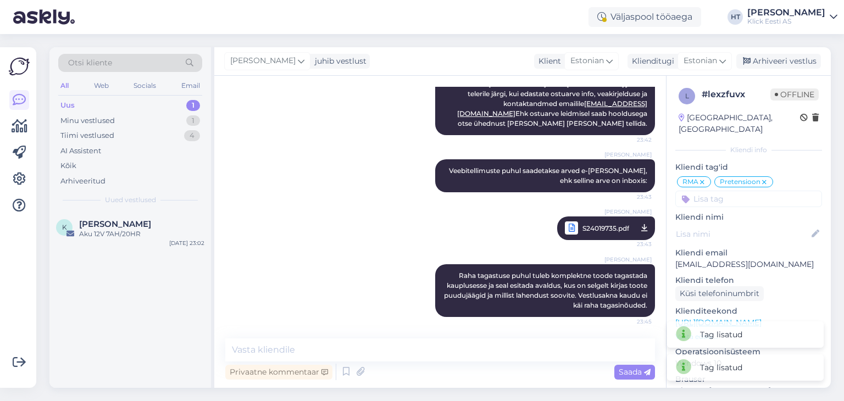
click at [750, 191] on input at bounding box center [749, 199] width 147 height 16
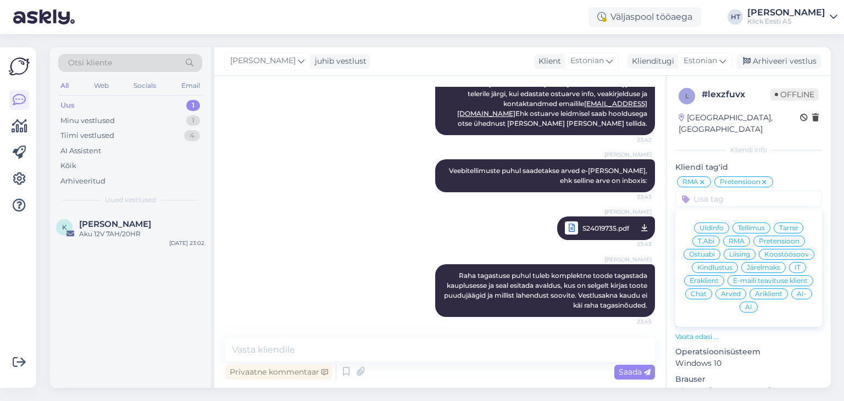
click at [721, 292] on span "Arved" at bounding box center [731, 294] width 20 height 7
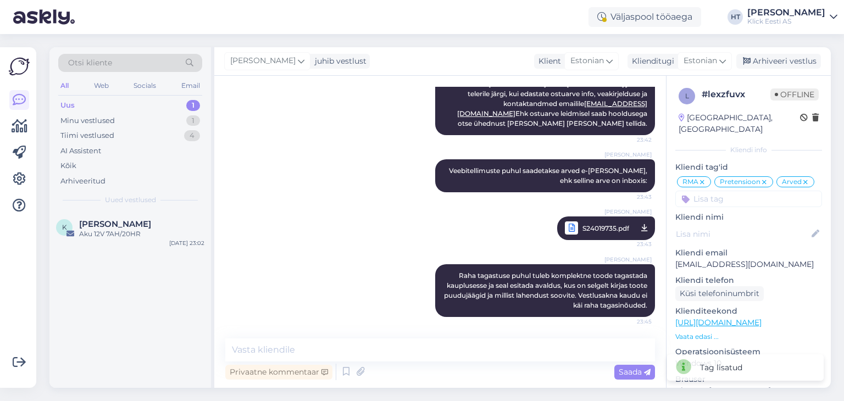
click at [739, 199] on input at bounding box center [749, 199] width 147 height 16
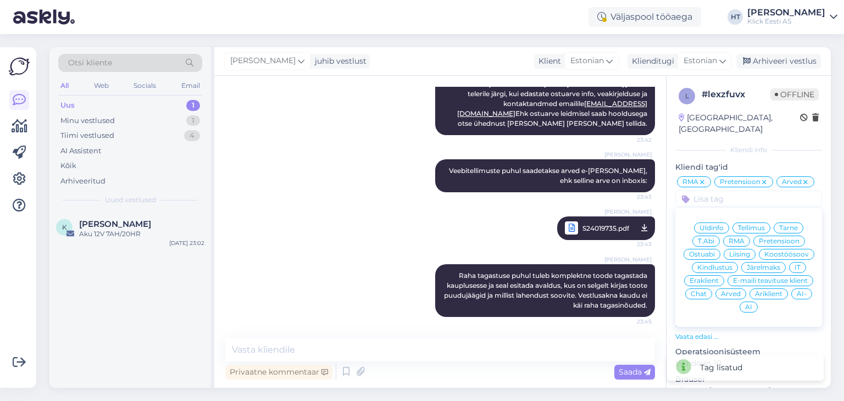
click at [724, 276] on div "Eraklient" at bounding box center [704, 280] width 40 height 11
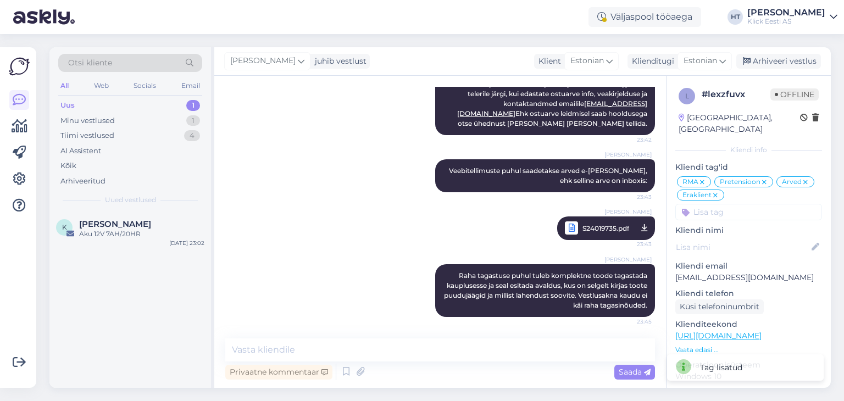
click at [761, 204] on input at bounding box center [749, 212] width 147 height 16
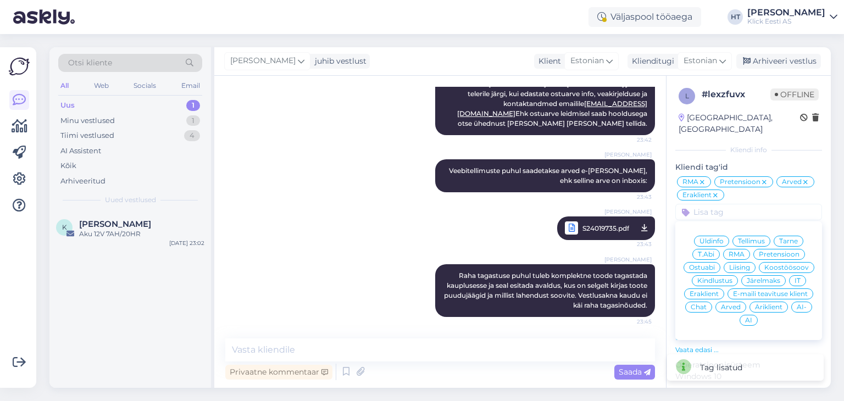
click at [753, 317] on span "AI" at bounding box center [748, 320] width 7 height 7
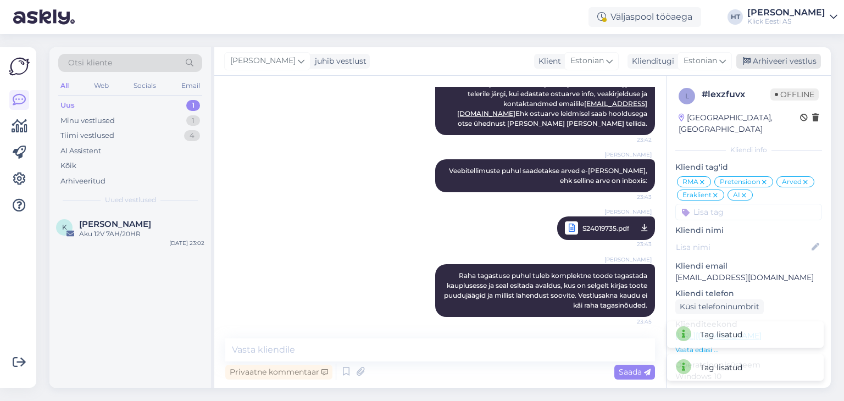
click at [795, 62] on div "Arhiveeri vestlus" at bounding box center [779, 61] width 85 height 15
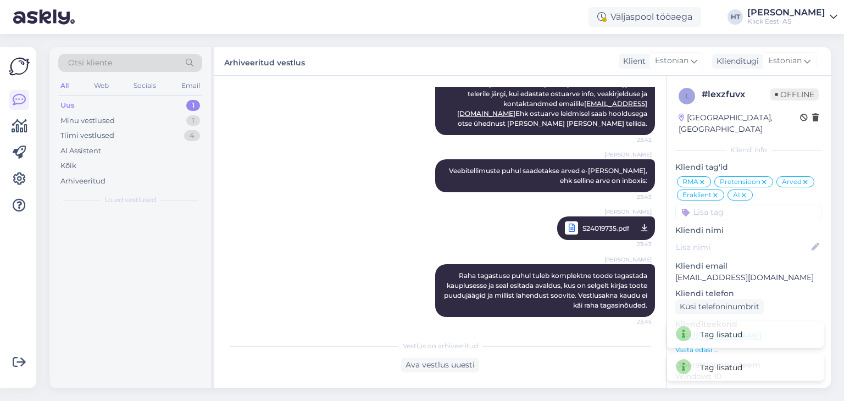
scroll to position [983, 0]
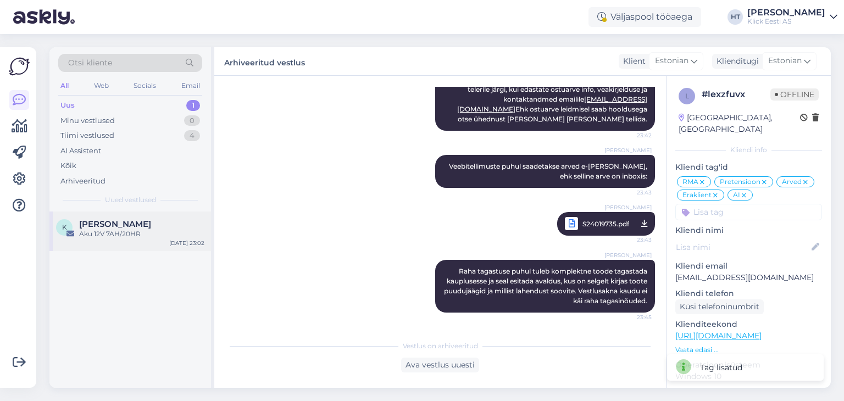
click at [162, 234] on div "Aku 12V 7AH/20HR" at bounding box center [141, 234] width 125 height 10
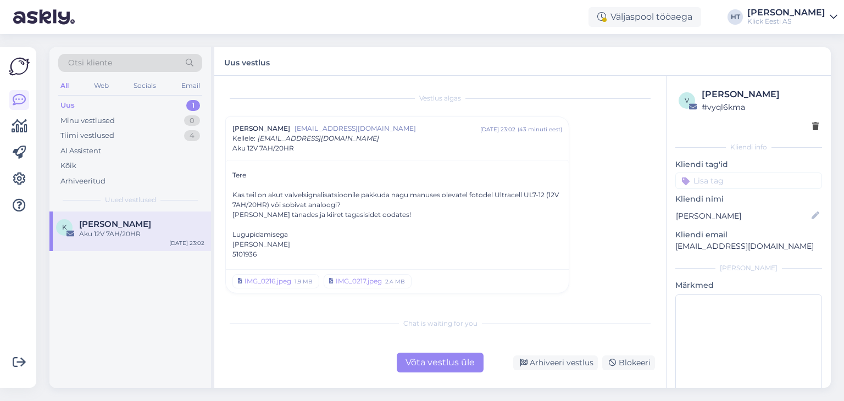
click at [424, 362] on div "Võta vestlus üle" at bounding box center [440, 363] width 87 height 20
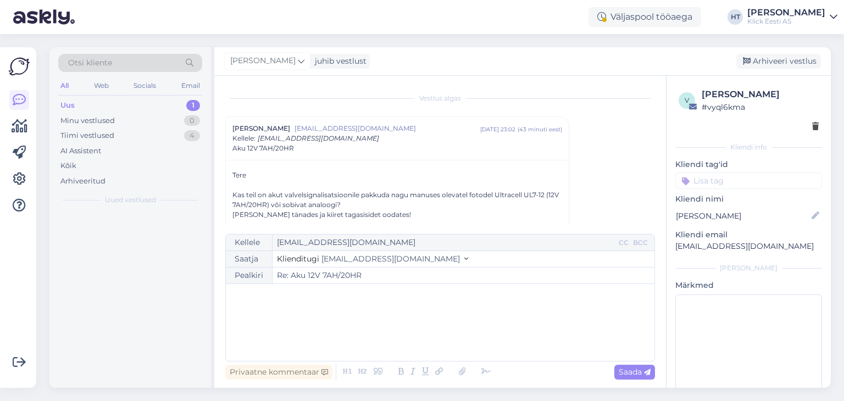
scroll to position [30, 0]
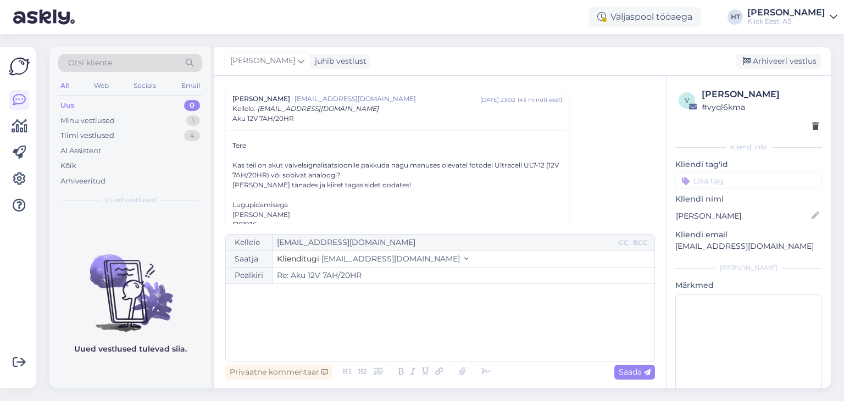
click at [378, 294] on p "﻿" at bounding box center [440, 296] width 418 height 12
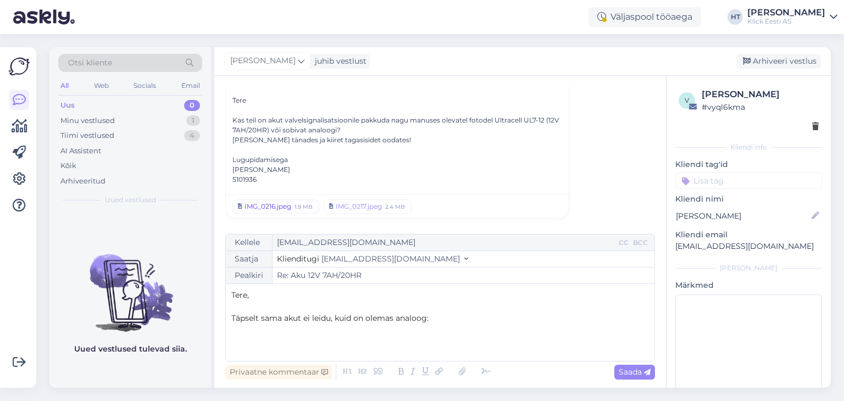
click at [265, 206] on div "IMG_0216.jpeg" at bounding box center [268, 207] width 47 height 10
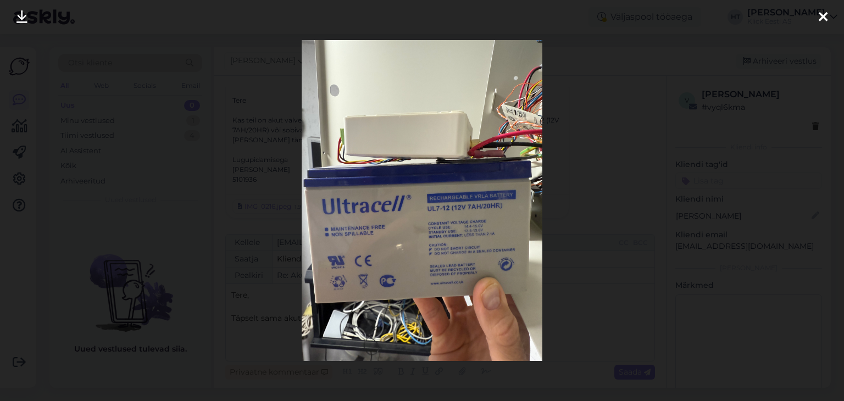
click at [281, 182] on div at bounding box center [422, 200] width 844 height 401
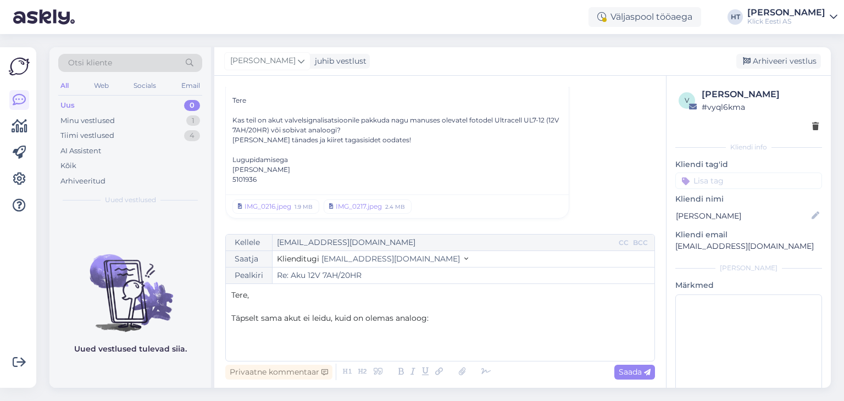
click at [452, 319] on p "Täpselt sama akut ei leidu, kuid on olemas analoog:" at bounding box center [440, 319] width 418 height 12
click at [640, 372] on span "Saada" at bounding box center [635, 372] width 32 height 10
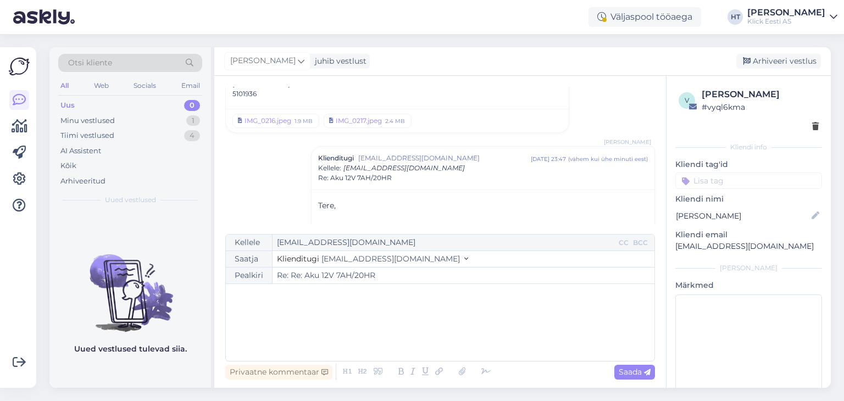
scroll to position [0, 0]
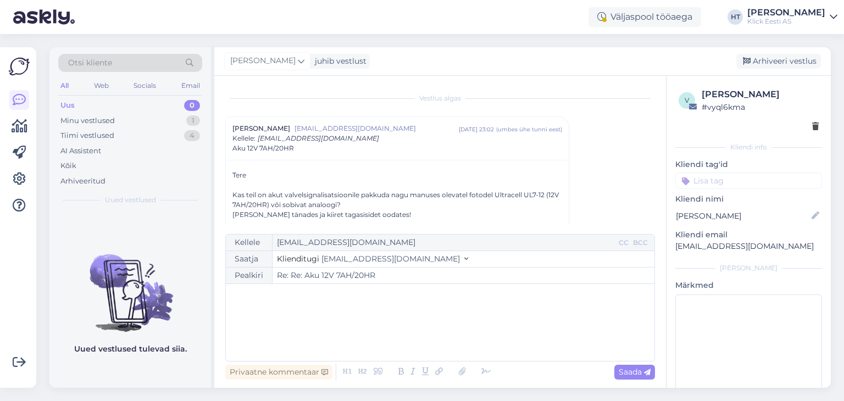
click at [717, 180] on input at bounding box center [749, 181] width 147 height 16
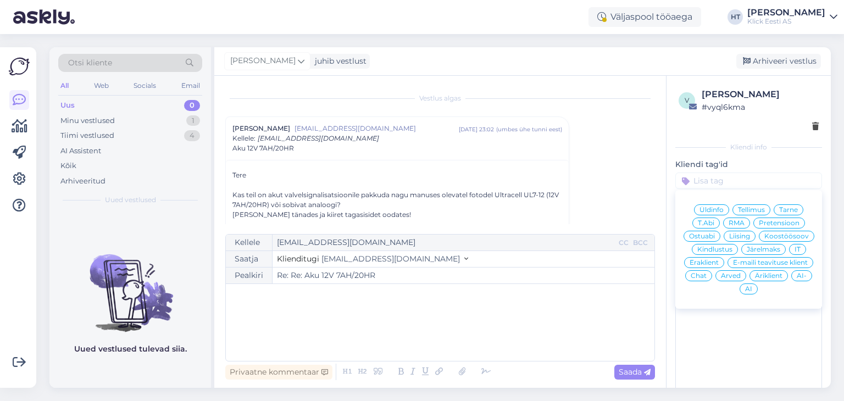
click at [715, 233] on span "Ostuabi" at bounding box center [702, 236] width 26 height 7
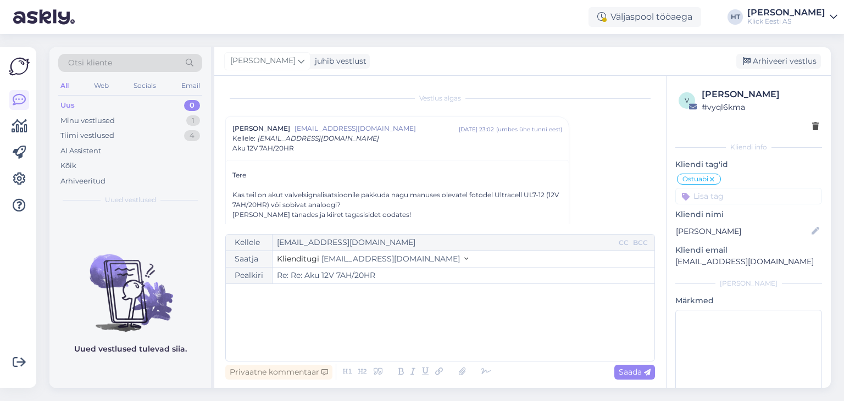
type input "Re: Aku 12V 7AH/20HR"
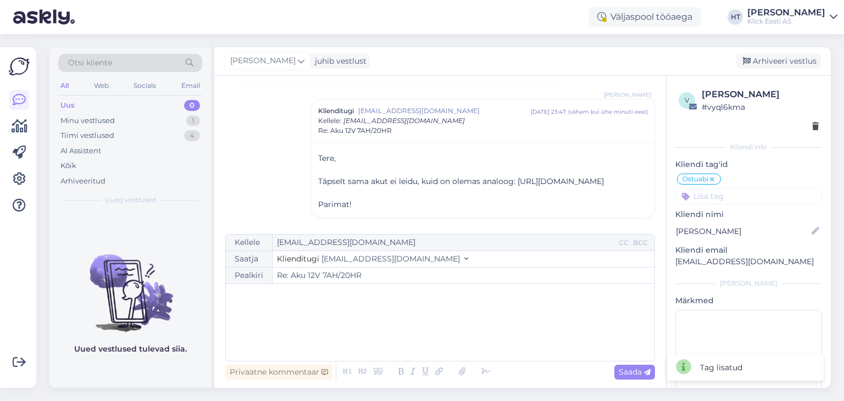
click at [738, 199] on input at bounding box center [749, 196] width 147 height 16
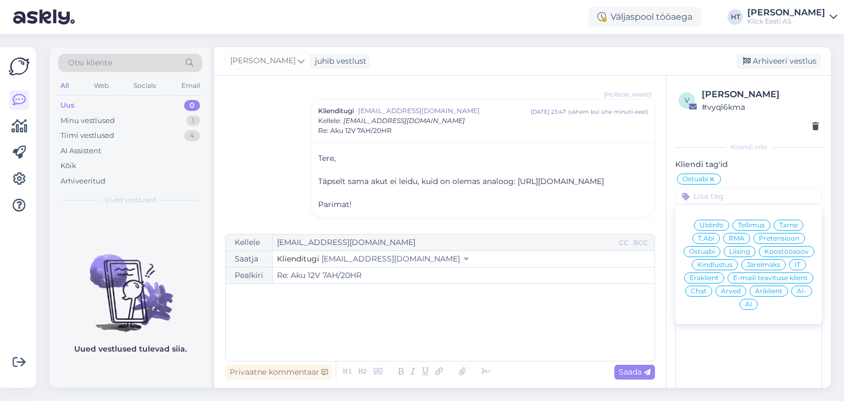
click at [719, 275] on span "Eraklient" at bounding box center [704, 278] width 29 height 7
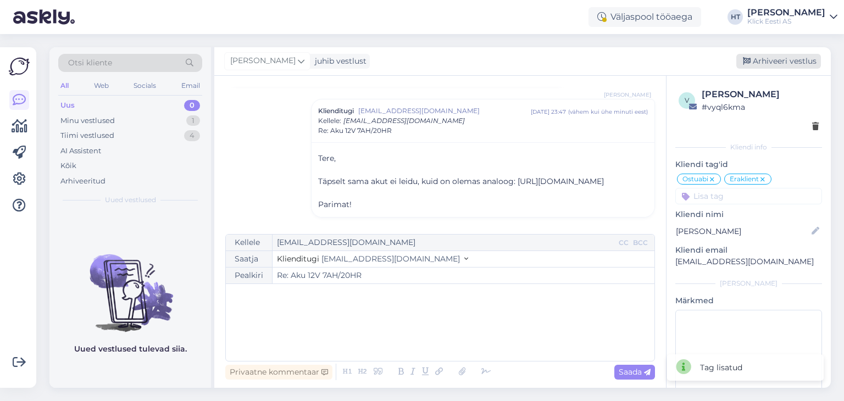
click at [781, 58] on div "Arhiveeri vestlus" at bounding box center [779, 61] width 85 height 15
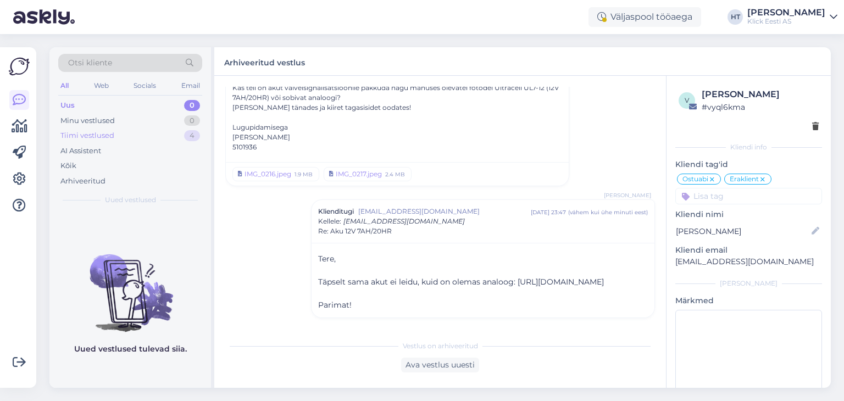
click at [152, 139] on div "Tiimi vestlused 4" at bounding box center [130, 135] width 144 height 15
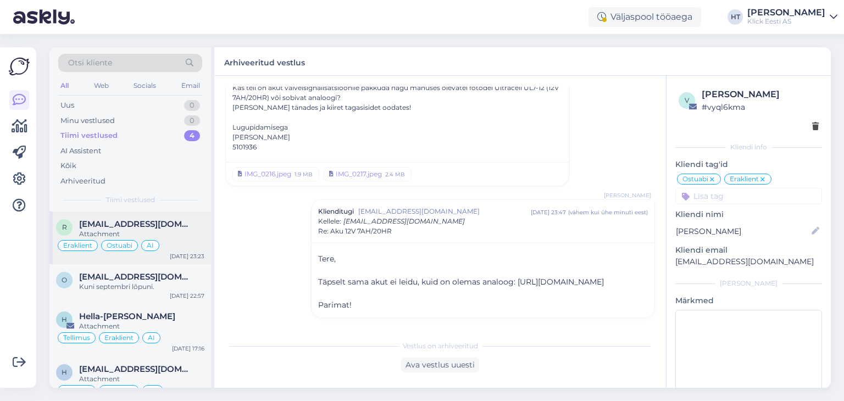
click at [176, 216] on div "r [EMAIL_ADDRESS][DOMAIN_NAME] Attachment Eraklient Ostuabi AI [DATE] 23:23" at bounding box center [130, 238] width 162 height 53
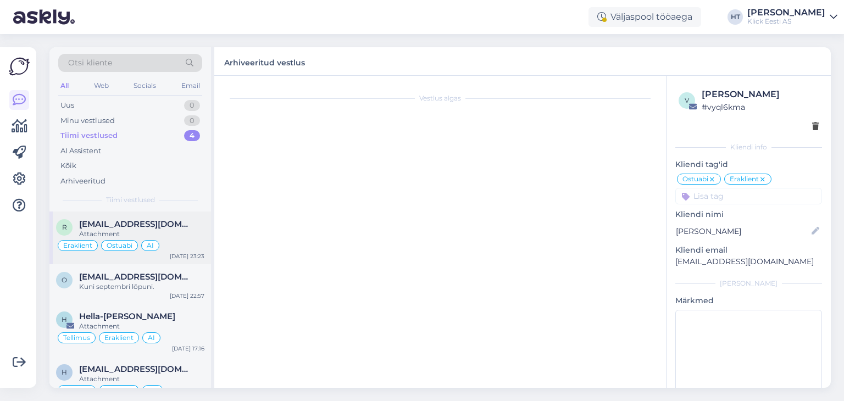
scroll to position [190, 0]
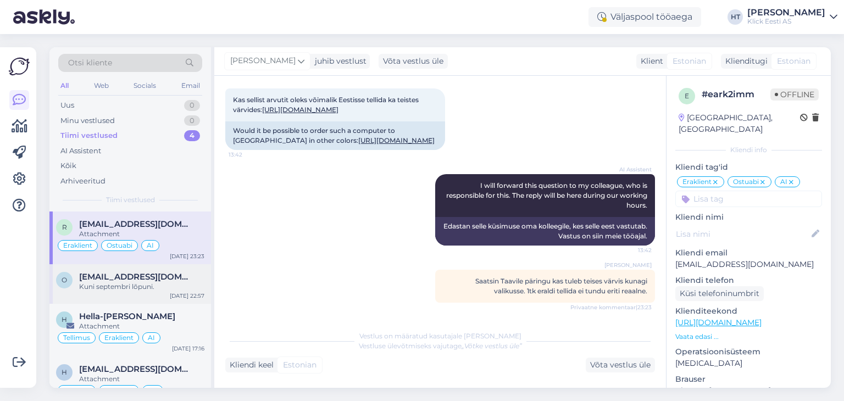
click at [175, 282] on div "Kuni septembri lõpuni." at bounding box center [141, 287] width 125 height 10
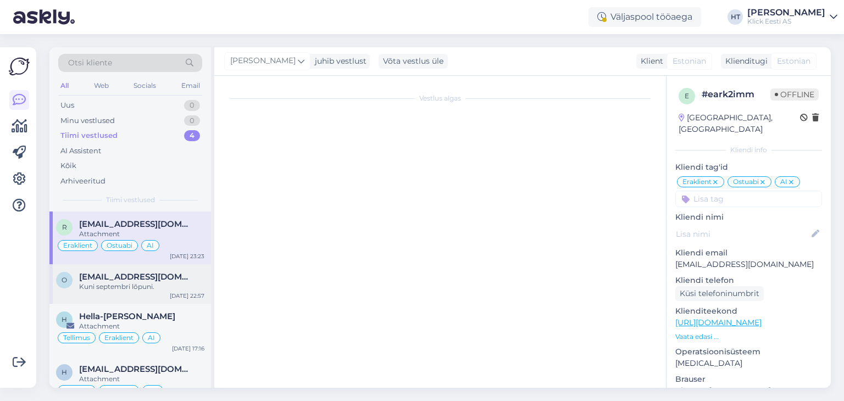
scroll to position [27, 0]
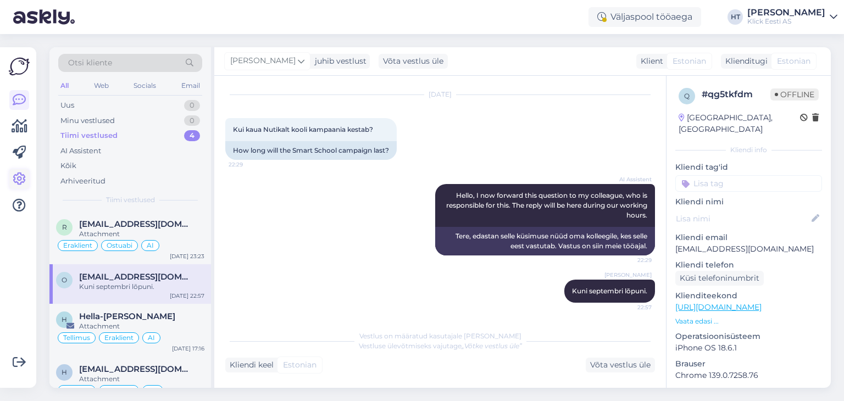
click at [20, 173] on icon at bounding box center [19, 179] width 13 height 13
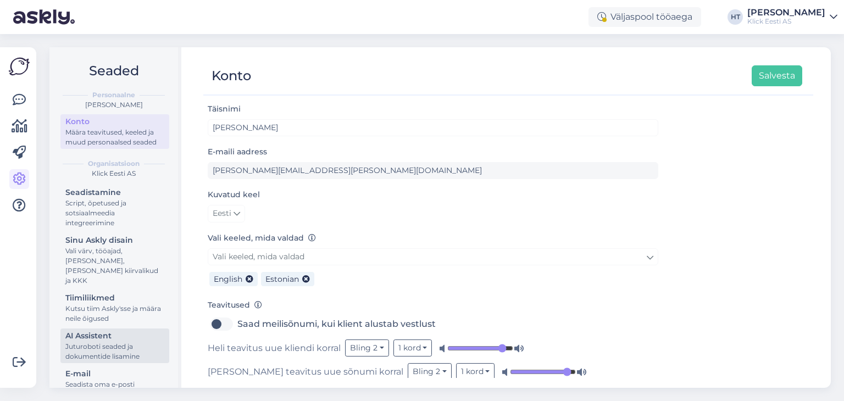
click at [134, 337] on div "AI Assistent" at bounding box center [114, 336] width 99 height 12
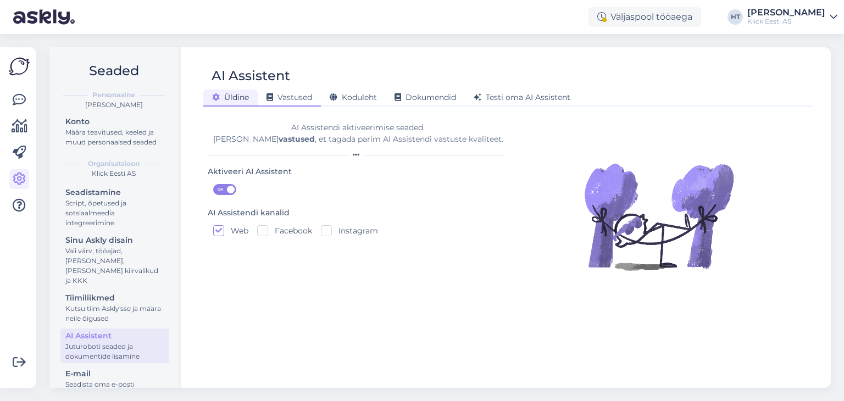
click at [297, 97] on span "Vastused" at bounding box center [290, 97] width 46 height 10
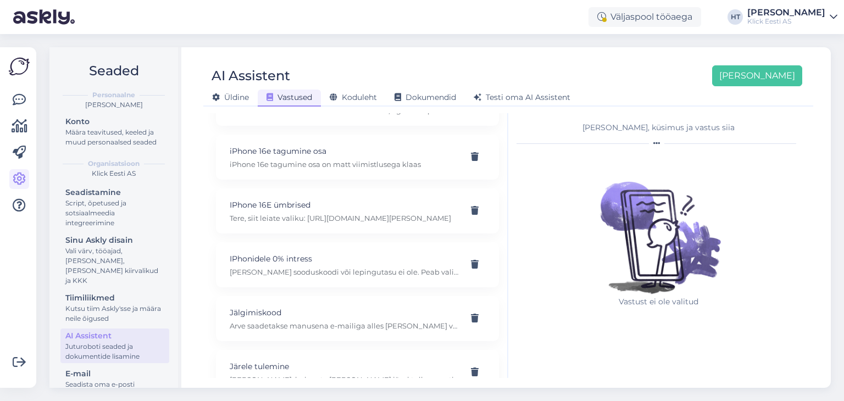
scroll to position [4508, 0]
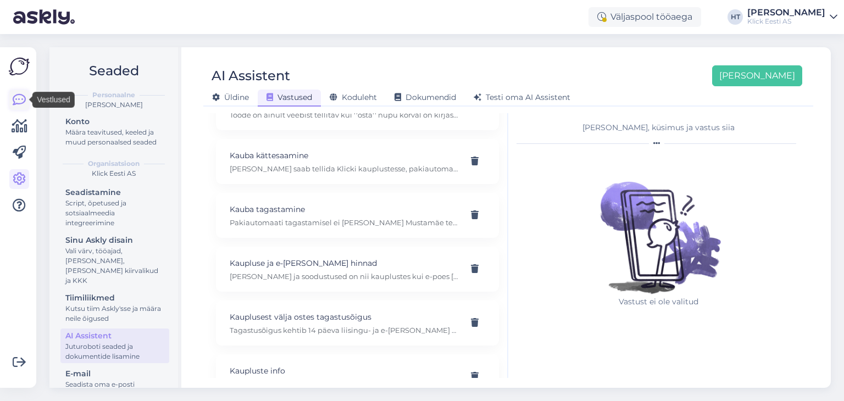
click at [10, 95] on link at bounding box center [19, 100] width 20 height 20
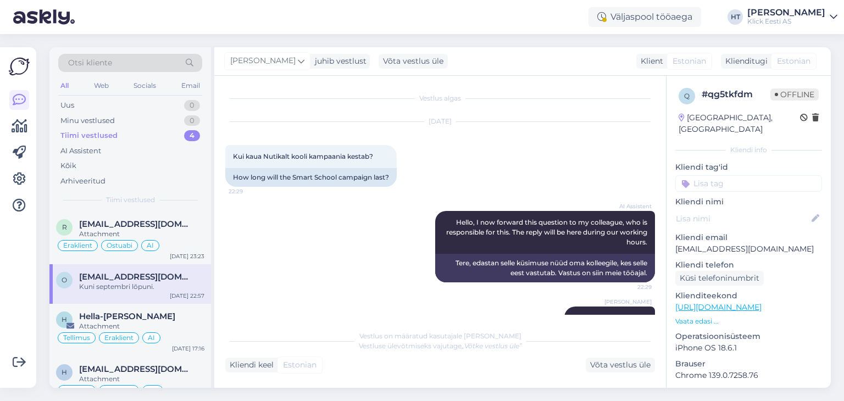
scroll to position [27, 0]
